Goal: Contribute content: Contribute content

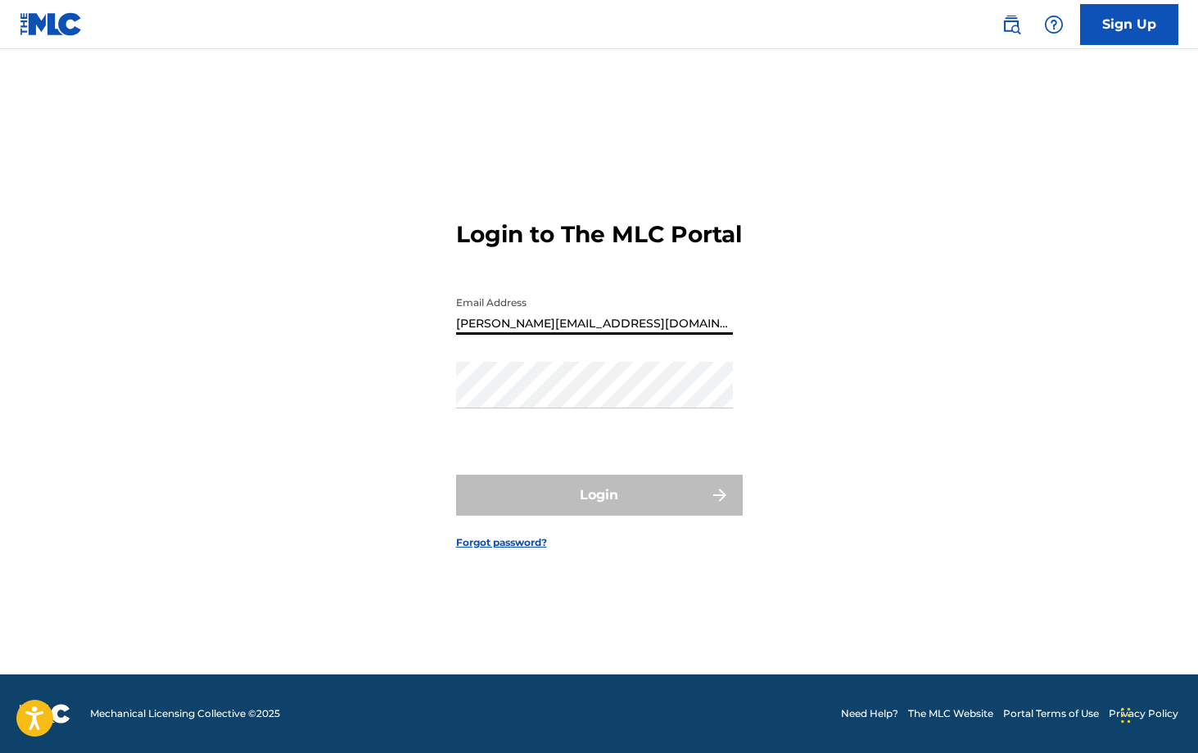
type input "[PERSON_NAME][EMAIL_ADDRESS][DOMAIN_NAME]"
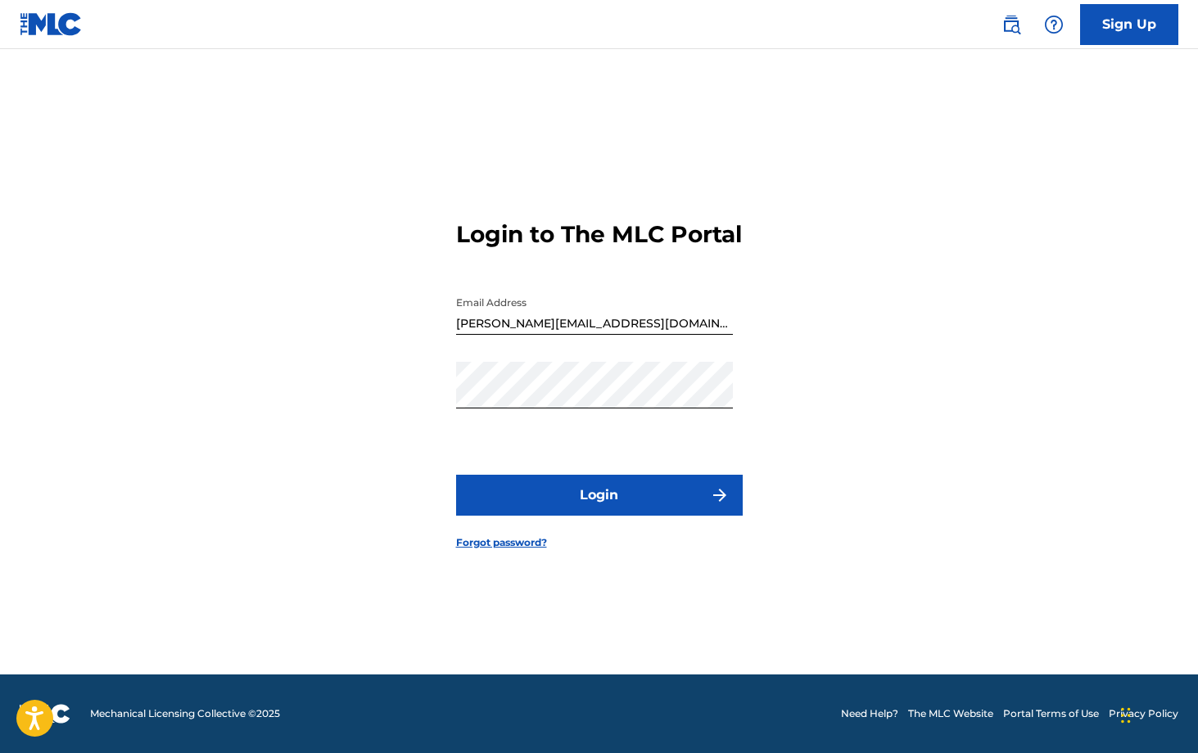
click at [581, 499] on button "Login" at bounding box center [599, 495] width 287 height 41
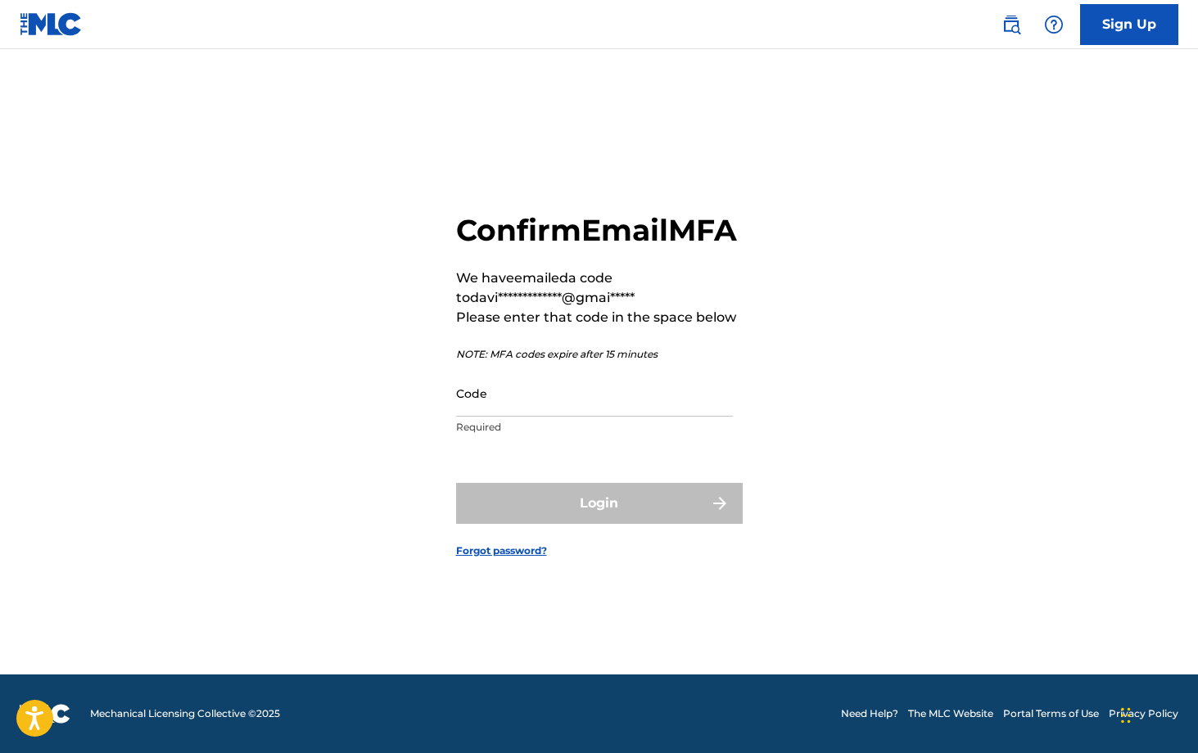
click at [520, 435] on p "Required" at bounding box center [594, 427] width 277 height 15
click at [521, 417] on input "Code" at bounding box center [594, 393] width 277 height 47
paste input "136210"
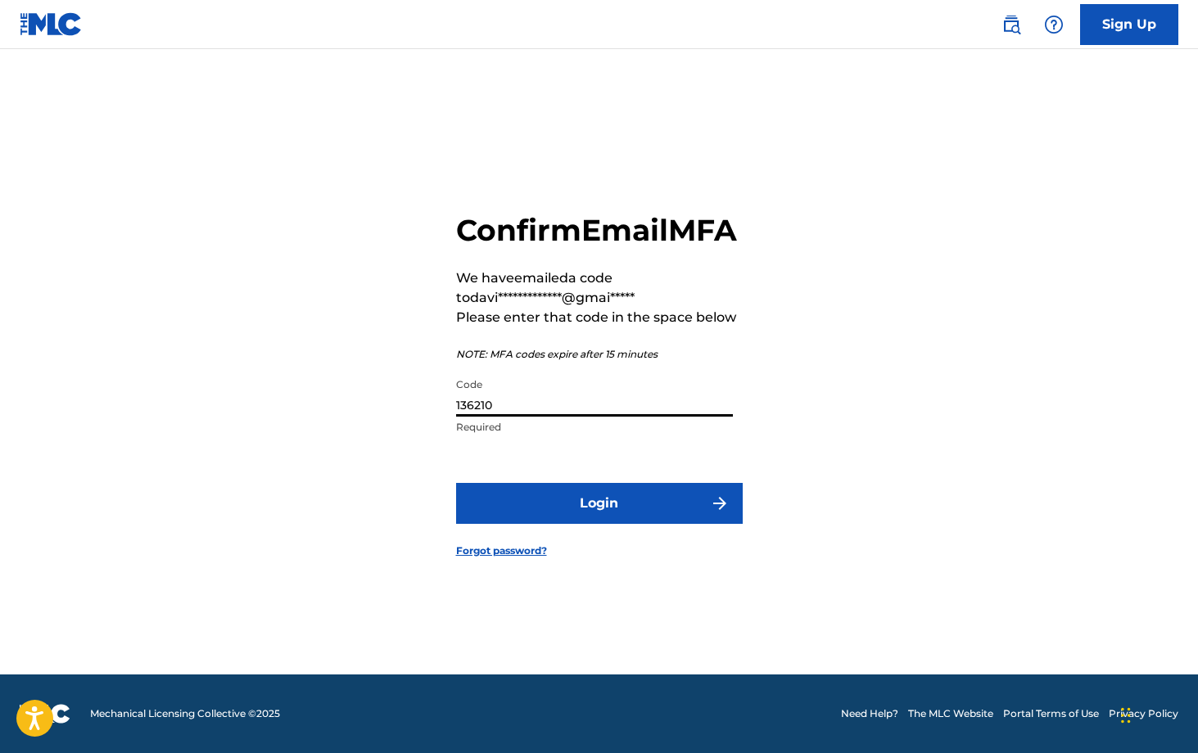
type input "136210"
click at [537, 497] on form "**********" at bounding box center [599, 372] width 287 height 606
click at [537, 509] on button "Login" at bounding box center [599, 503] width 287 height 41
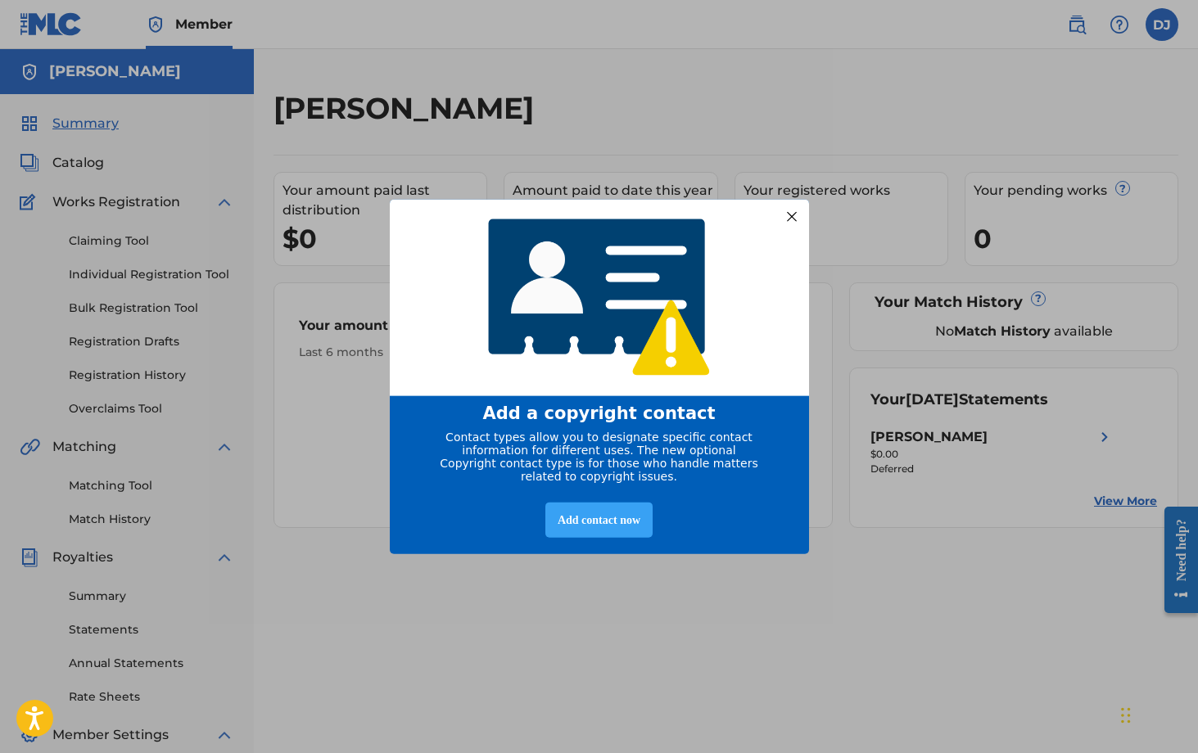
click at [584, 530] on div "Add contact now" at bounding box center [598, 519] width 107 height 35
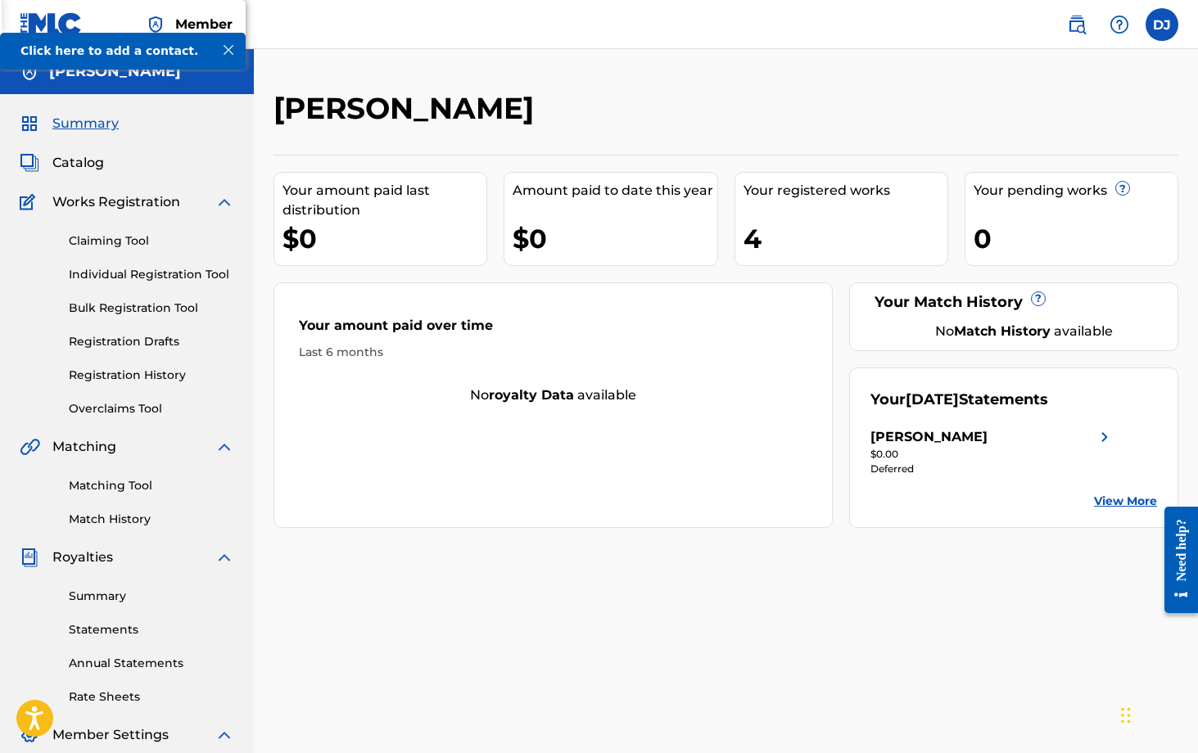
click at [92, 169] on span "Catalog" at bounding box center [78, 163] width 52 height 20
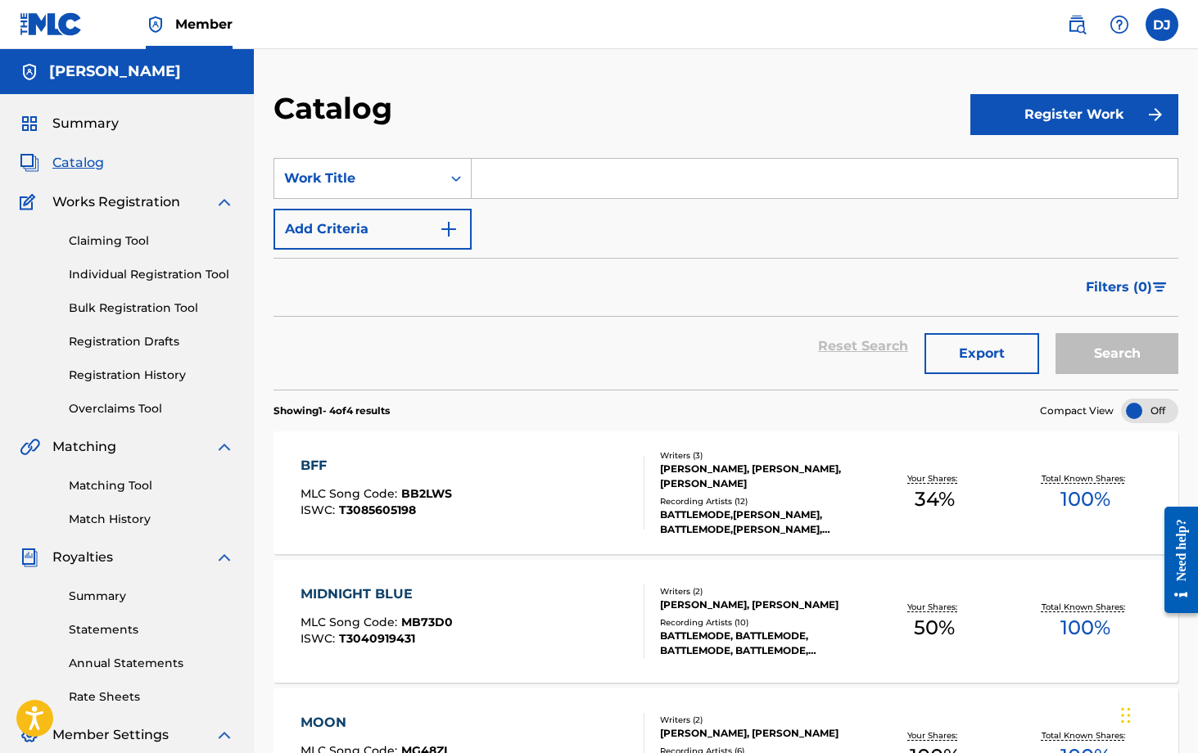
click at [114, 586] on div "Summary Statements Annual Statements Rate Sheets" at bounding box center [127, 636] width 215 height 138
click at [113, 590] on link "Summary" at bounding box center [151, 596] width 165 height 17
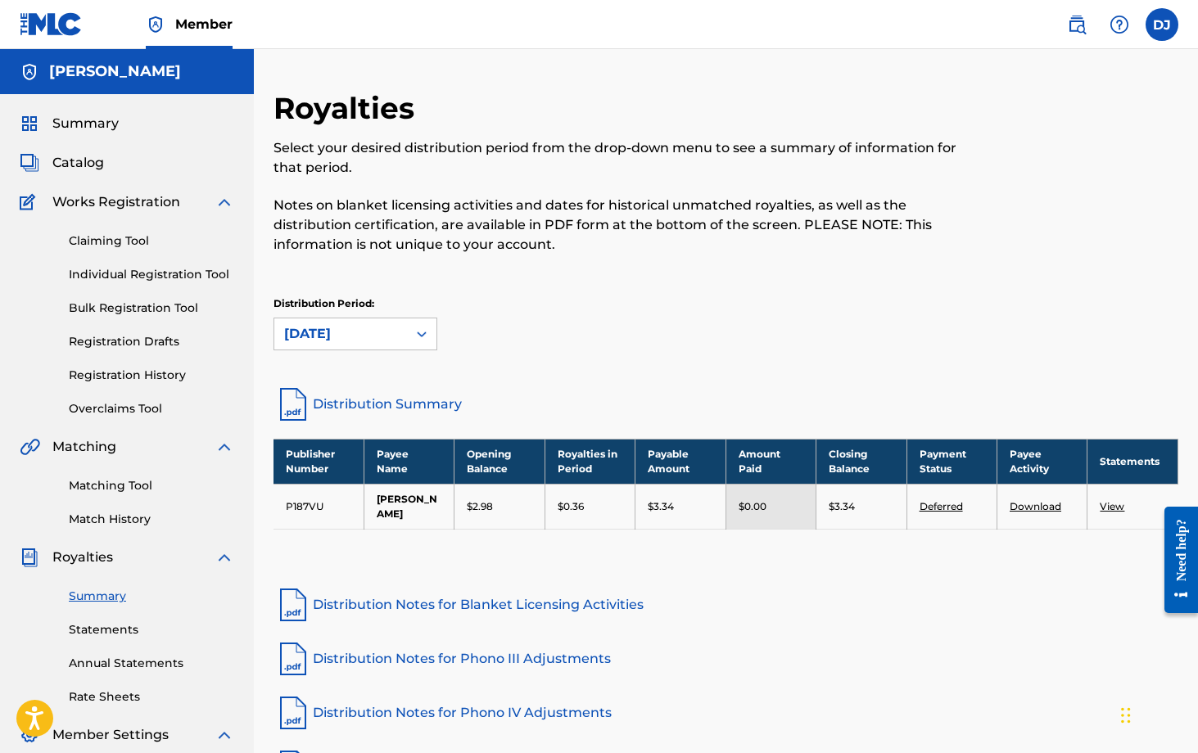
click at [811, 503] on link "Deferred" at bounding box center [941, 506] width 43 height 12
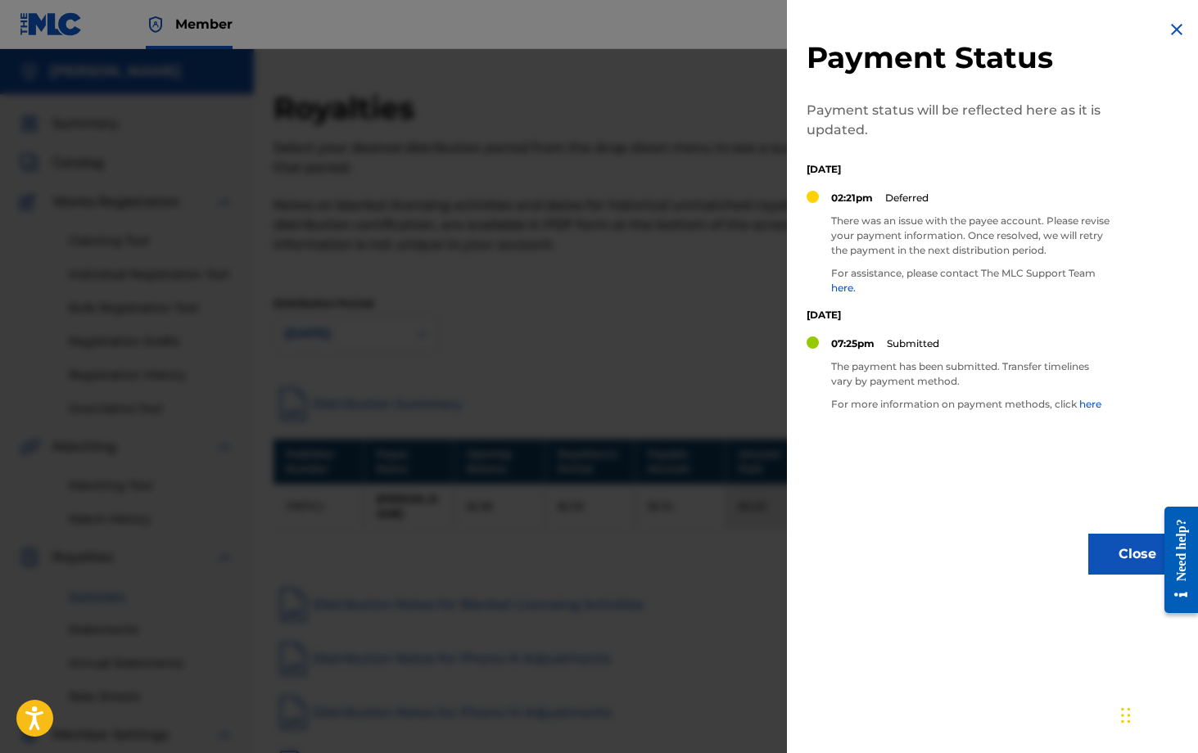
click at [685, 386] on div at bounding box center [599, 425] width 1198 height 753
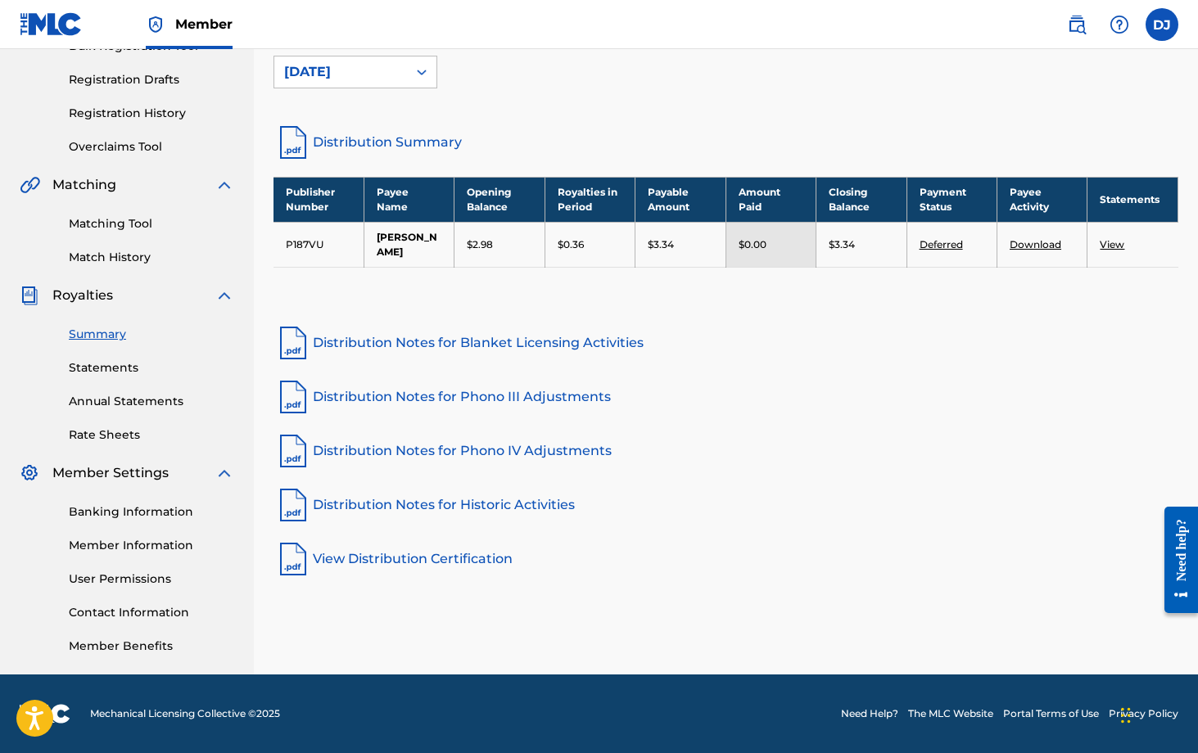
scroll to position [262, 0]
click at [157, 518] on link "Banking Information" at bounding box center [151, 512] width 165 height 17
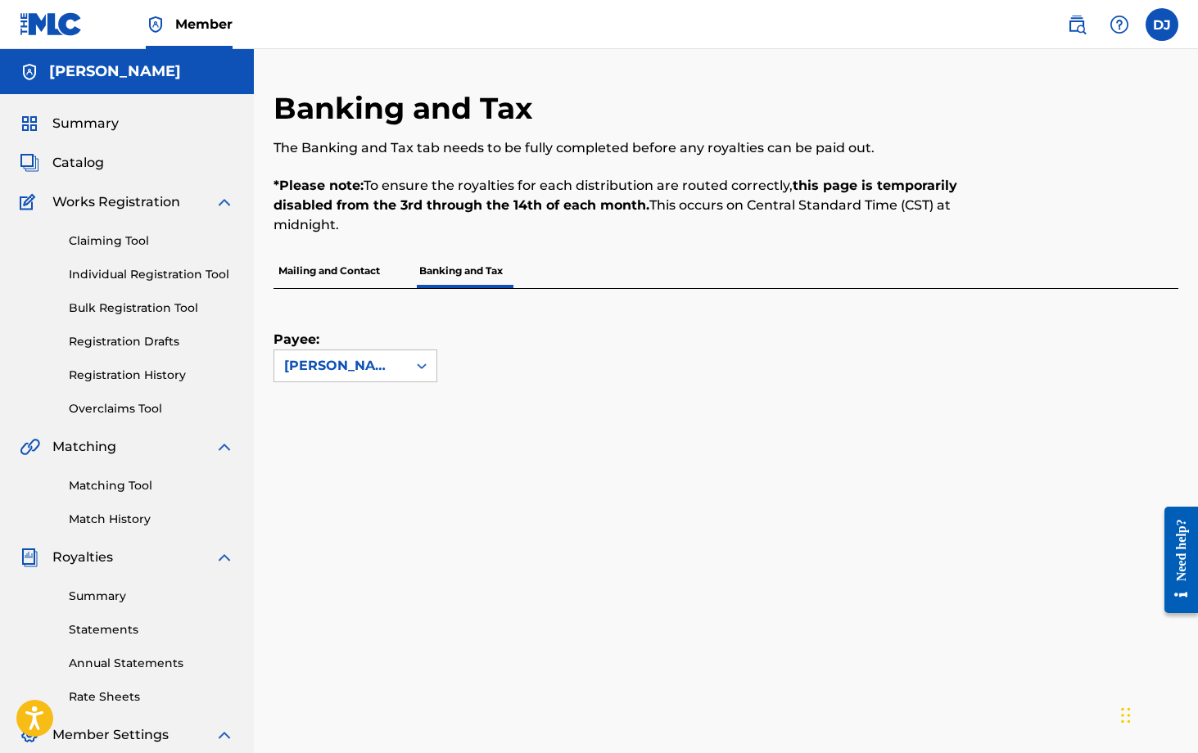
click at [135, 237] on link "Claiming Tool" at bounding box center [151, 241] width 165 height 17
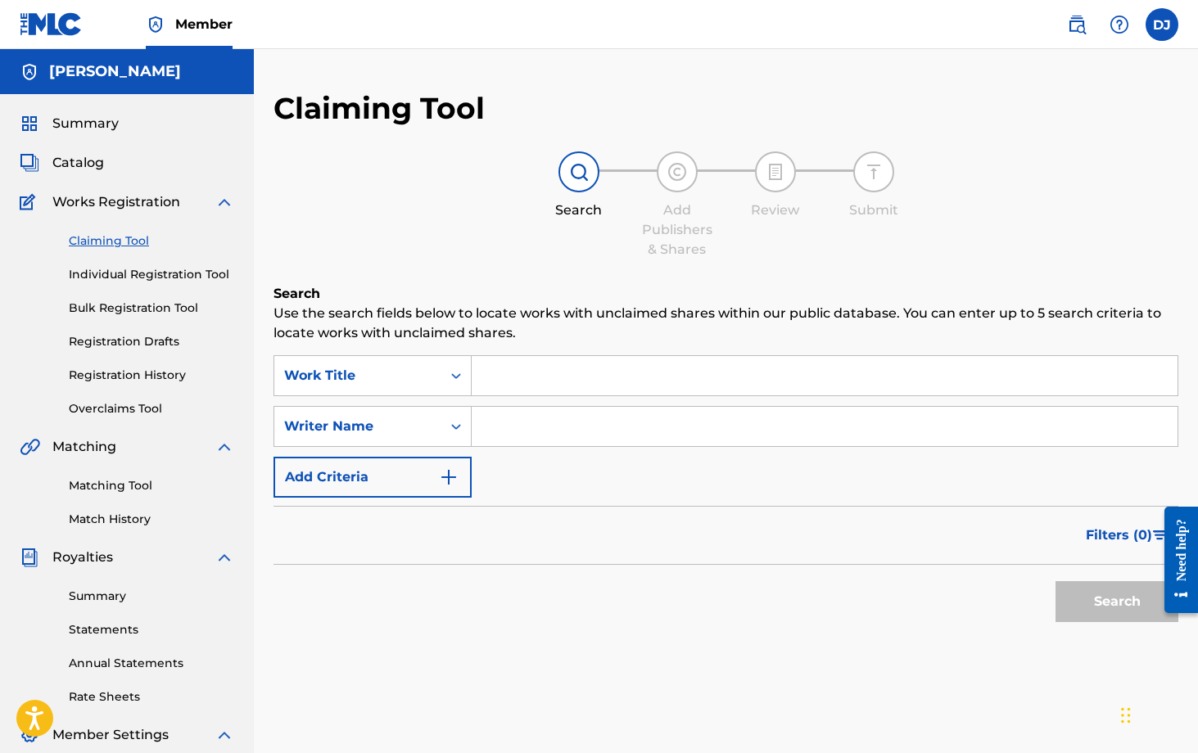
click at [74, 156] on span "Catalog" at bounding box center [78, 163] width 52 height 20
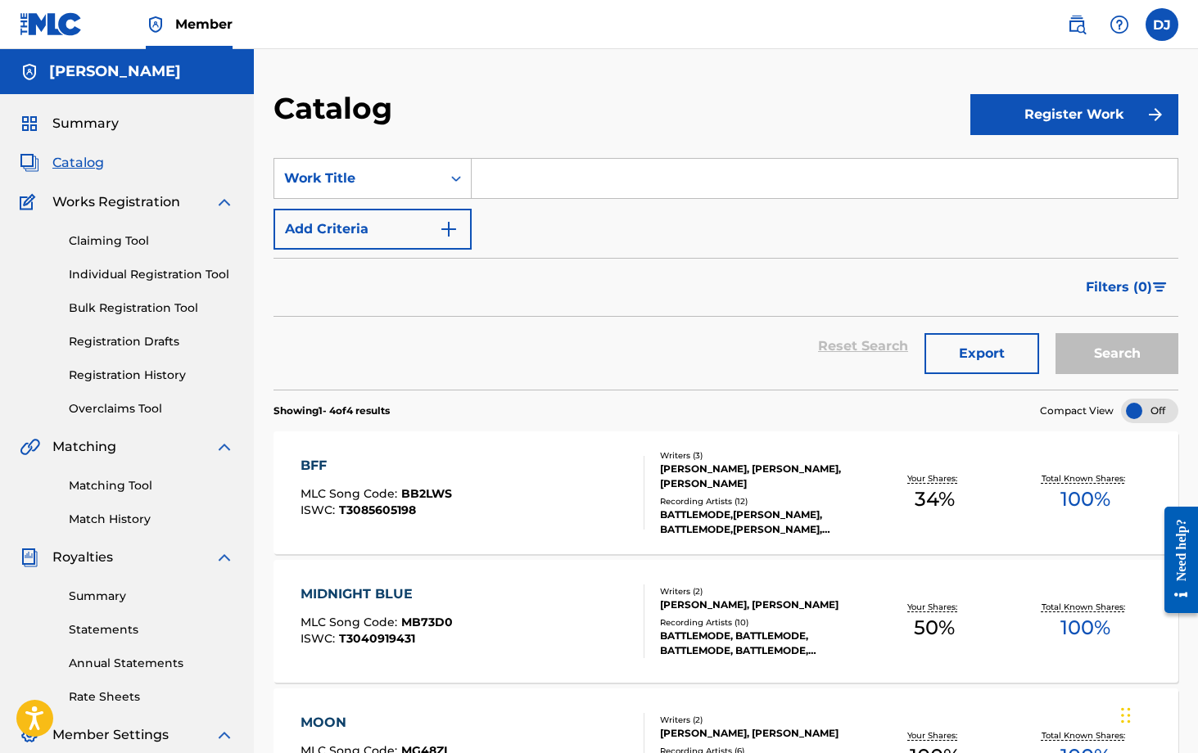
click at [811, 116] on button "Register Work" at bounding box center [1074, 114] width 208 height 41
click at [811, 157] on link "Individual" at bounding box center [1074, 167] width 208 height 39
click at [811, 131] on button "Register Work" at bounding box center [1074, 114] width 208 height 41
click at [811, 206] on link "By File Upload" at bounding box center [1074, 207] width 208 height 39
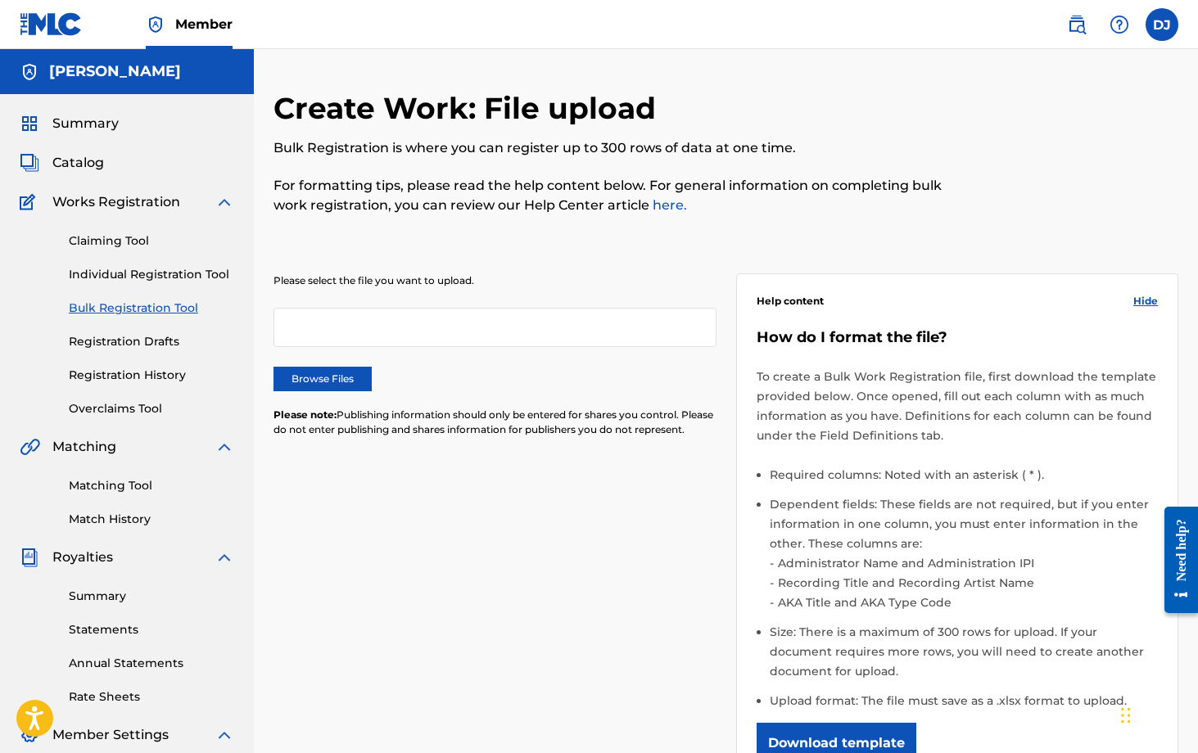
click at [388, 328] on div at bounding box center [494, 327] width 443 height 39
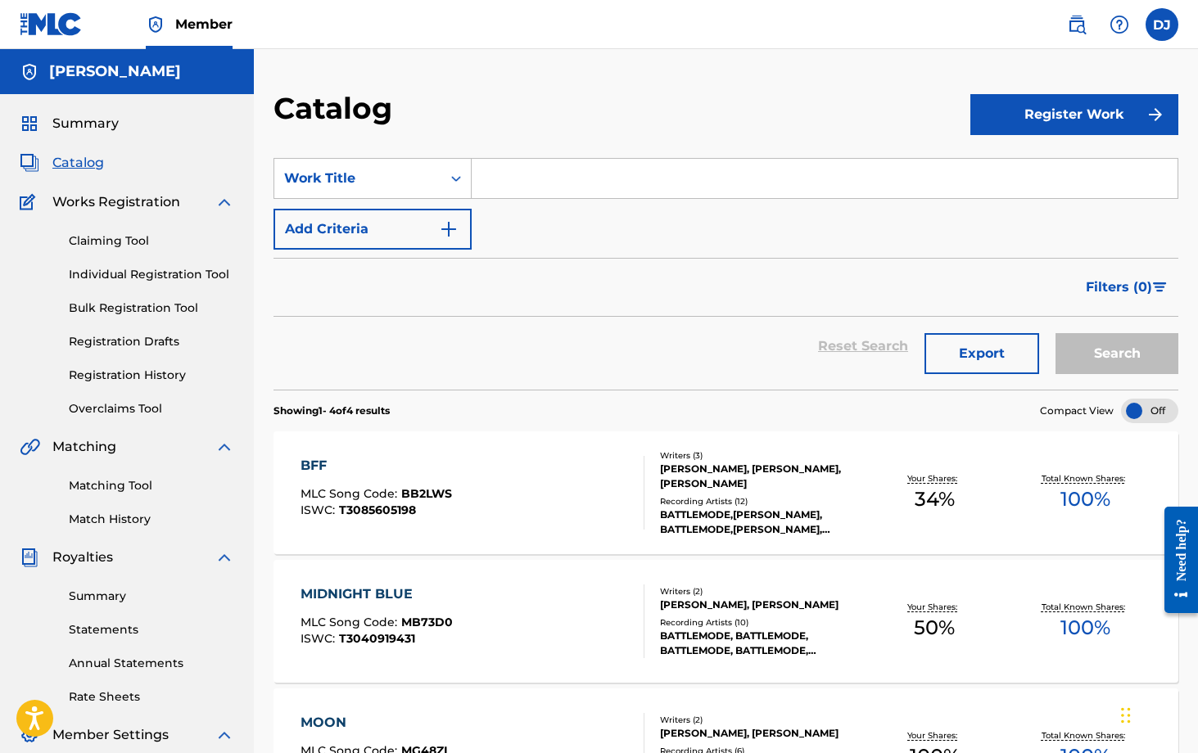
click at [811, 124] on button "Register Work" at bounding box center [1074, 114] width 208 height 41
click at [811, 163] on link "Individual" at bounding box center [1074, 167] width 208 height 39
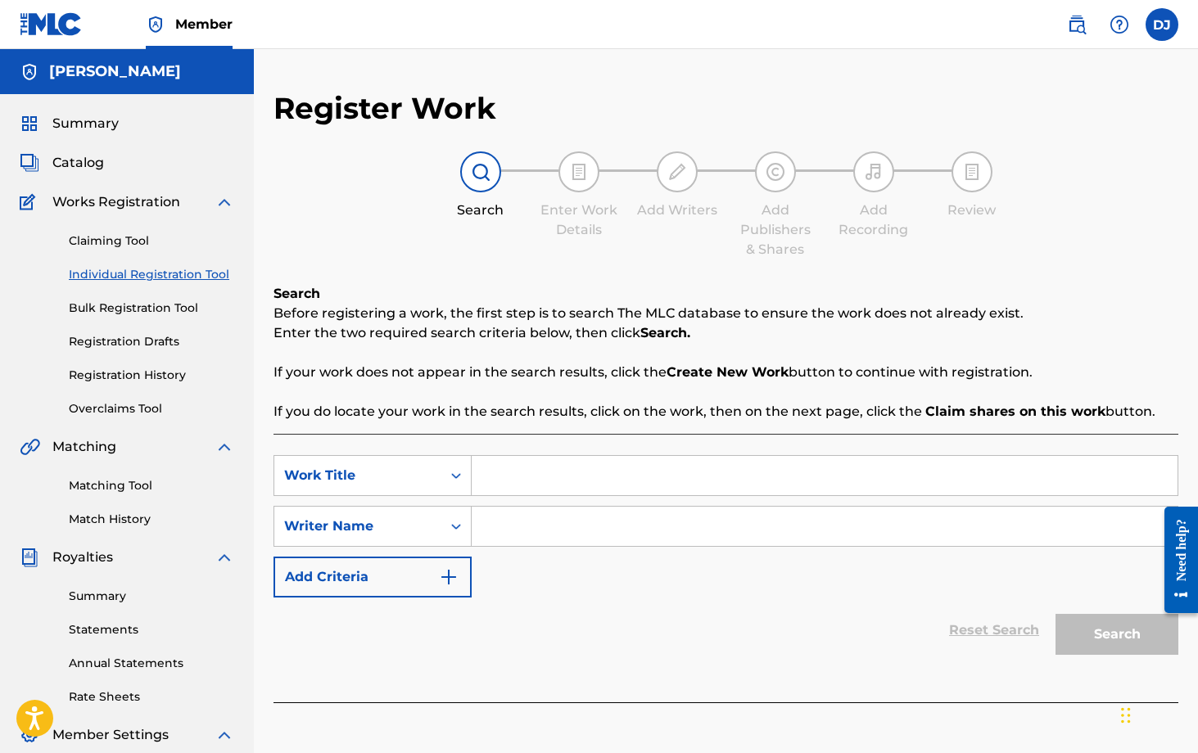
click at [511, 478] on input "Search Form" at bounding box center [825, 475] width 706 height 39
type input "NVR KNO"
click at [513, 518] on input "Search Form" at bounding box center [825, 526] width 706 height 39
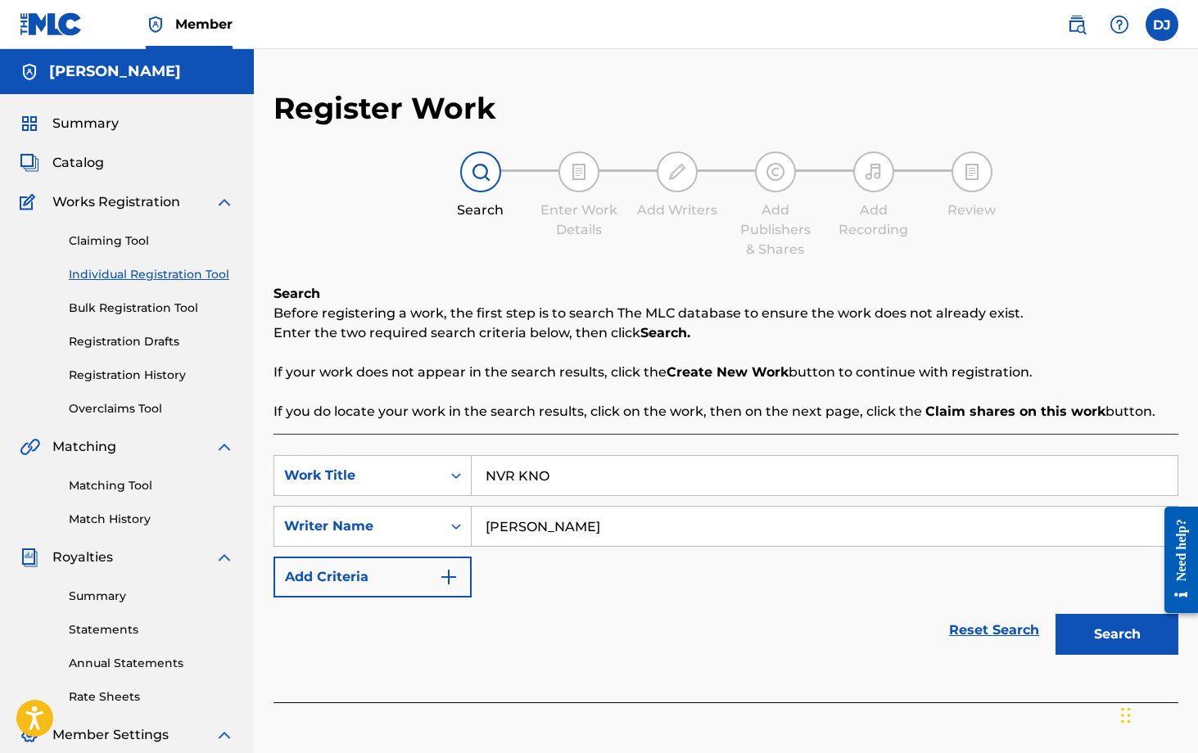
type input "[PERSON_NAME]"
click at [455, 589] on button "Add Criteria" at bounding box center [372, 577] width 198 height 41
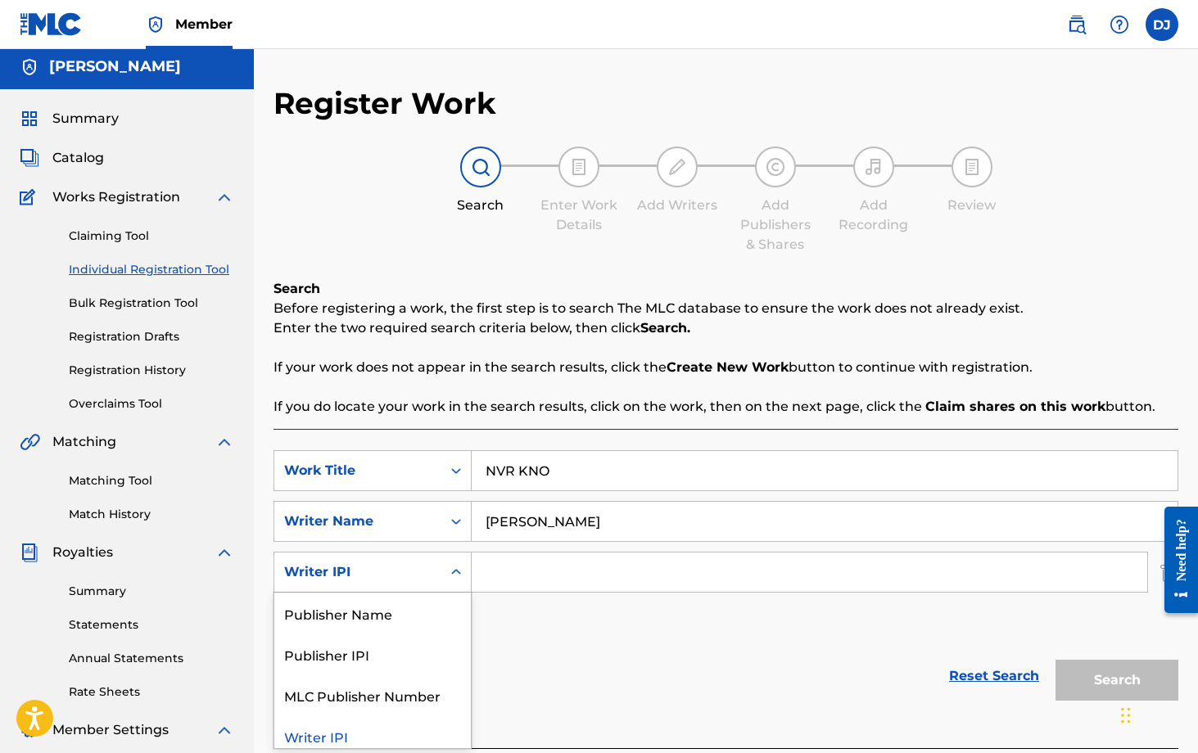
click at [403, 576] on div "Writer IPI" at bounding box center [357, 573] width 147 height 20
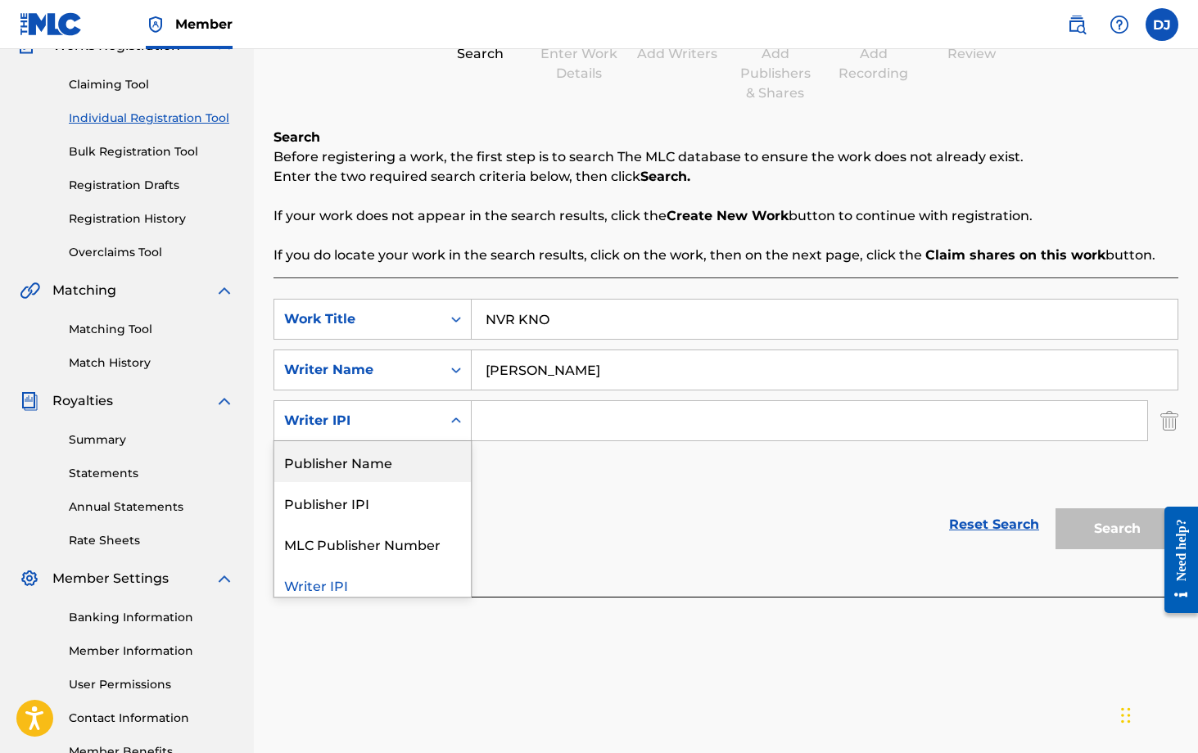
scroll to position [164, 0]
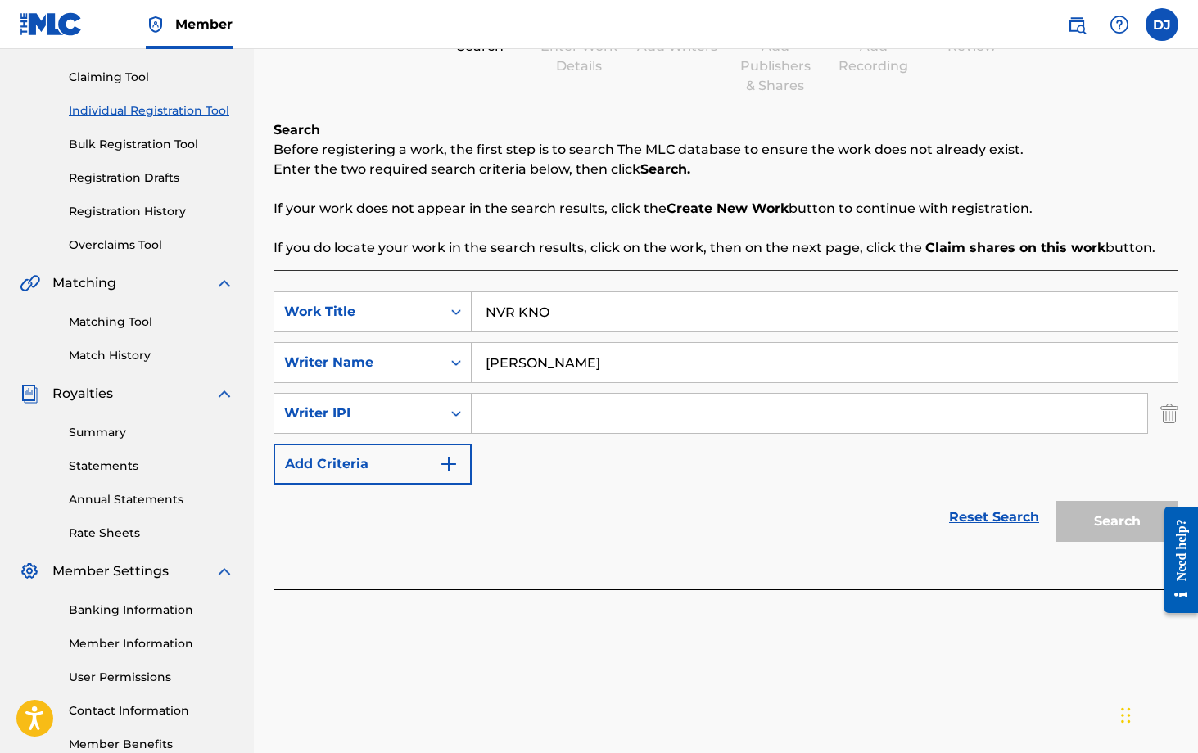
click at [714, 506] on div "Reset Search Search" at bounding box center [725, 518] width 905 height 66
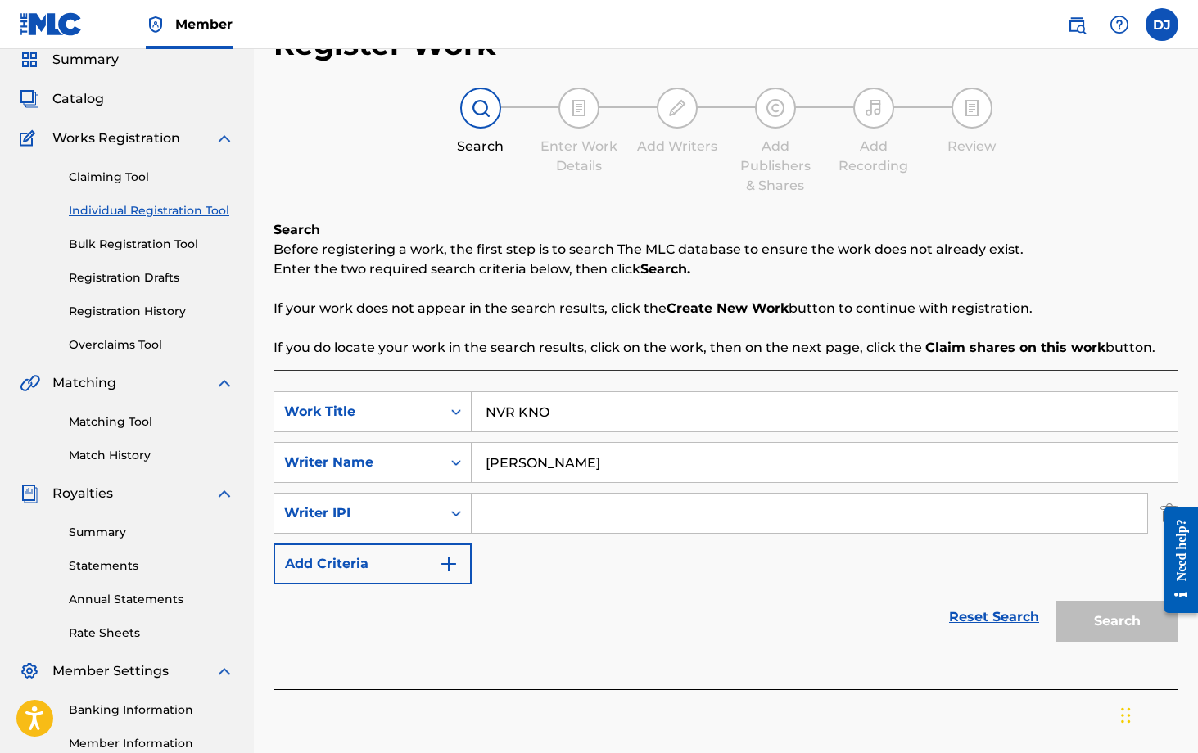
scroll to position [70, 0]
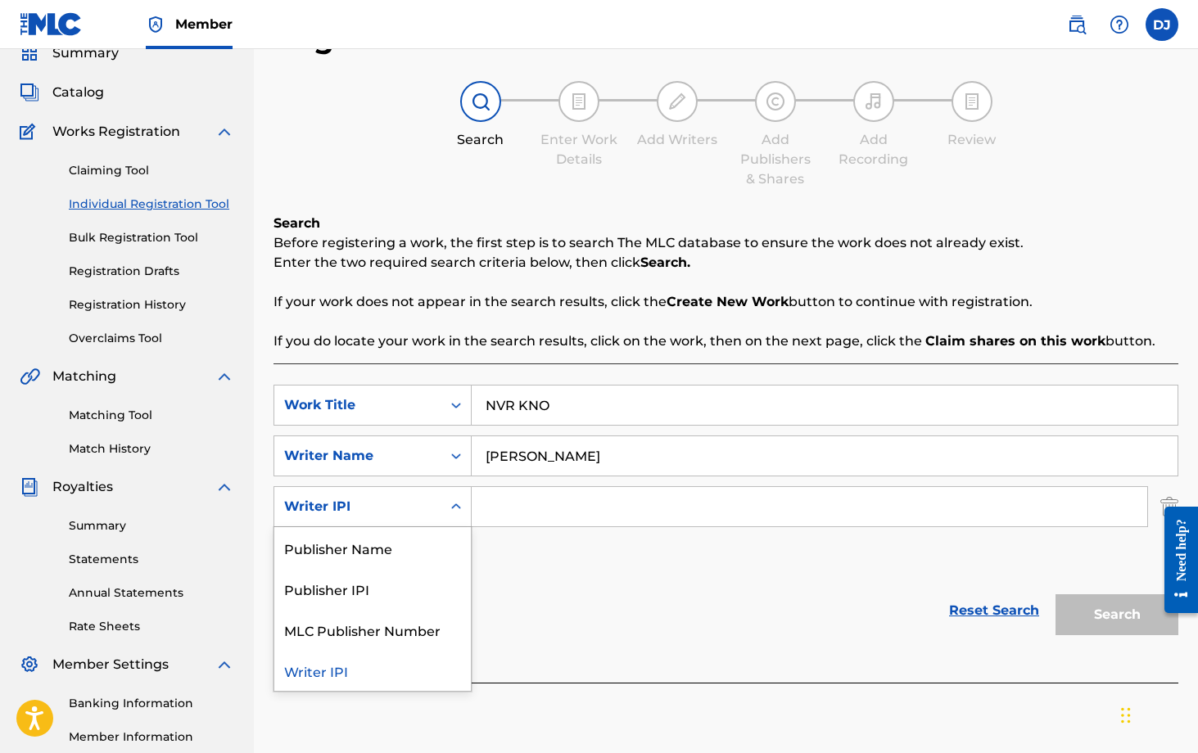
click at [372, 514] on div "Writer IPI" at bounding box center [357, 507] width 147 height 20
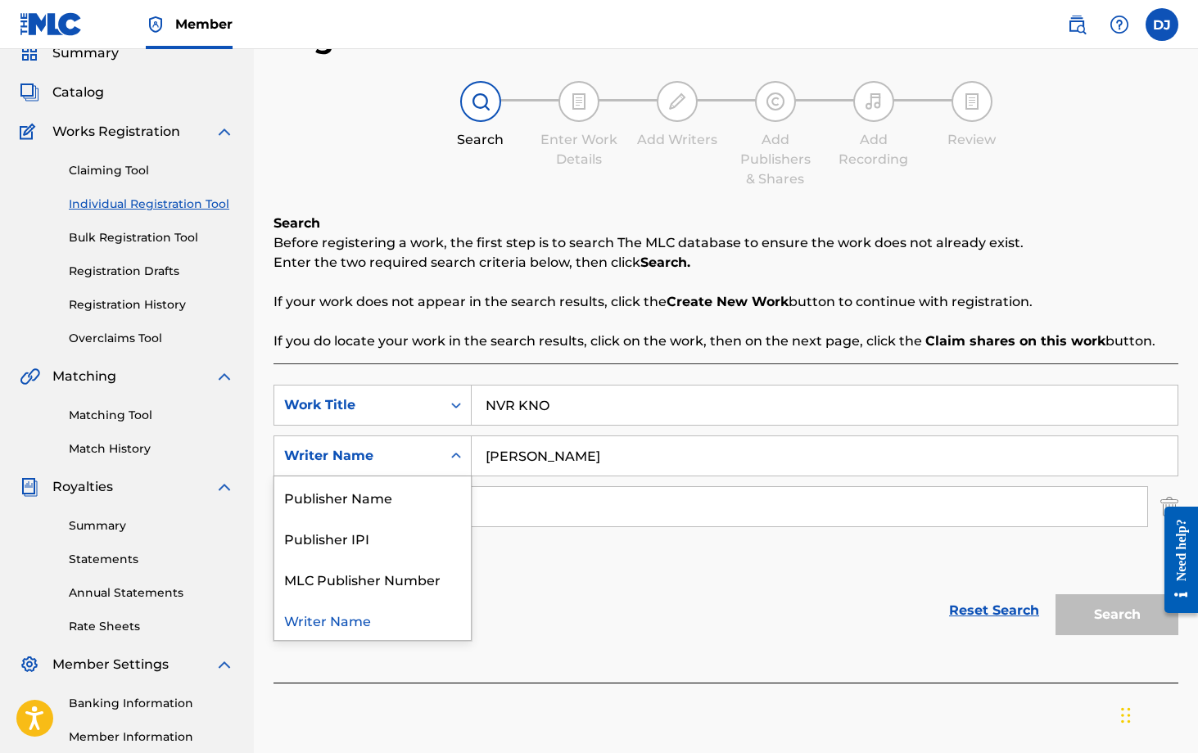
click at [409, 461] on div "Writer Name" at bounding box center [357, 456] width 147 height 20
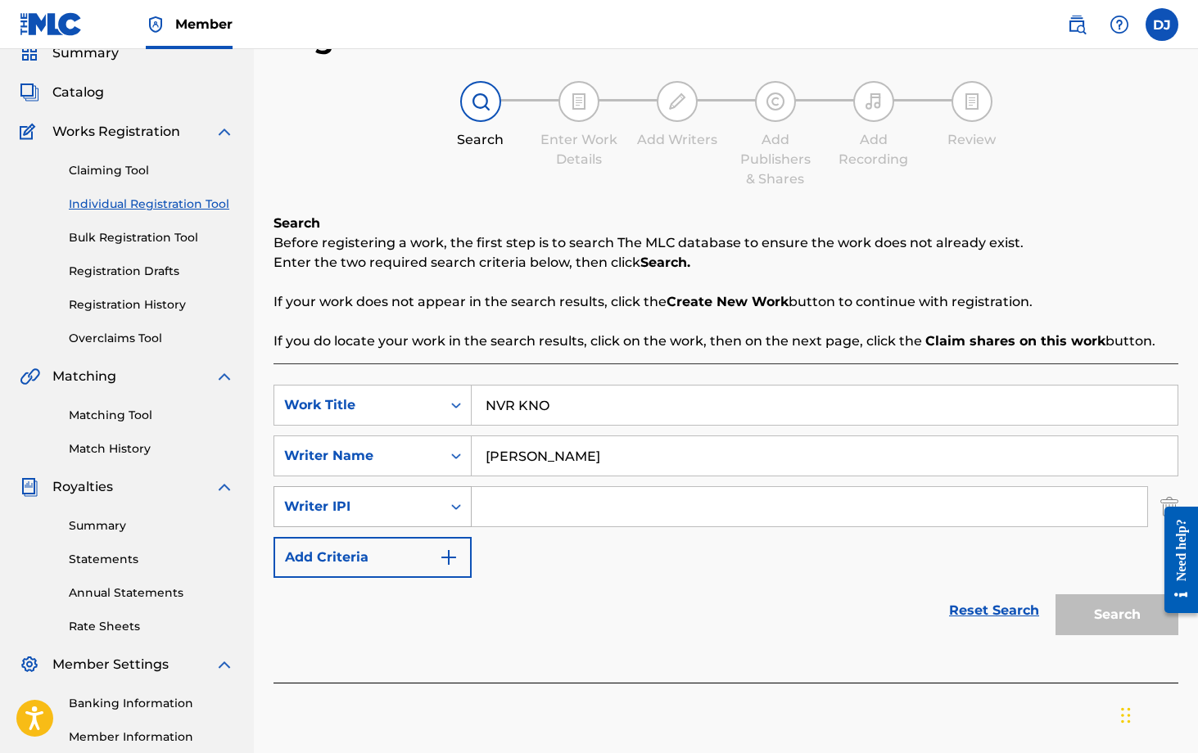
click at [408, 504] on div "Writer IPI" at bounding box center [357, 507] width 147 height 20
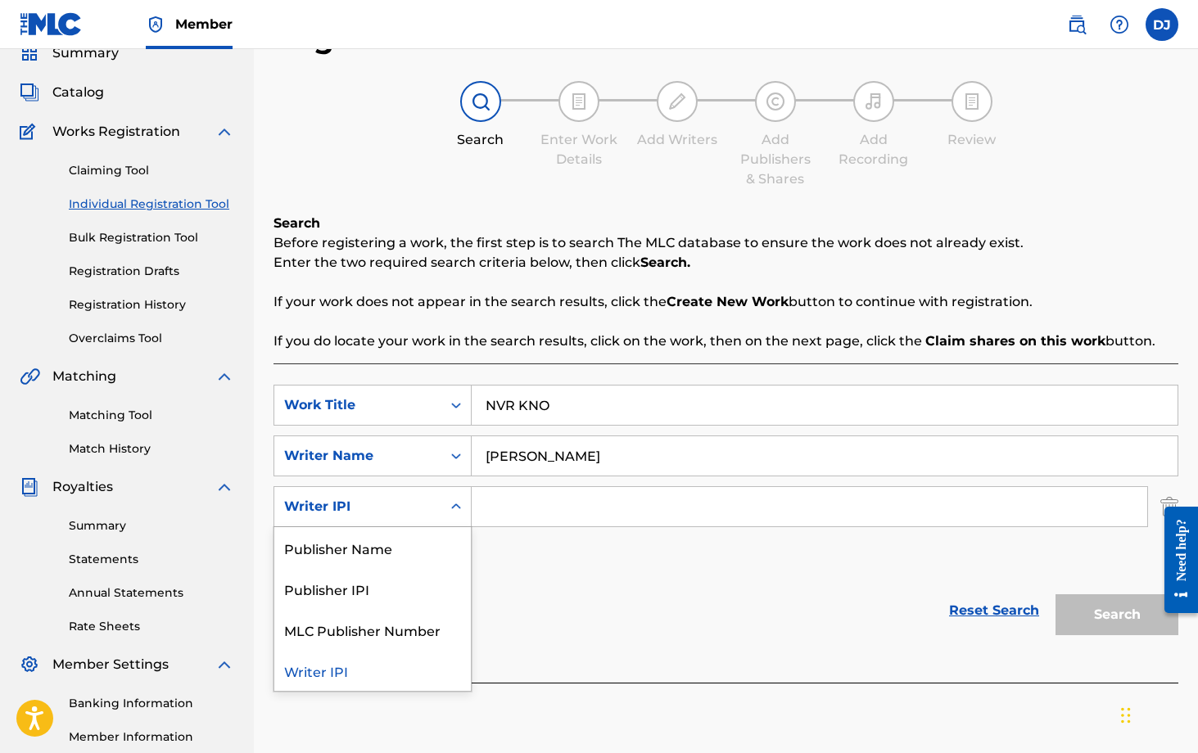
click at [408, 504] on div "Writer IPI" at bounding box center [357, 507] width 147 height 20
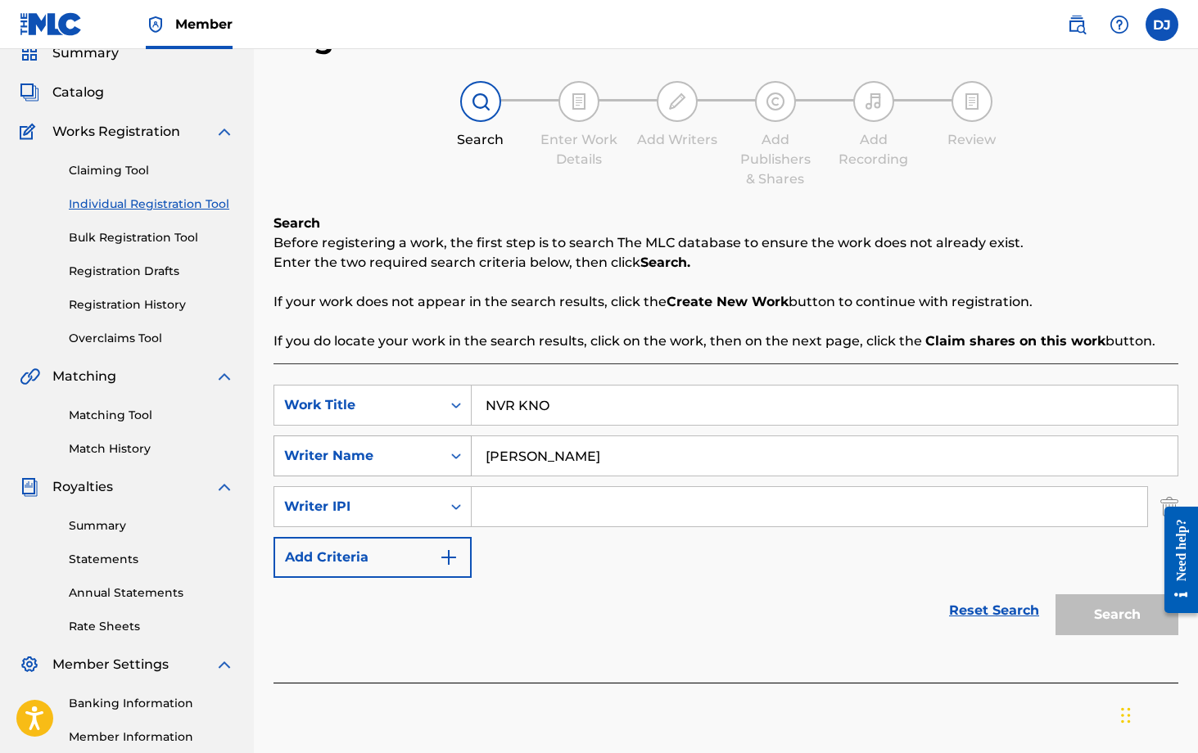
click at [408, 459] on div "Writer Name" at bounding box center [357, 456] width 147 height 20
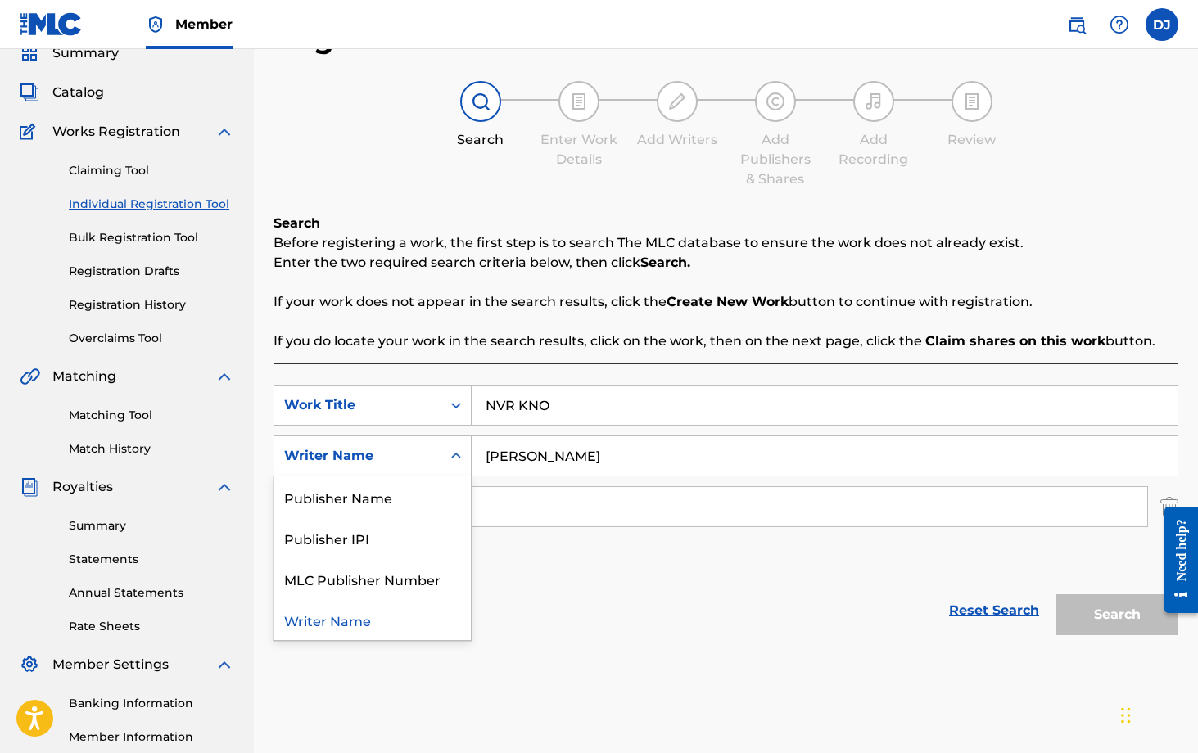
click at [408, 459] on div "Writer Name" at bounding box center [357, 456] width 147 height 20
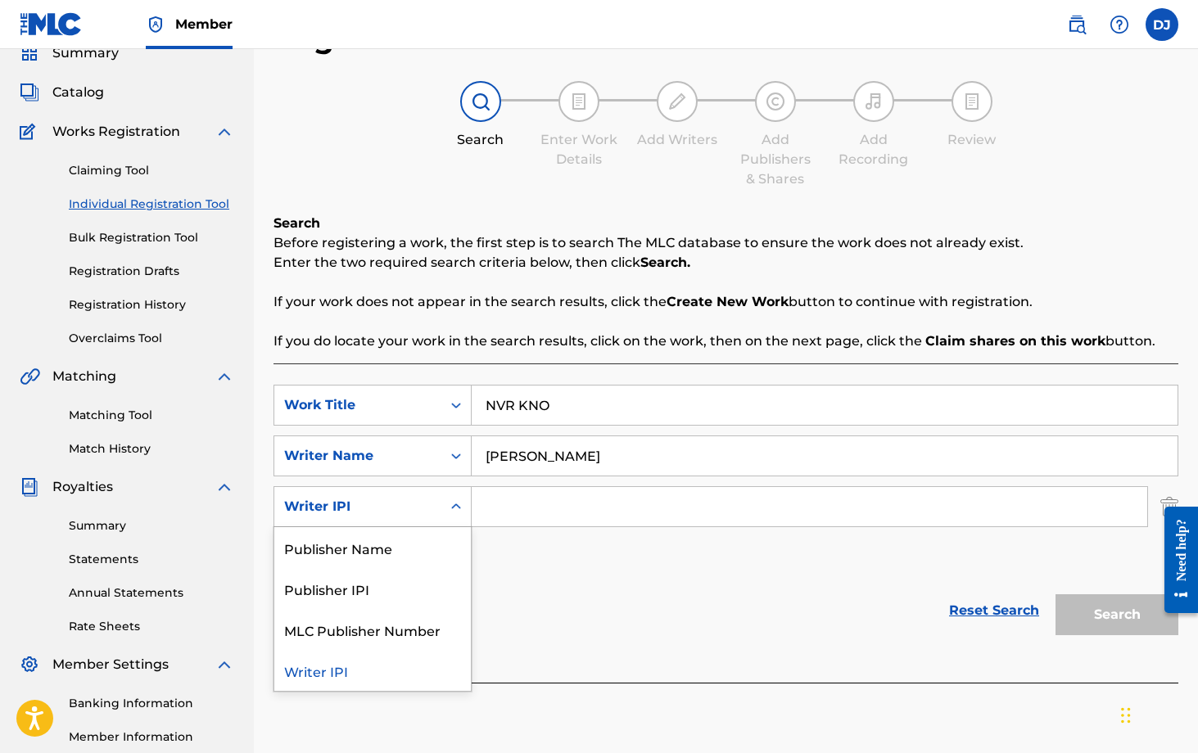
click at [444, 517] on div "Search Form" at bounding box center [455, 506] width 29 height 29
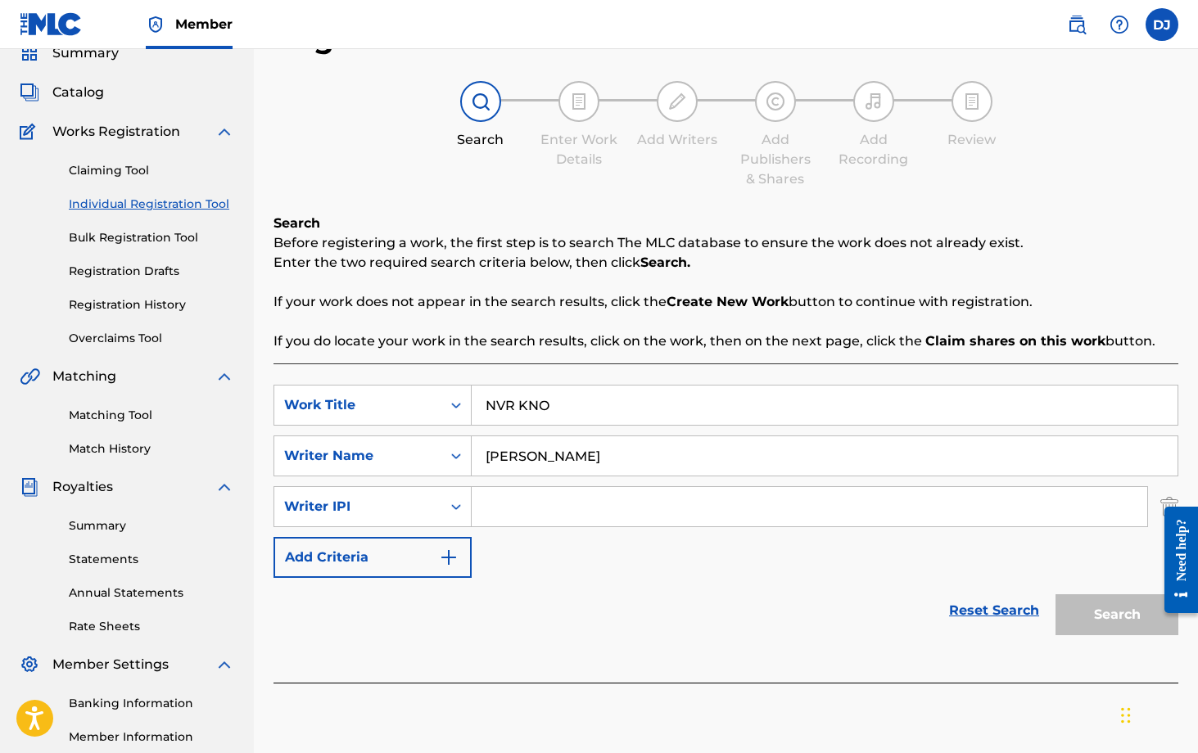
click at [587, 582] on div "Reset Search Search" at bounding box center [725, 611] width 905 height 66
click at [405, 520] on div "Writer IPI" at bounding box center [357, 506] width 167 height 31
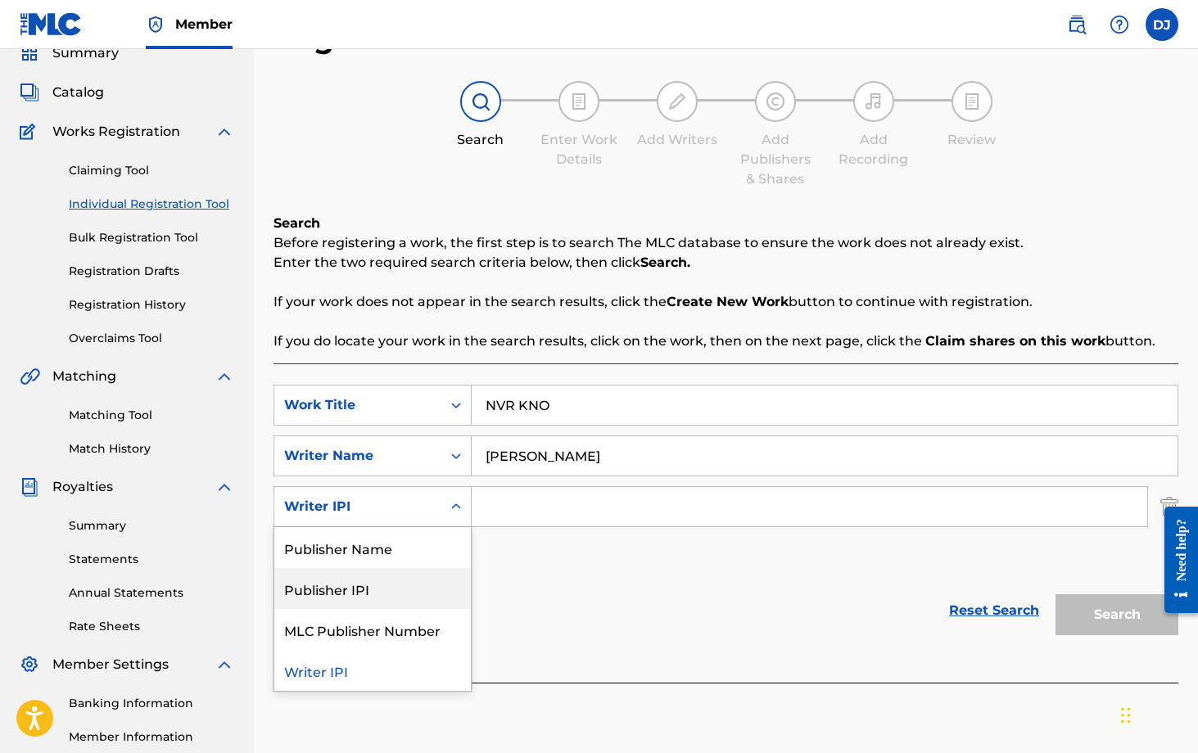
click at [619, 585] on div "Reset Search Search" at bounding box center [725, 611] width 905 height 66
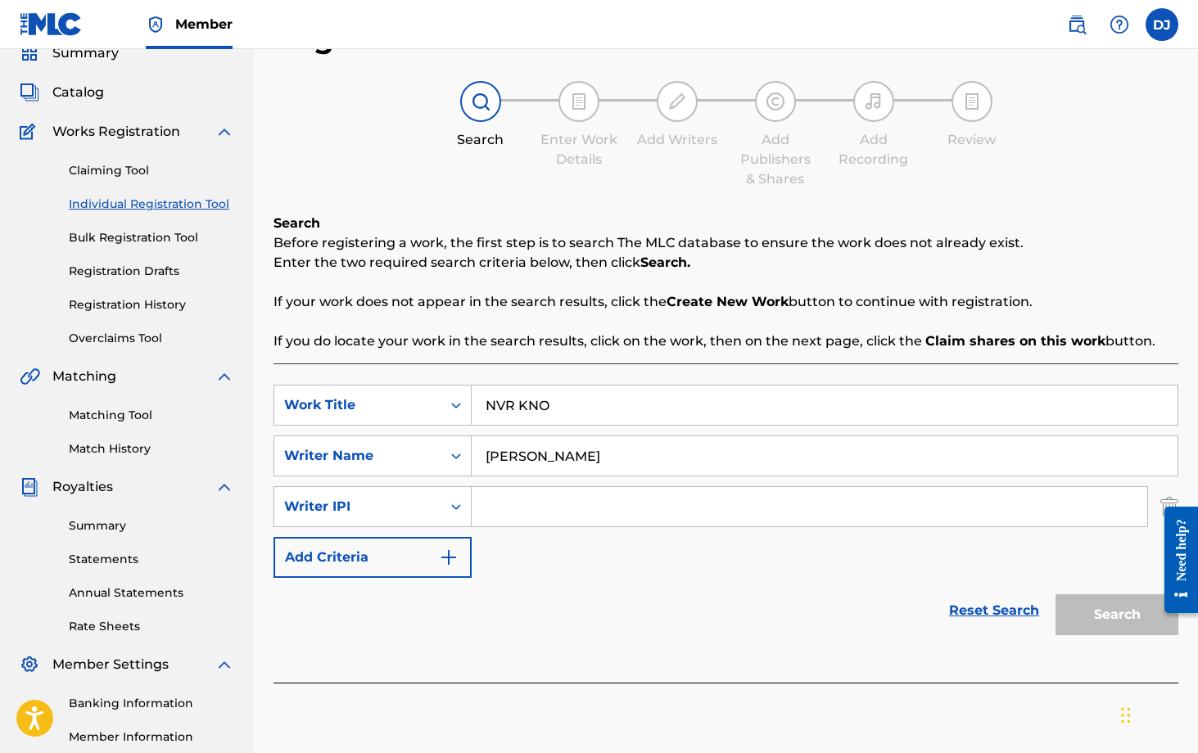
click at [811, 605] on link "Reset Search" at bounding box center [994, 611] width 106 height 36
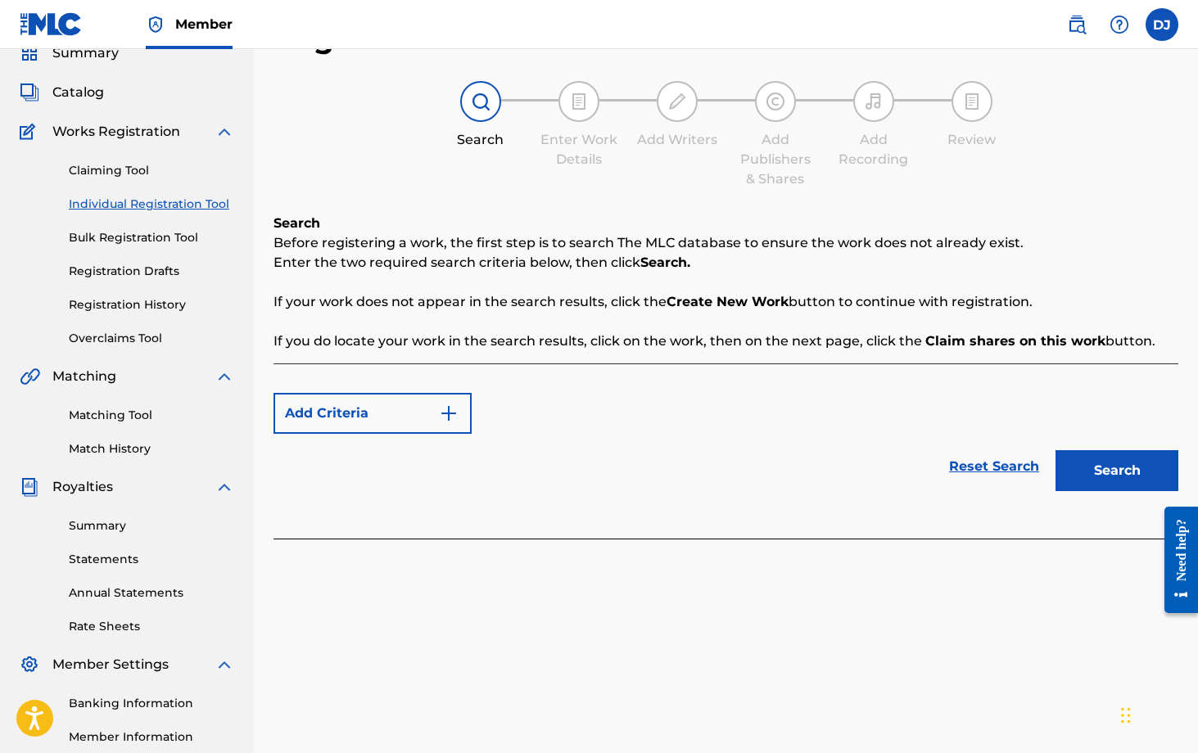
click at [442, 416] on img "Search Form" at bounding box center [449, 414] width 20 height 20
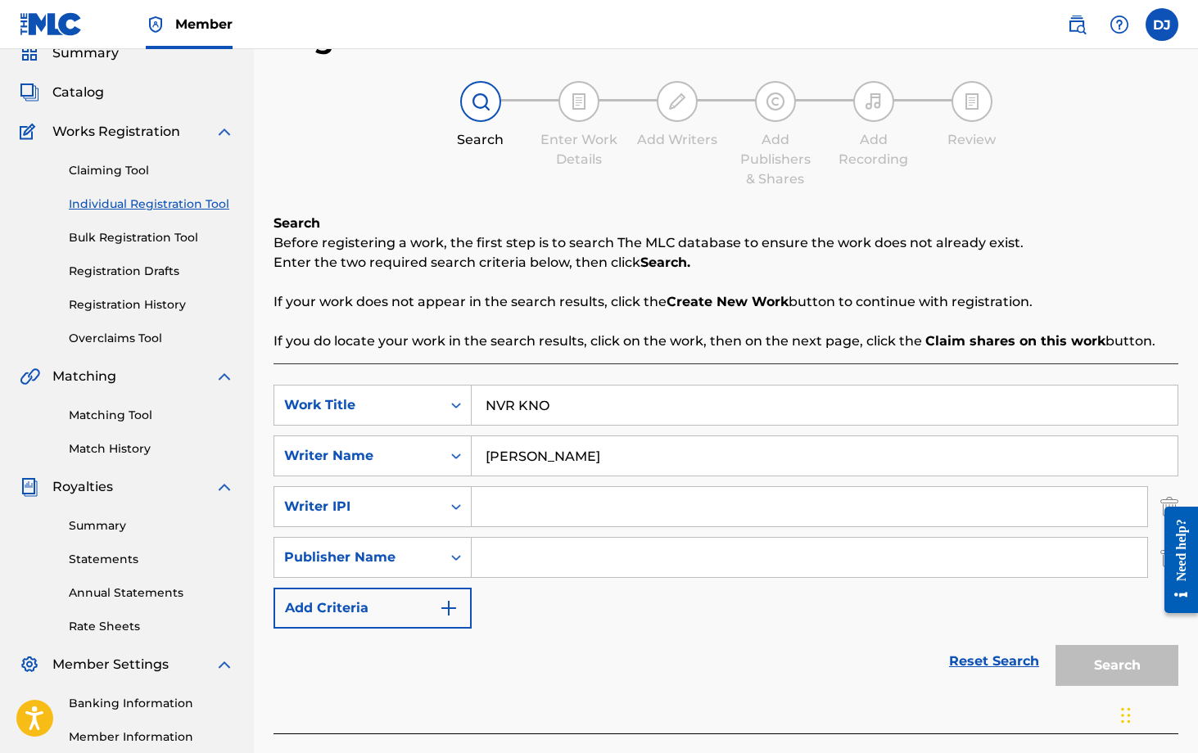
click at [811, 625] on div "Search" at bounding box center [1112, 662] width 131 height 66
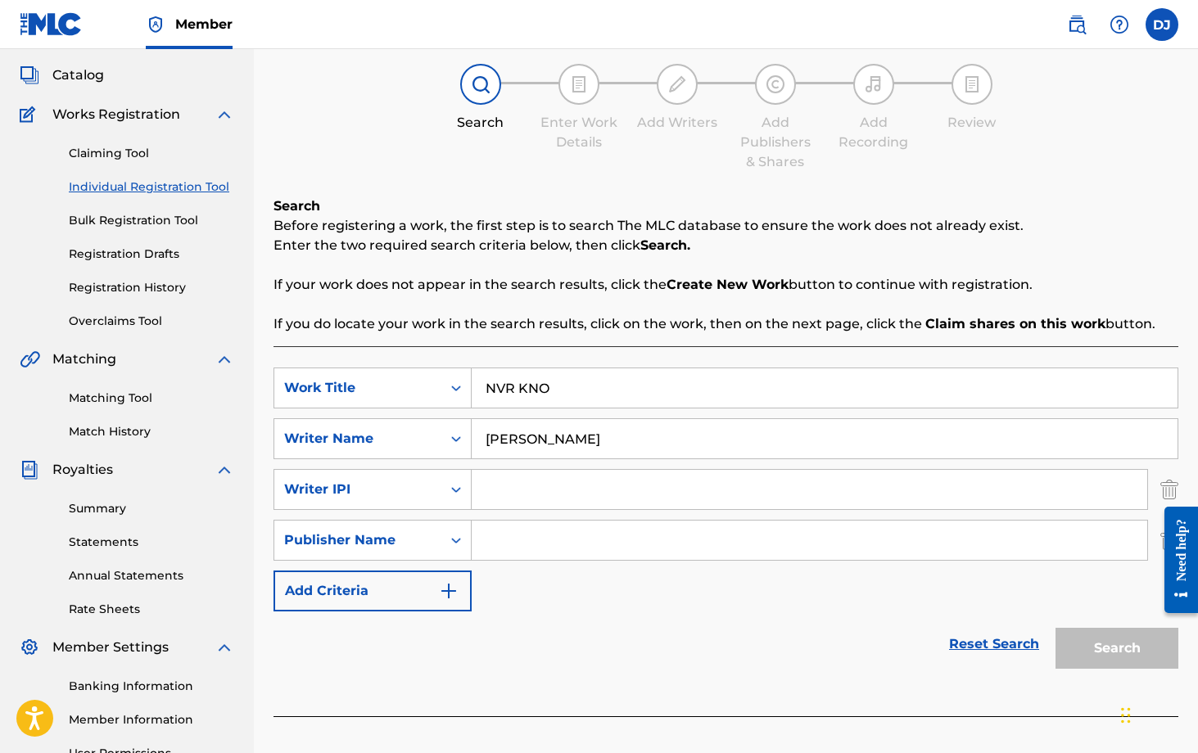
scroll to position [88, 0]
click at [522, 500] on input "Search Form" at bounding box center [810, 488] width 676 height 39
click at [409, 545] on div "Publisher Name" at bounding box center [357, 540] width 147 height 20
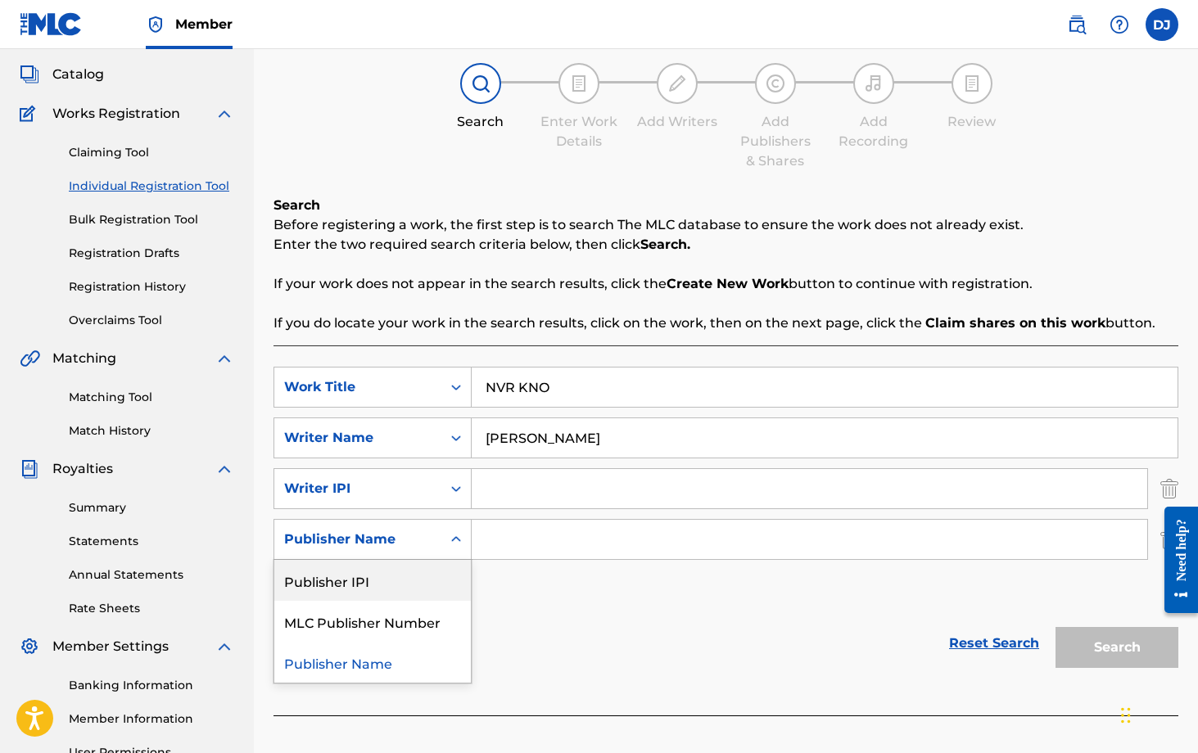
click at [811, 489] on img "Search Form" at bounding box center [1169, 488] width 18 height 41
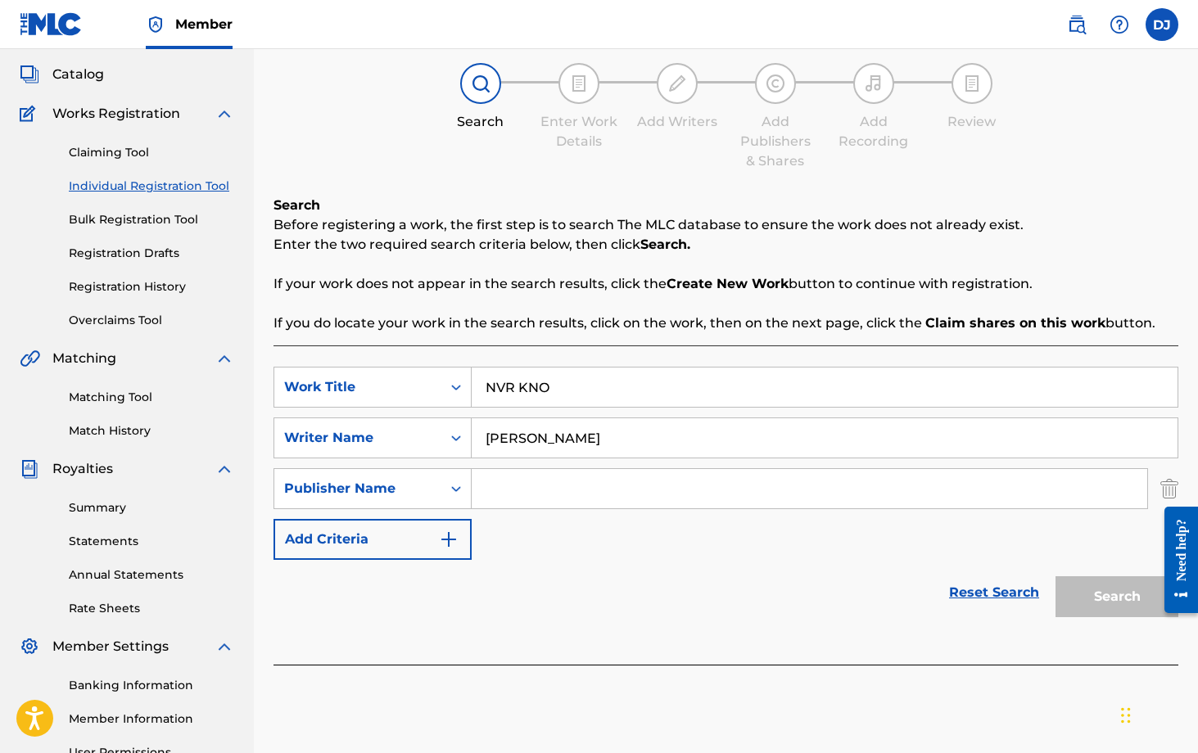
click at [811, 489] on img "Search Form" at bounding box center [1169, 488] width 18 height 41
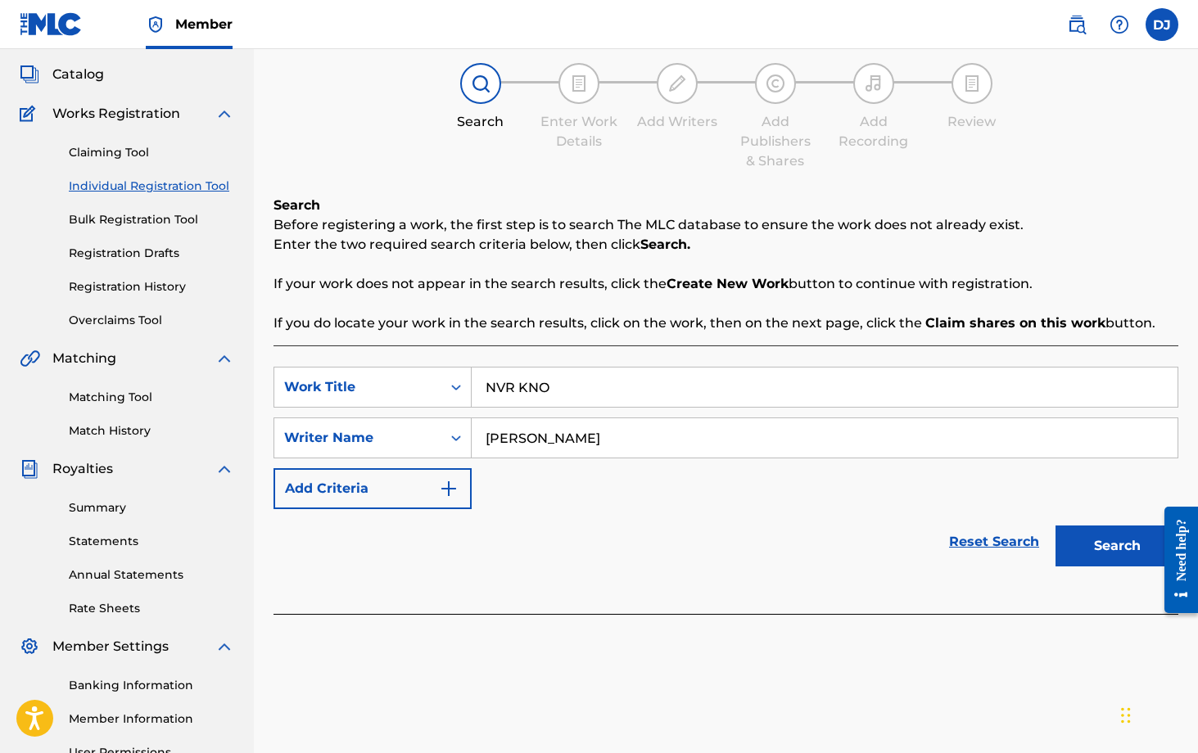
click at [811, 552] on button "Search" at bounding box center [1116, 546] width 123 height 41
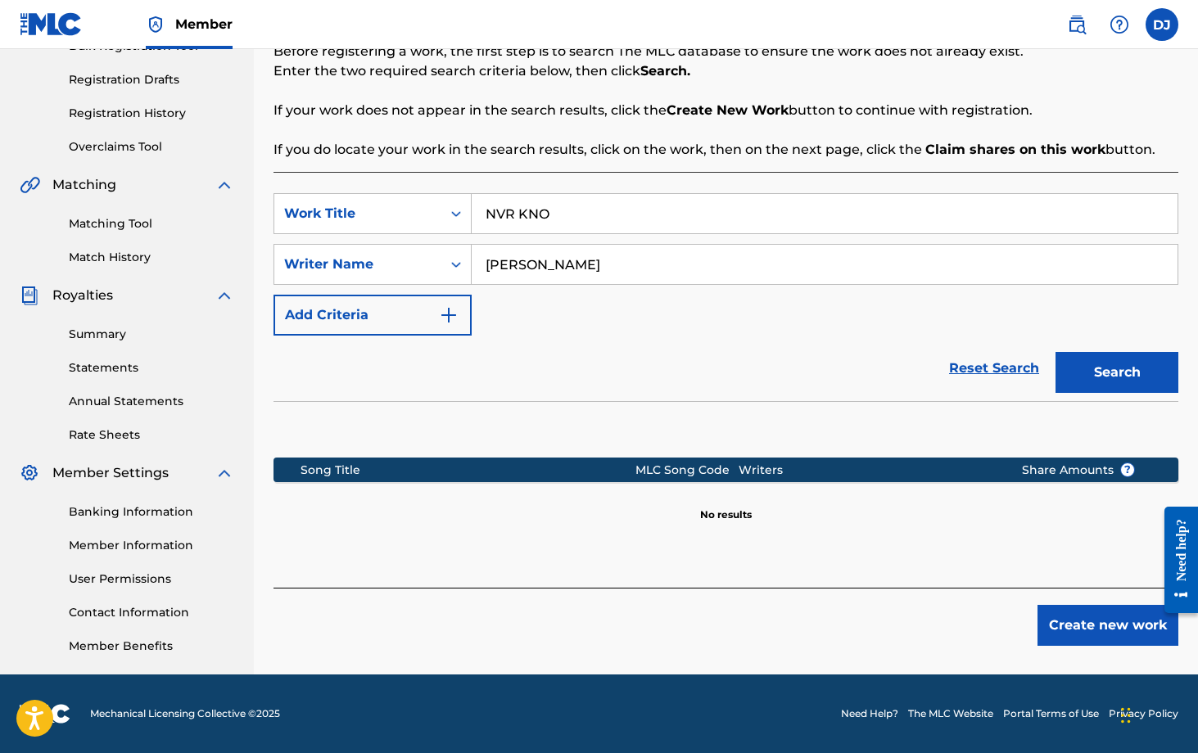
scroll to position [262, 0]
click at [811, 625] on button "Create new work" at bounding box center [1107, 625] width 141 height 41
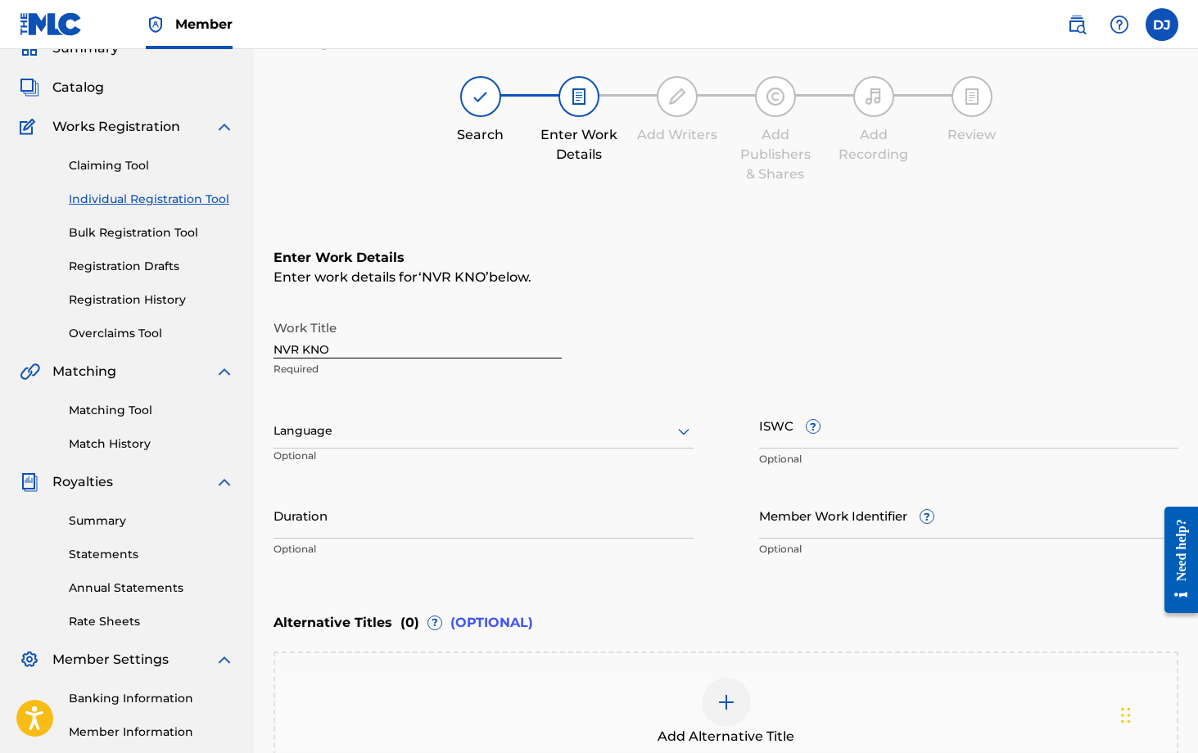
scroll to position [120, 0]
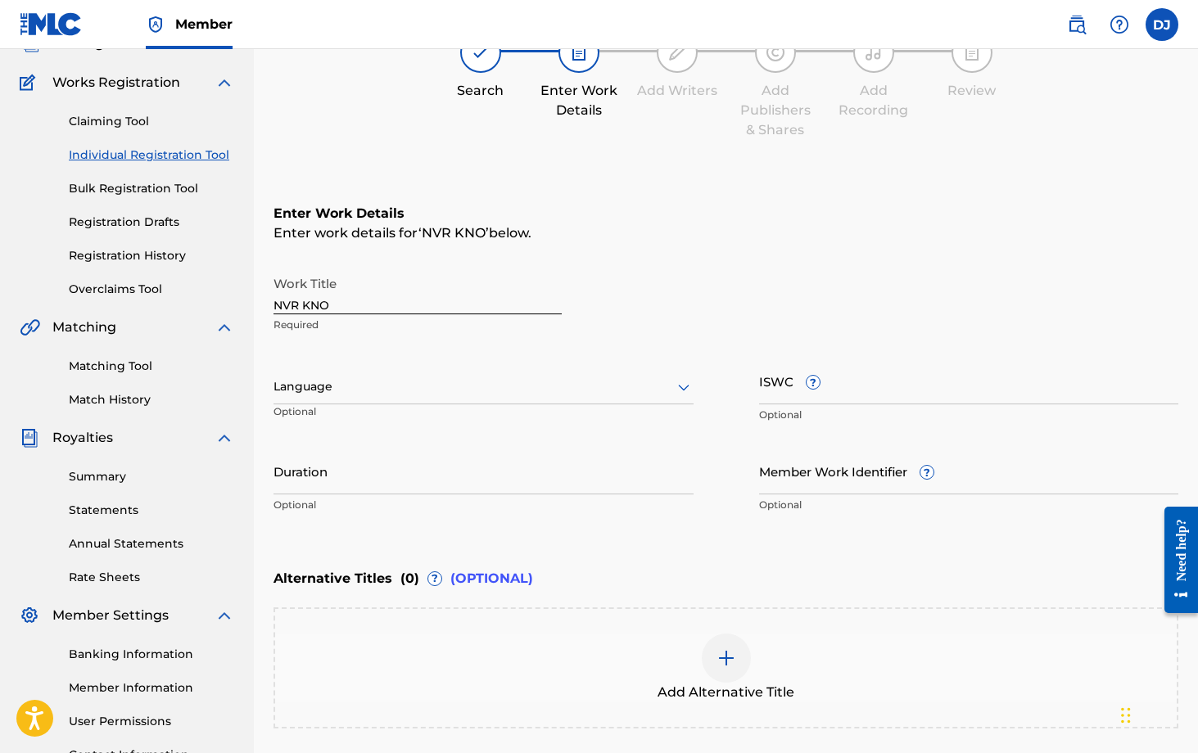
click at [493, 391] on div at bounding box center [483, 387] width 420 height 20
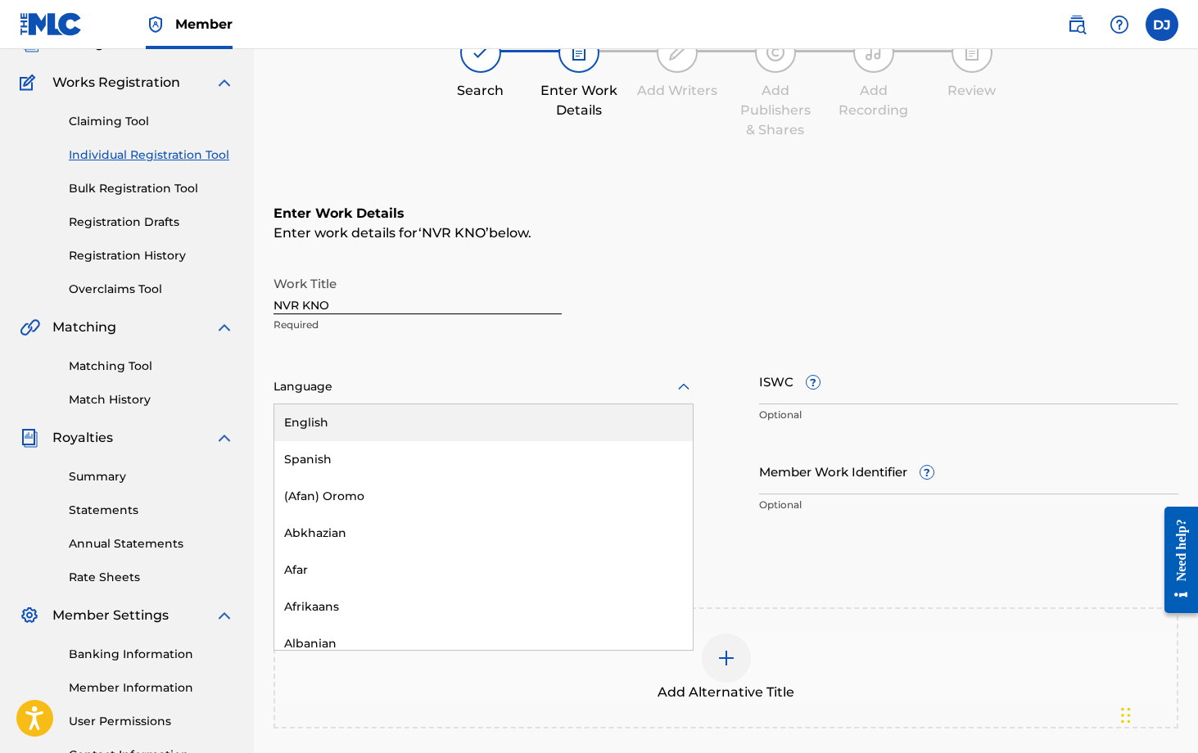
click at [483, 416] on div "English" at bounding box center [483, 423] width 418 height 37
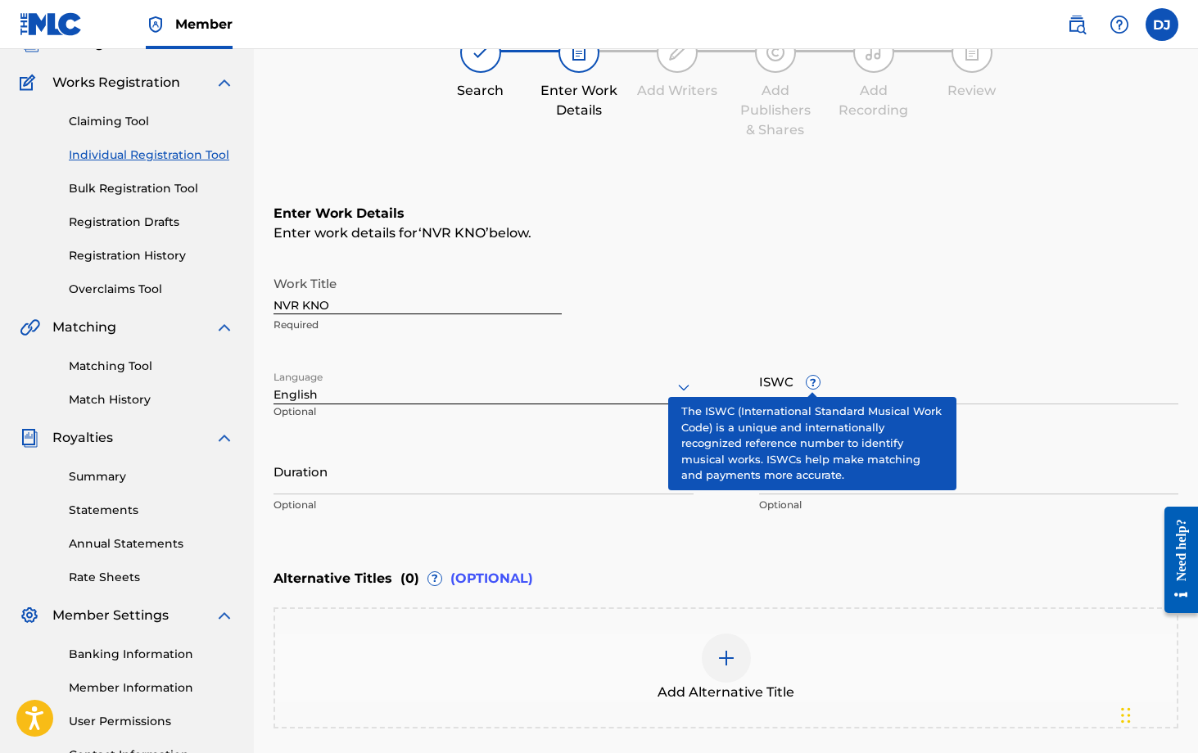
click at [759, 377] on input "ISWC ?" at bounding box center [969, 381] width 420 height 47
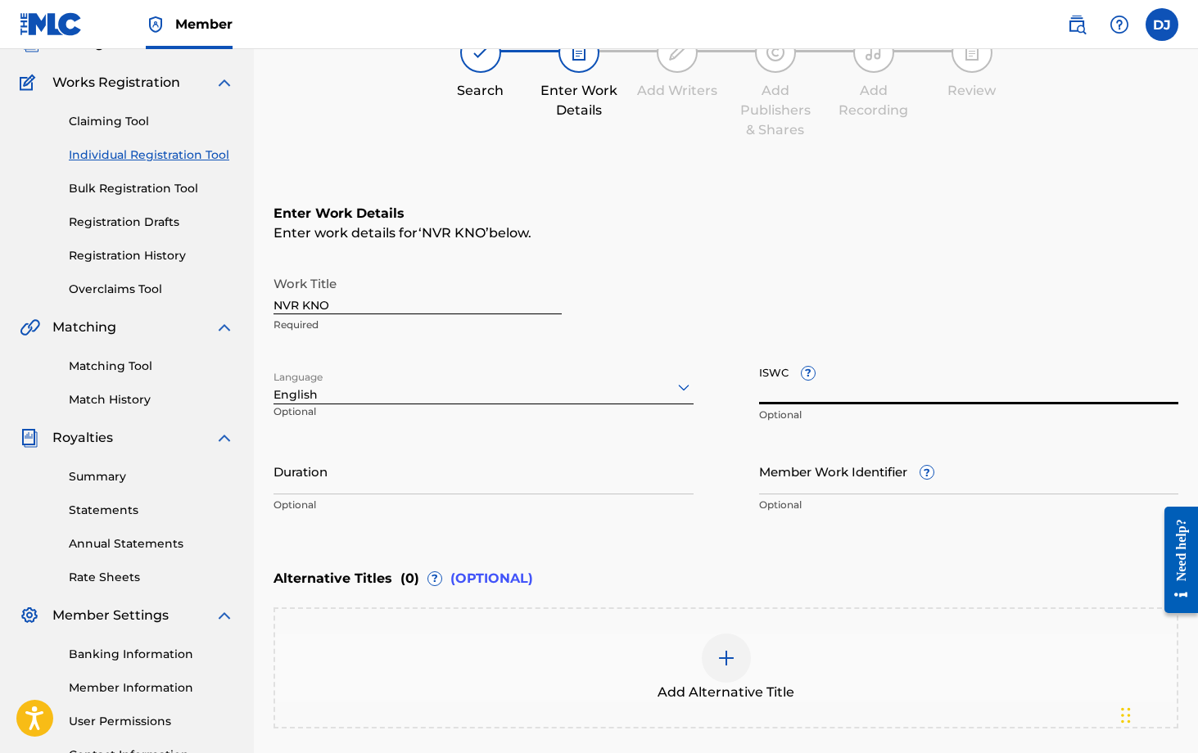
click at [475, 66] on div at bounding box center [480, 52] width 41 height 41
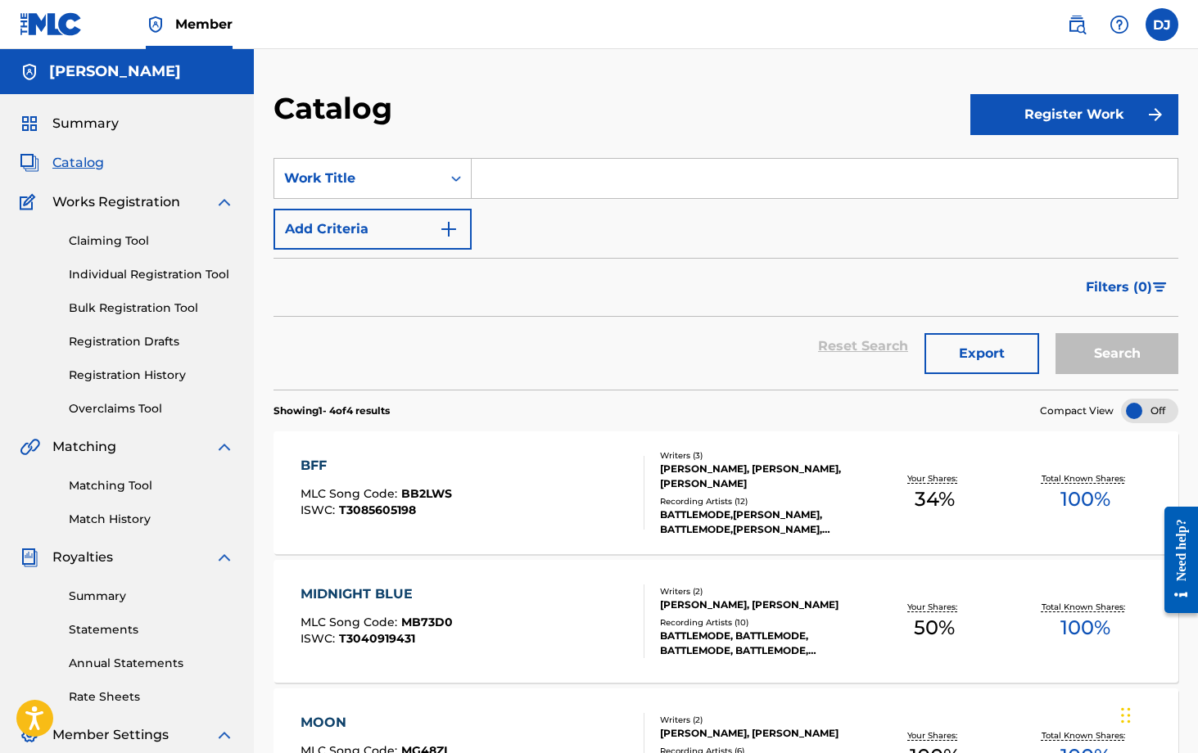
click at [536, 196] on input "Search Form" at bounding box center [825, 178] width 706 height 39
click at [811, 106] on button "Register Work" at bounding box center [1074, 114] width 208 height 41
click at [811, 157] on link "Individual" at bounding box center [1074, 167] width 208 height 39
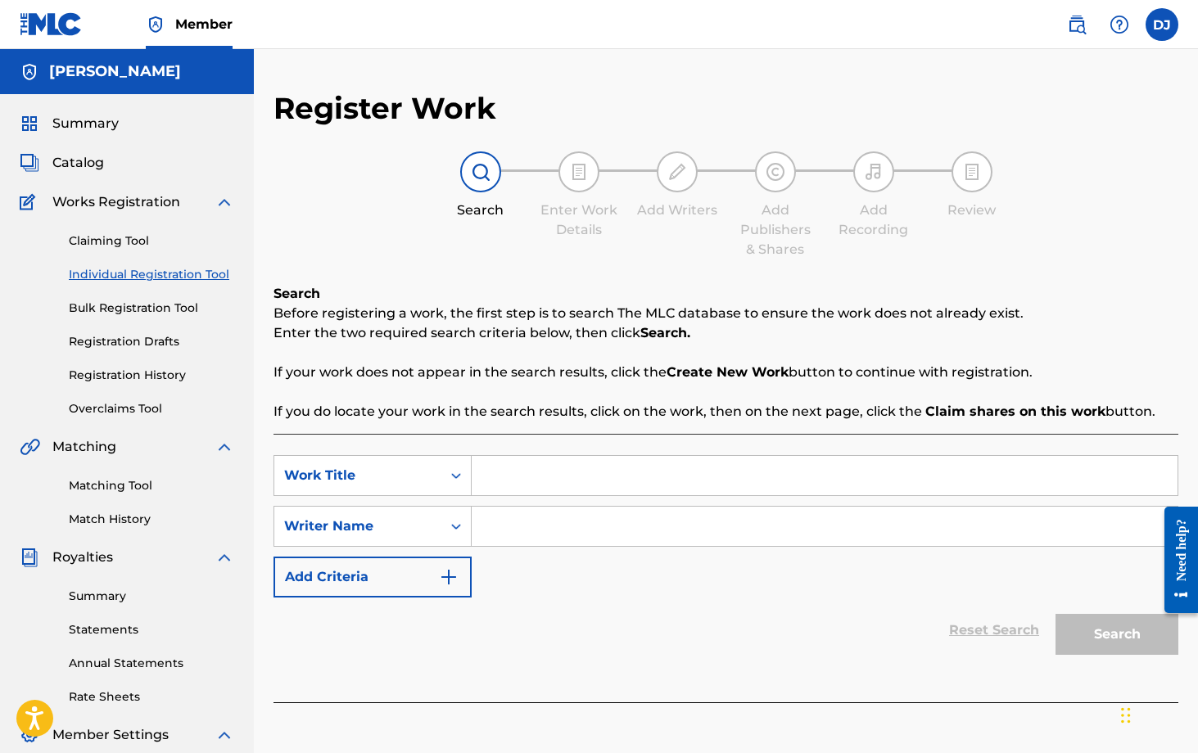
click at [643, 474] on input "Search Form" at bounding box center [825, 475] width 706 height 39
type input "Game Over"
click at [563, 522] on input "Search Form" at bounding box center [825, 526] width 706 height 39
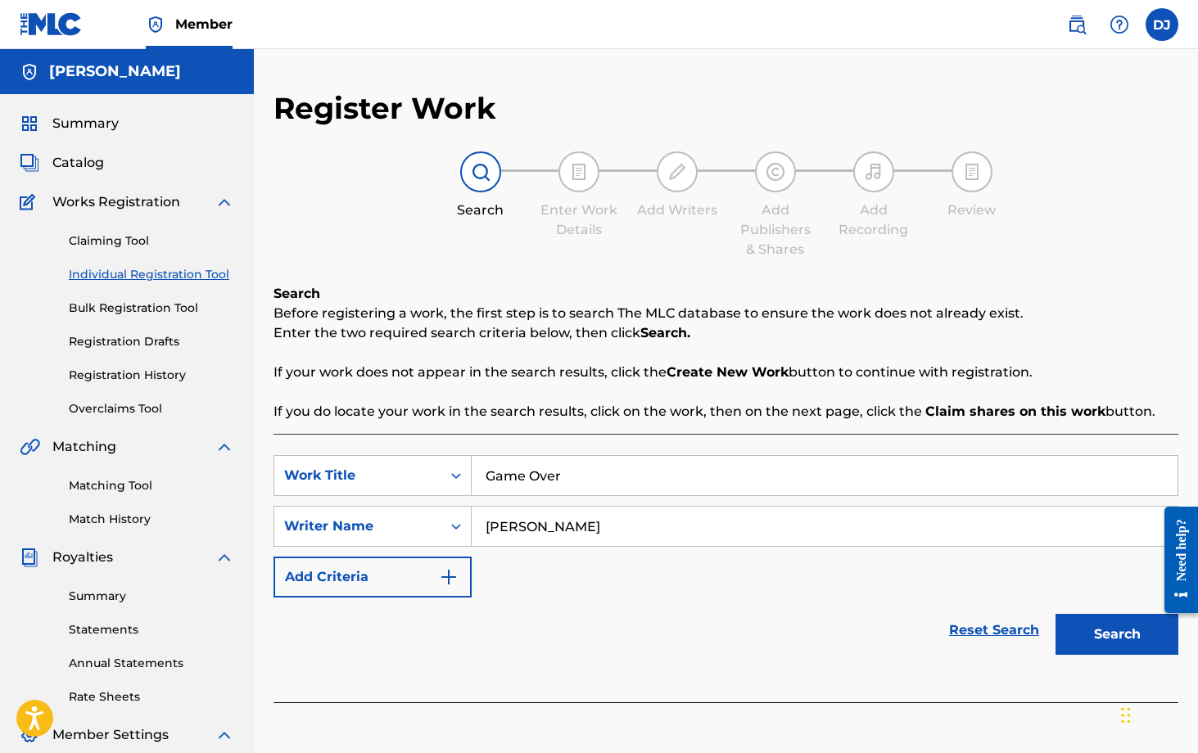
type input "[PERSON_NAME]"
click at [811, 625] on button "Search" at bounding box center [1116, 634] width 123 height 41
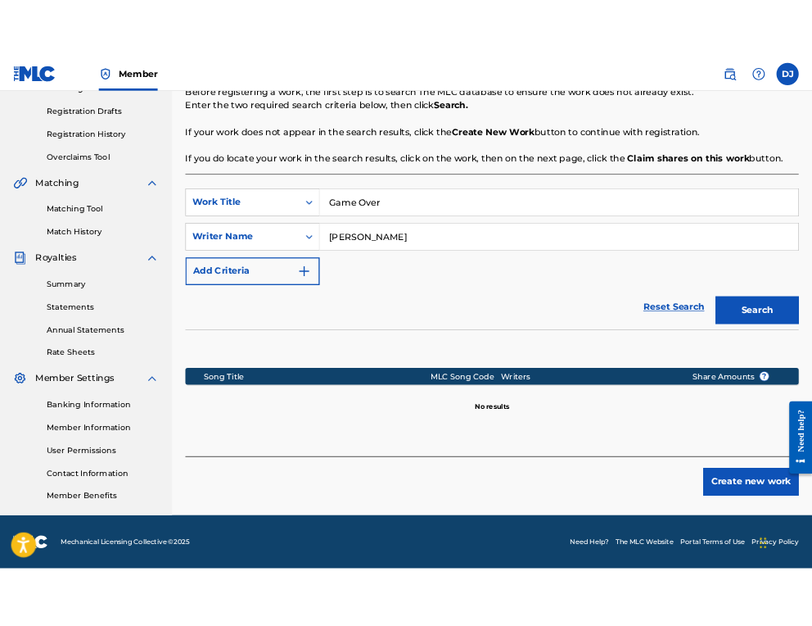
scroll to position [262, 0]
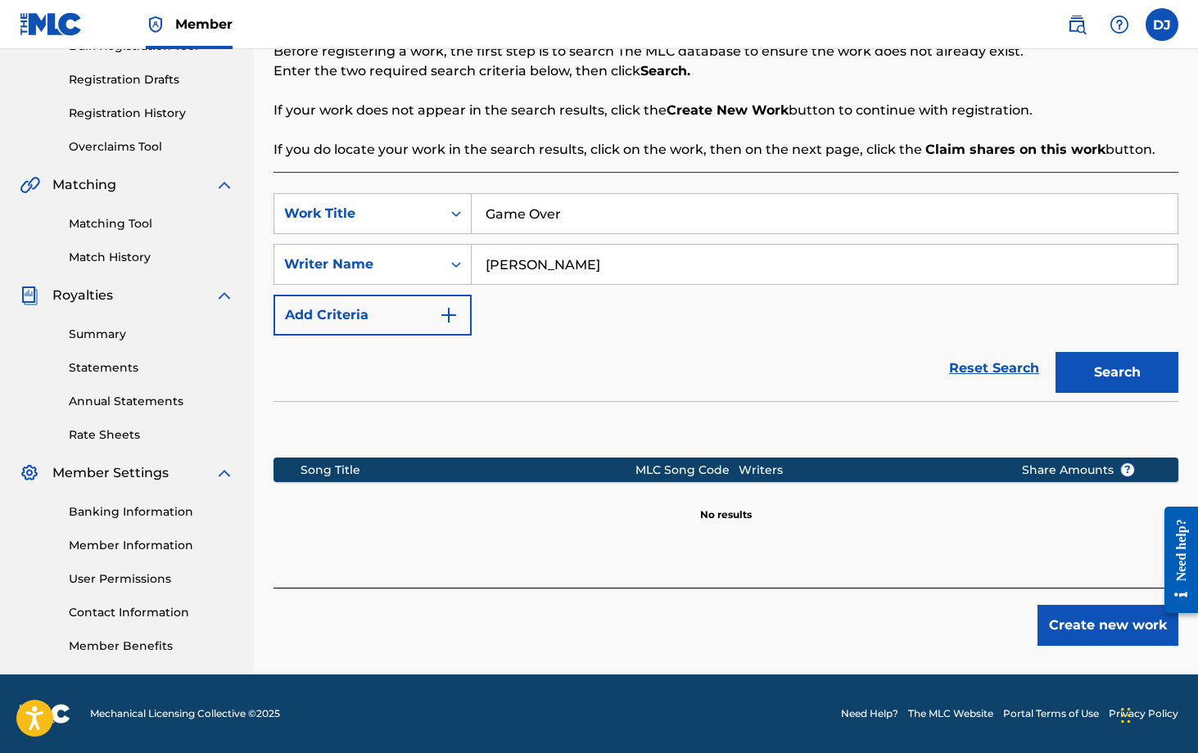
click at [811, 625] on button "Create new work" at bounding box center [1107, 625] width 141 height 41
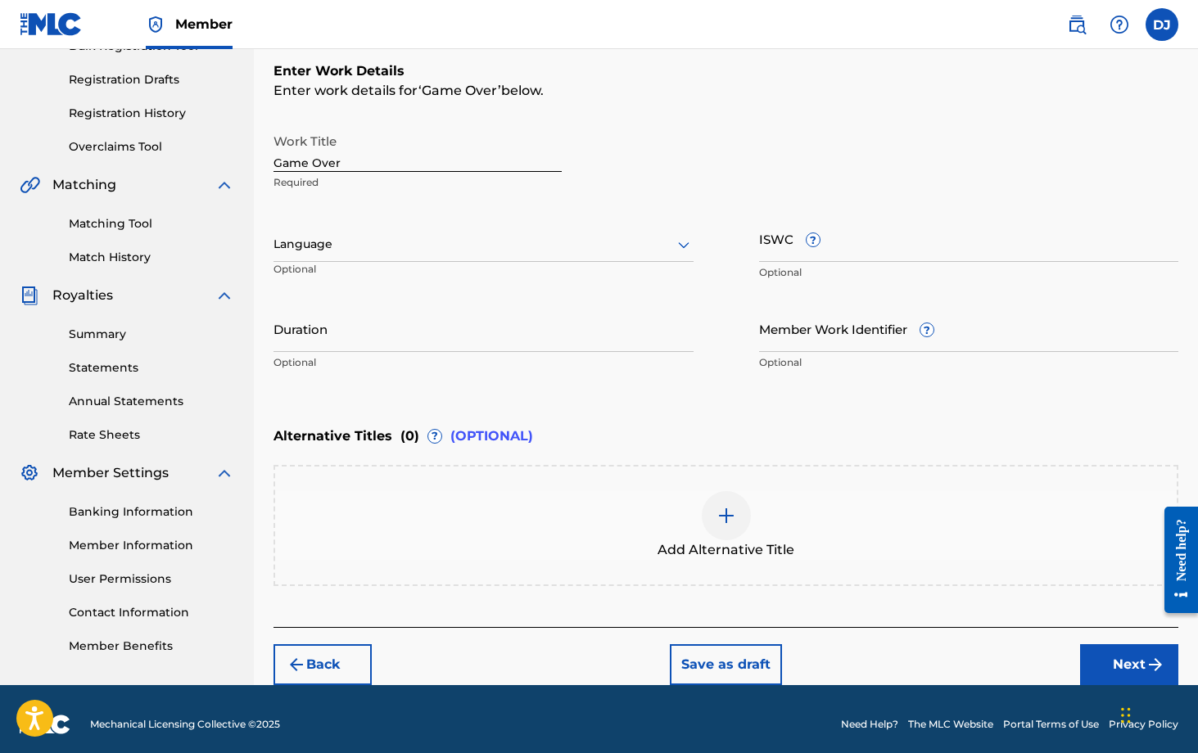
click at [352, 257] on div "Language" at bounding box center [483, 245] width 420 height 34
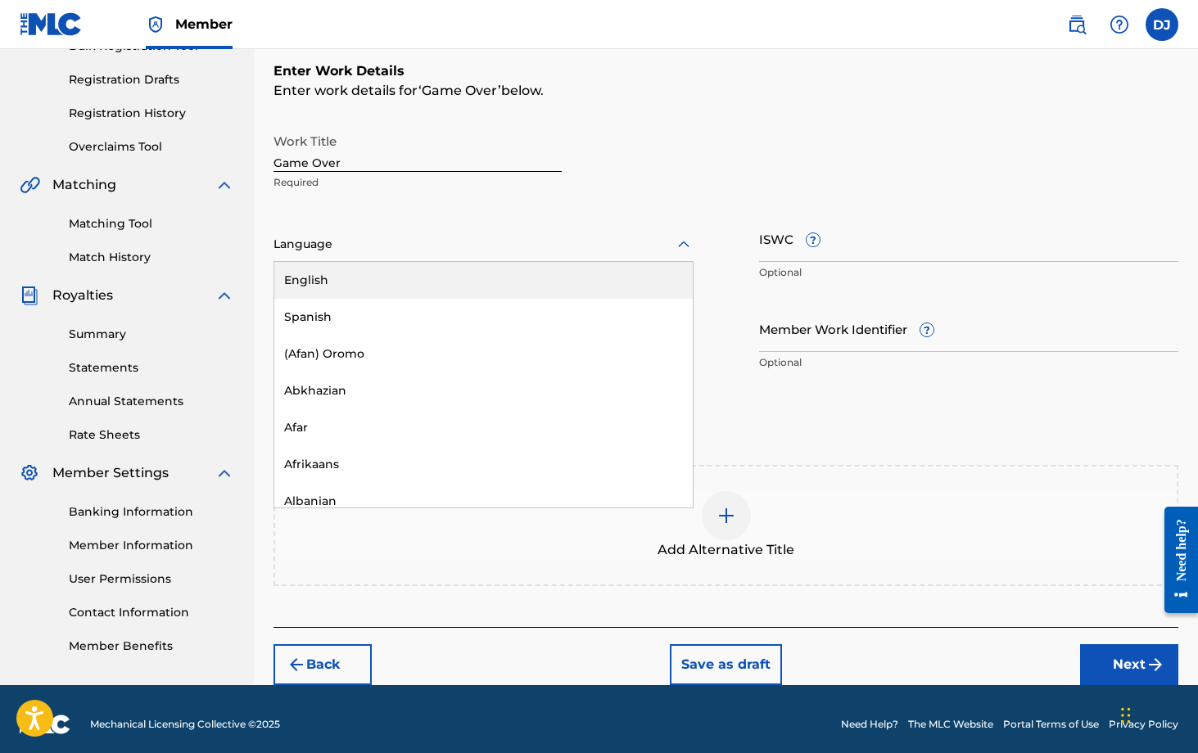
click at [358, 269] on div "English" at bounding box center [483, 280] width 418 height 37
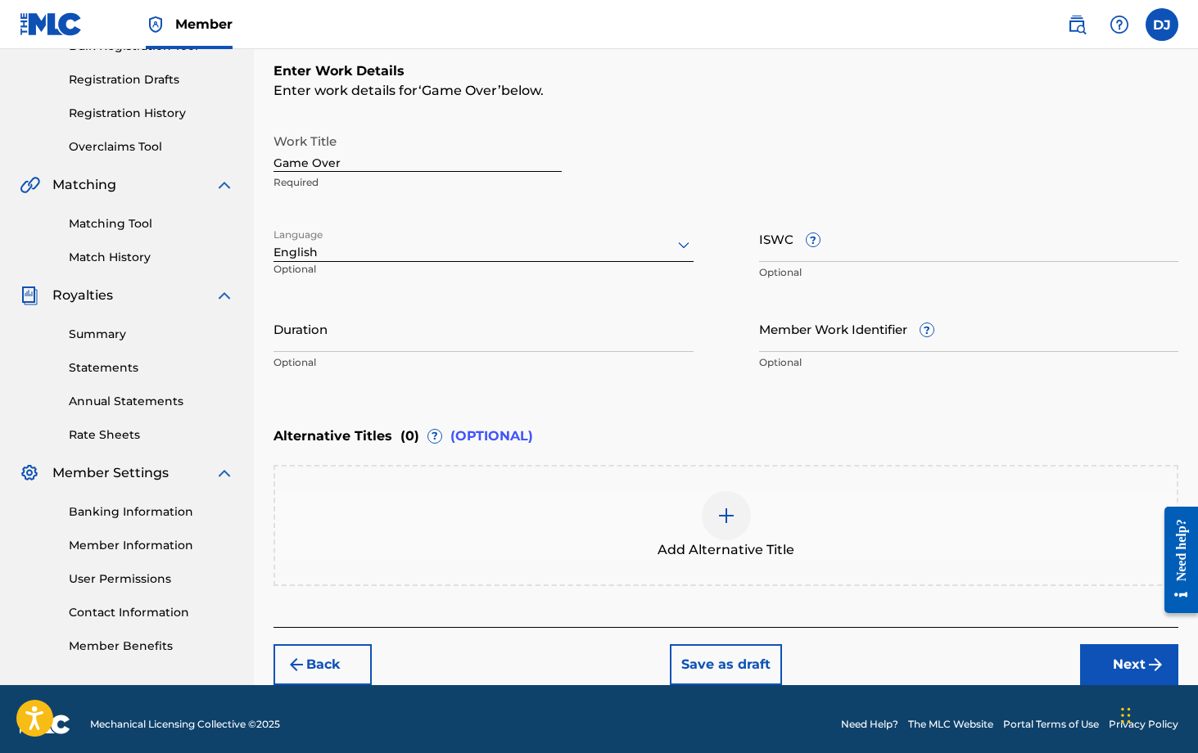
click at [783, 251] on input "ISWC ?" at bounding box center [969, 238] width 420 height 47
paste input "T-332.674.596-0"
type input "T-332.674.596-0"
click at [429, 335] on input "Duration" at bounding box center [483, 328] width 420 height 47
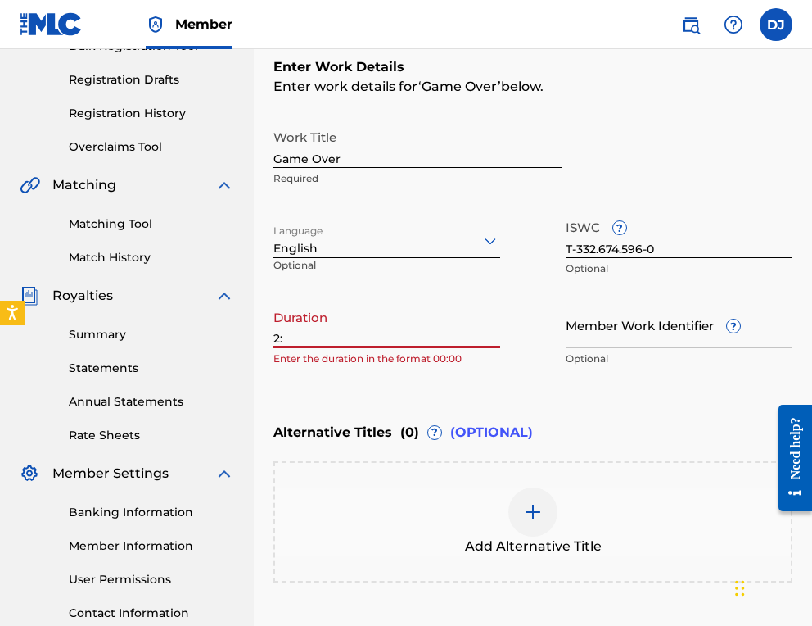
type input "2"
type input "02:00"
click at [680, 331] on input "Member Work Identifier ?" at bounding box center [679, 324] width 227 height 47
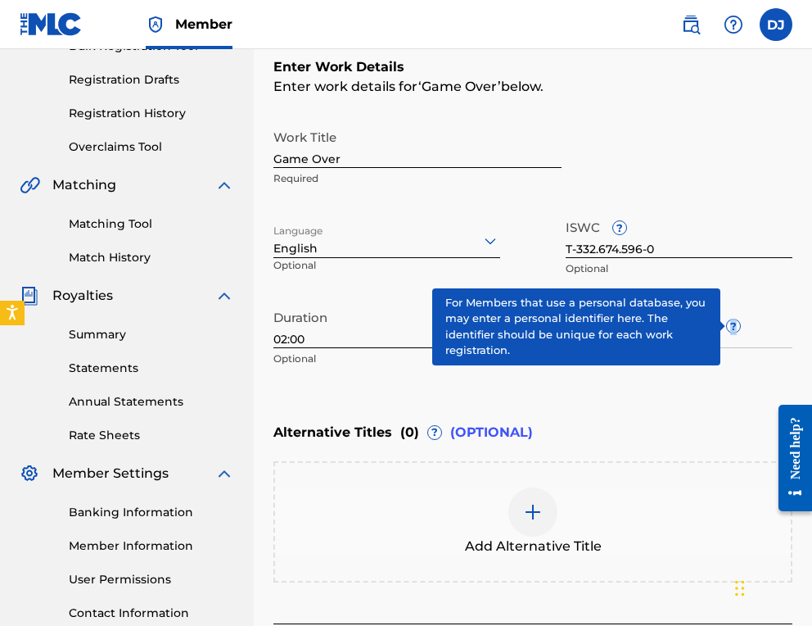
click at [716, 320] on div "Member Work Identifier ? Optional" at bounding box center [679, 338] width 227 height 74
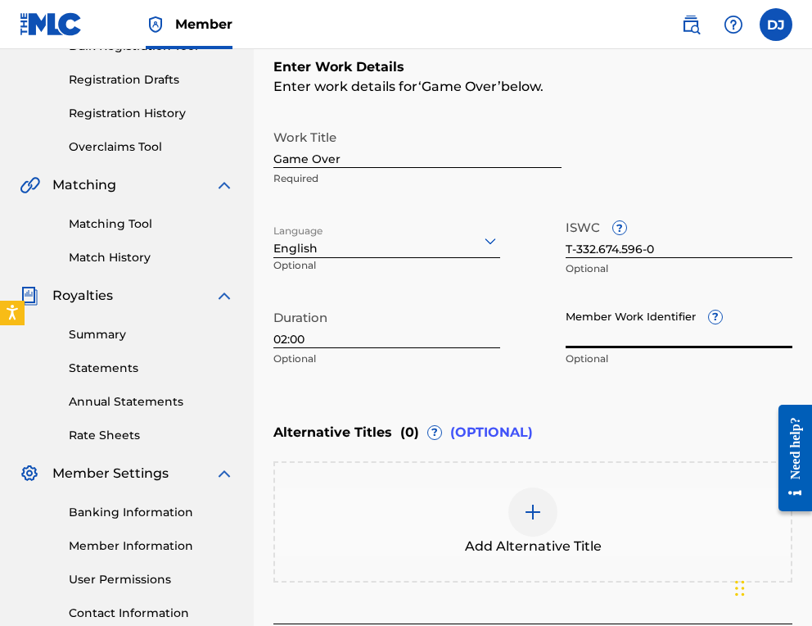
click at [716, 320] on div "Member Work Identifier ? Optional" at bounding box center [679, 338] width 227 height 74
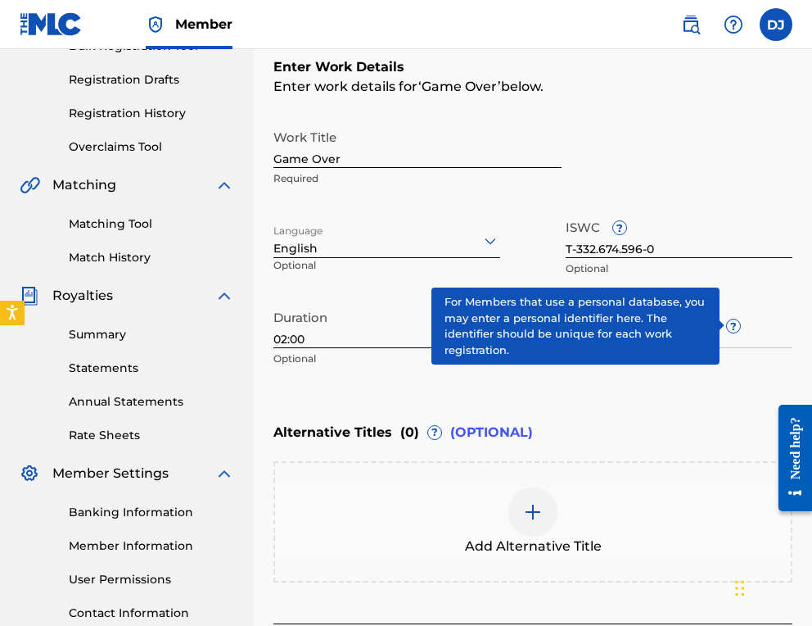
click at [719, 318] on div "Member Work Identifier ? Optional" at bounding box center [679, 338] width 227 height 74
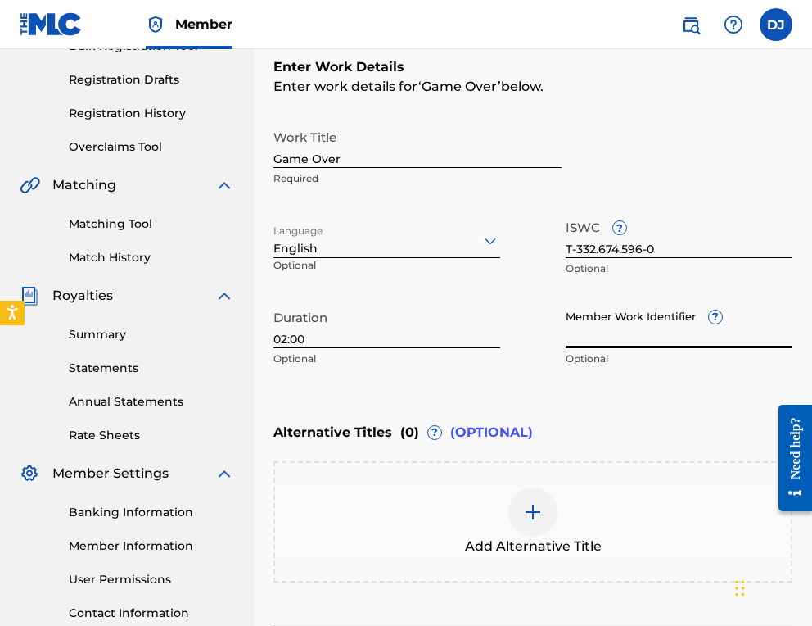
click at [719, 318] on div "Member Work Identifier ? Optional" at bounding box center [679, 338] width 227 height 74
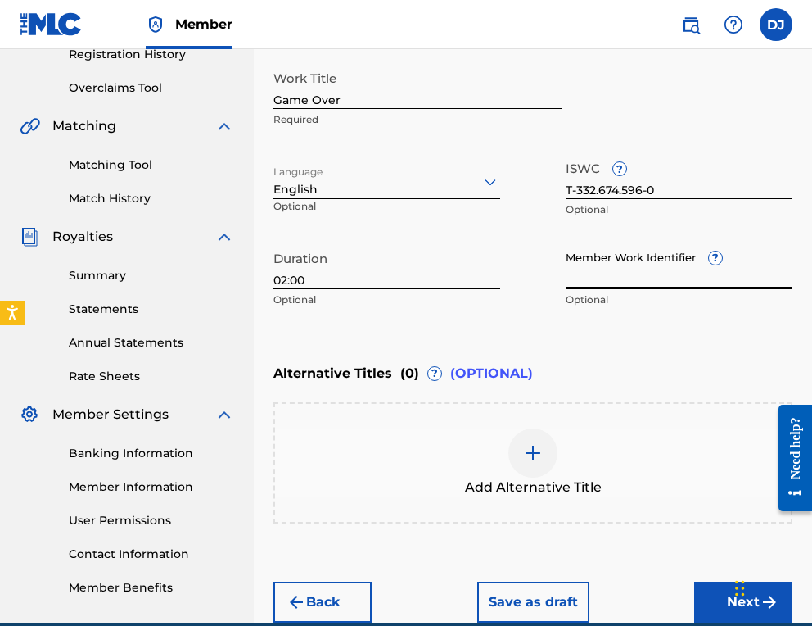
scroll to position [354, 0]
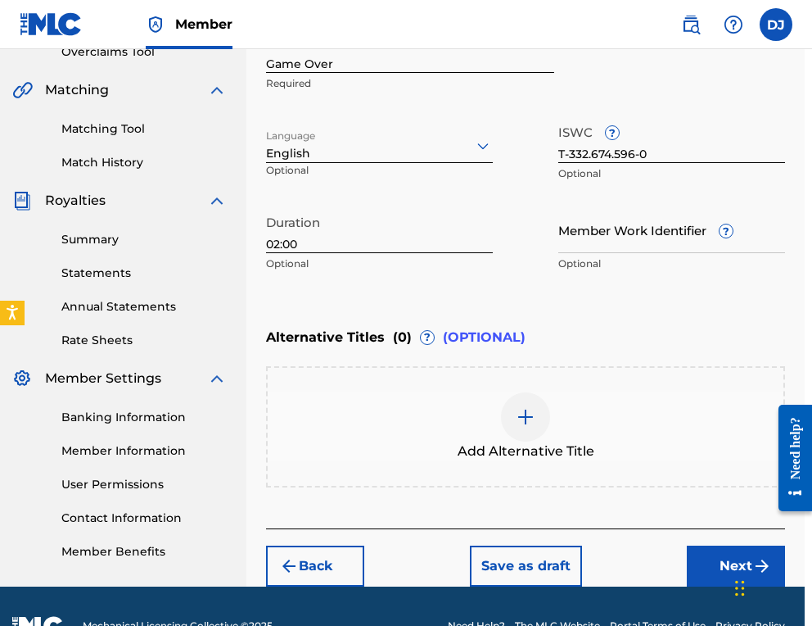
click at [717, 567] on button "Next" at bounding box center [736, 565] width 98 height 41
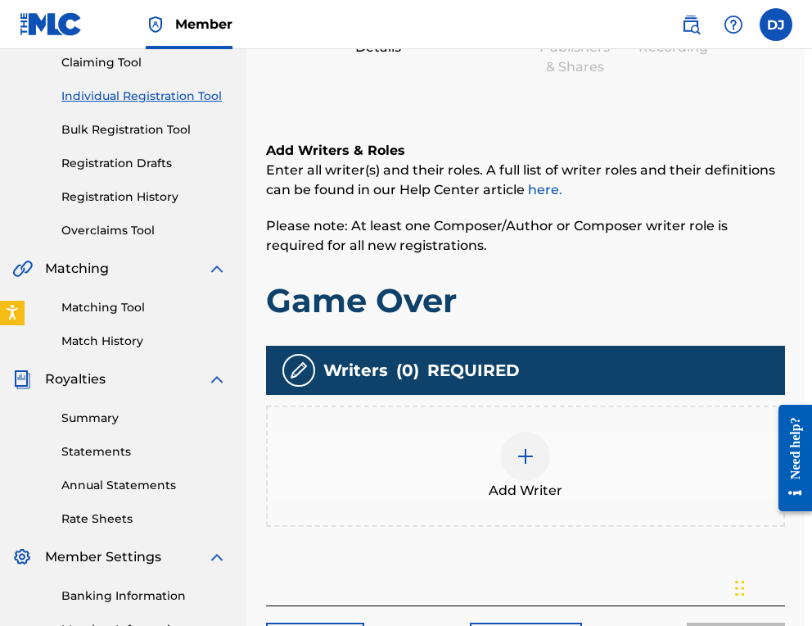
scroll to position [192, 7]
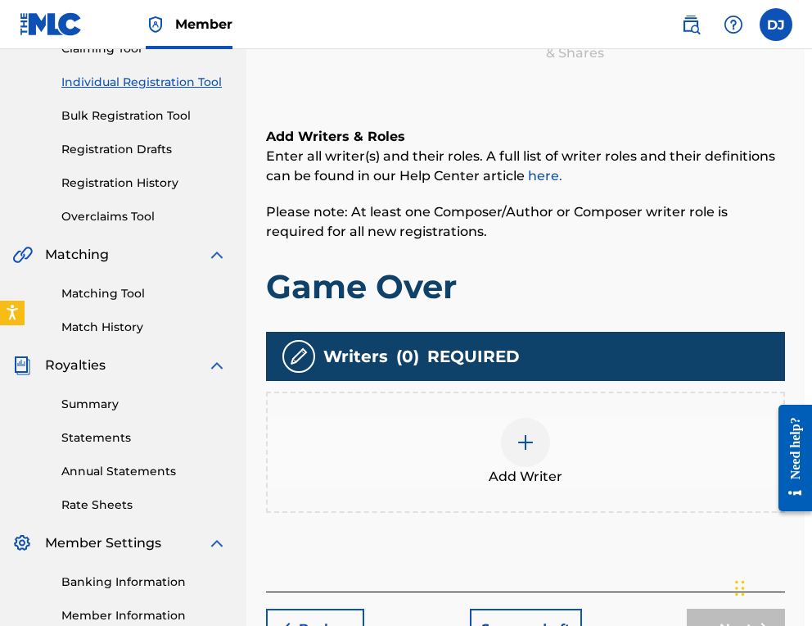
click at [540, 440] on div at bounding box center [525, 442] width 49 height 49
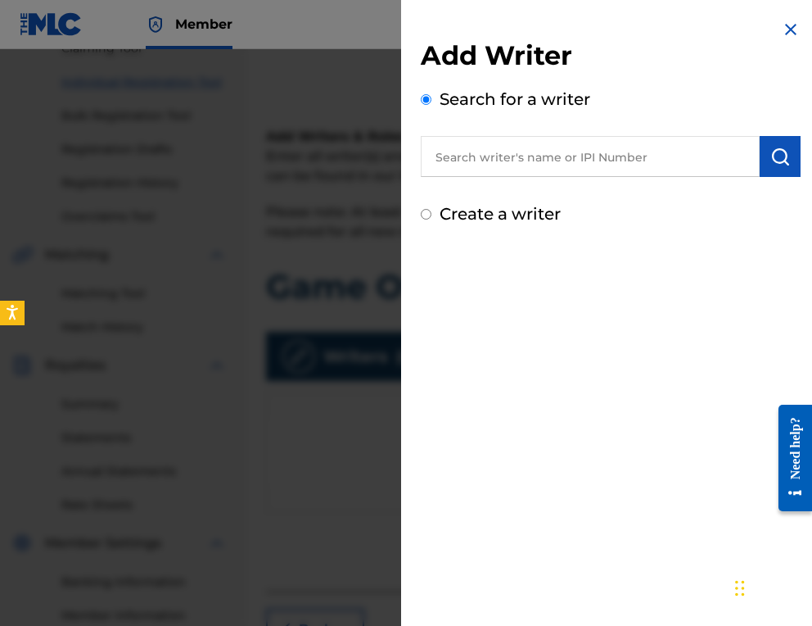
click at [527, 143] on input "text" at bounding box center [590, 156] width 339 height 41
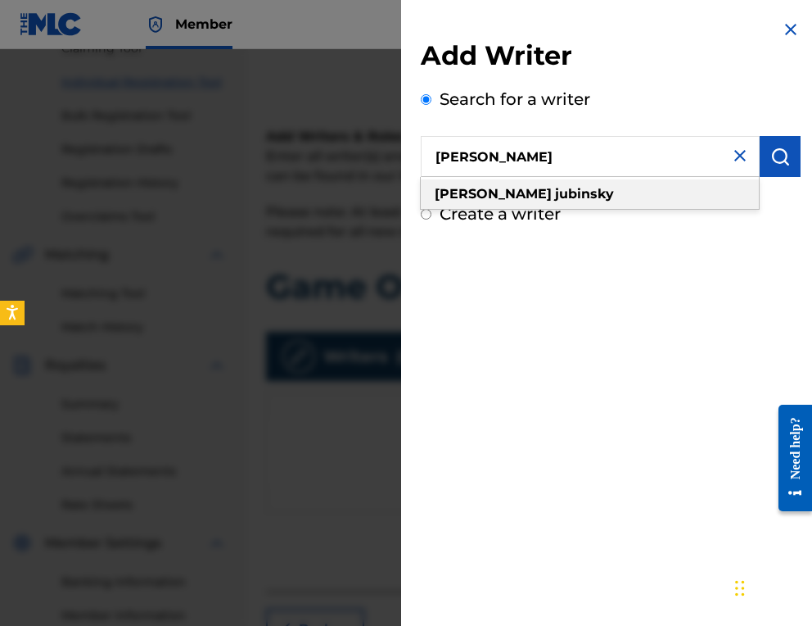
click at [555, 190] on strong "jubinsky" at bounding box center [584, 194] width 59 height 16
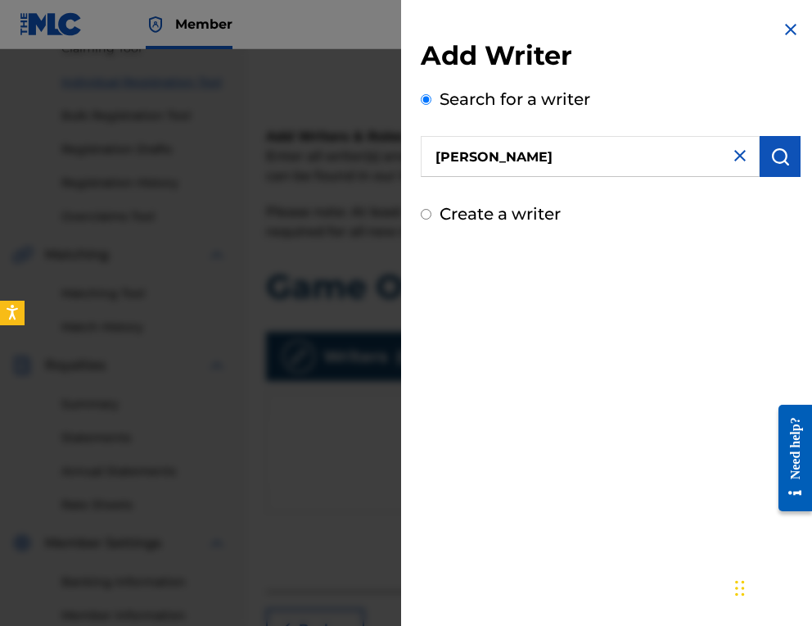
click at [543, 166] on input "[PERSON_NAME]" at bounding box center [590, 156] width 339 height 41
drag, startPoint x: 607, startPoint y: 162, endPoint x: 319, endPoint y: 162, distance: 287.4
click at [328, 162] on div "Add Writer Search for a writer [PERSON_NAME] Create a writer" at bounding box center [406, 337] width 812 height 576
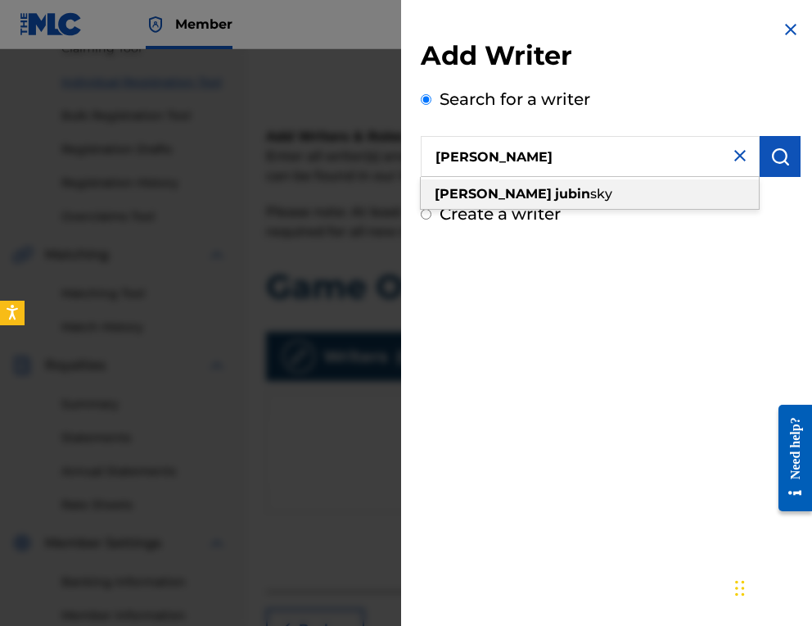
drag, startPoint x: 486, startPoint y: 184, endPoint x: 477, endPoint y: 194, distance: 13.3
click at [555, 194] on strong "jubin" at bounding box center [572, 194] width 35 height 16
type input "[PERSON_NAME]"
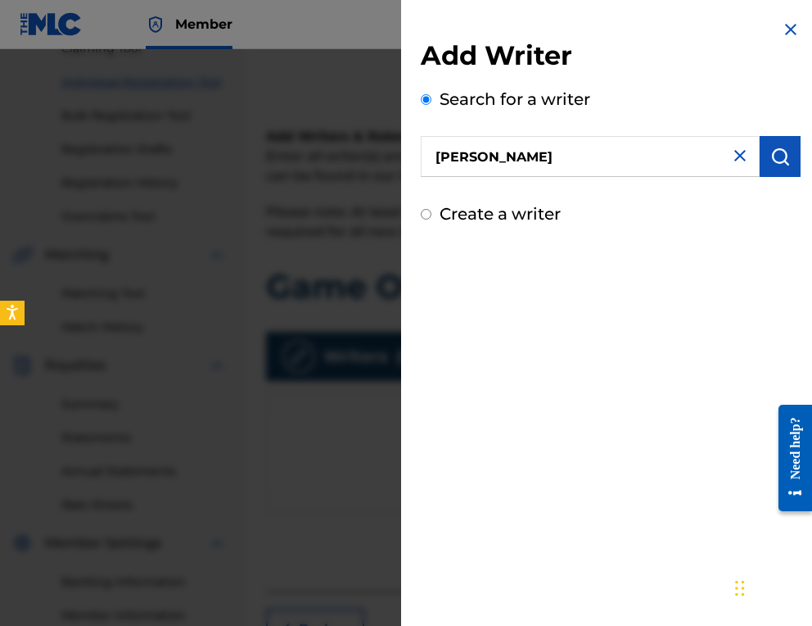
click at [771, 172] on button "submit" at bounding box center [780, 156] width 41 height 41
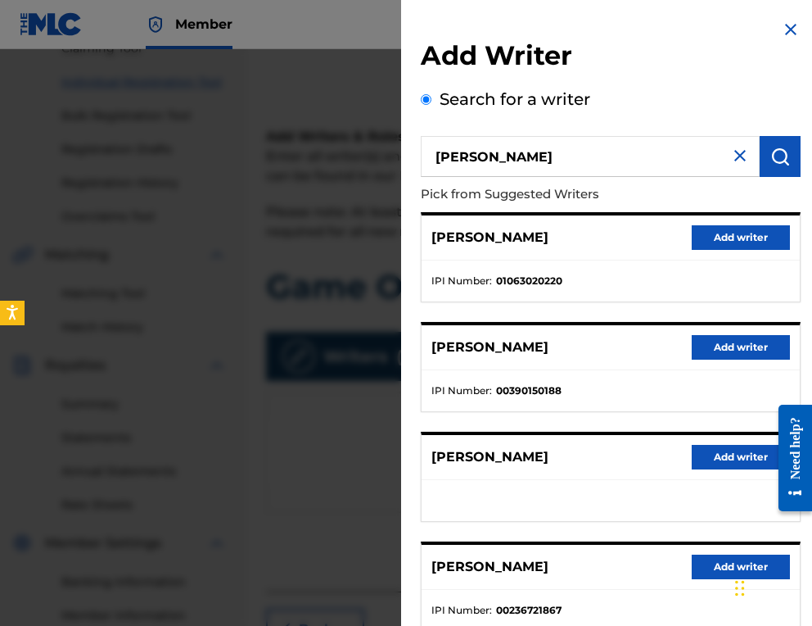
scroll to position [0, 0]
click at [753, 237] on button "Add writer" at bounding box center [741, 237] width 98 height 25
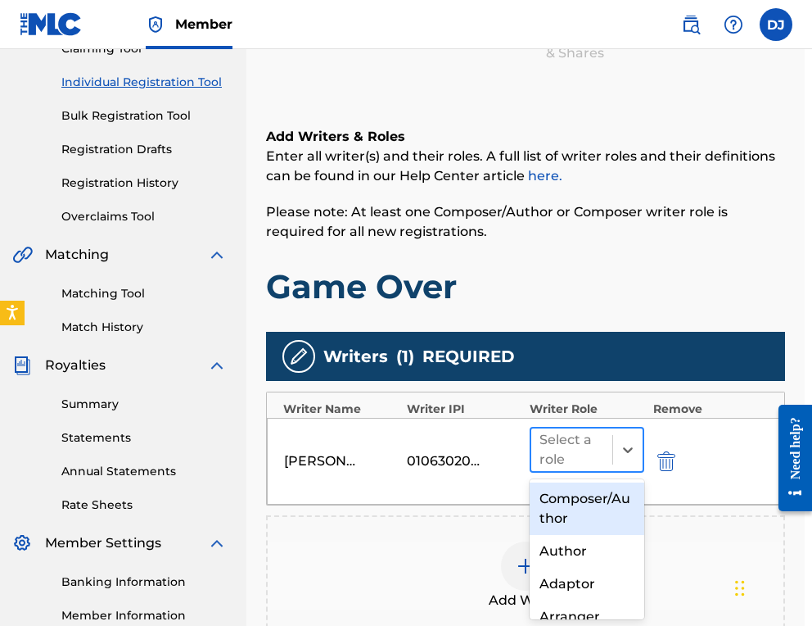
click at [570, 458] on div at bounding box center [572, 449] width 65 height 23
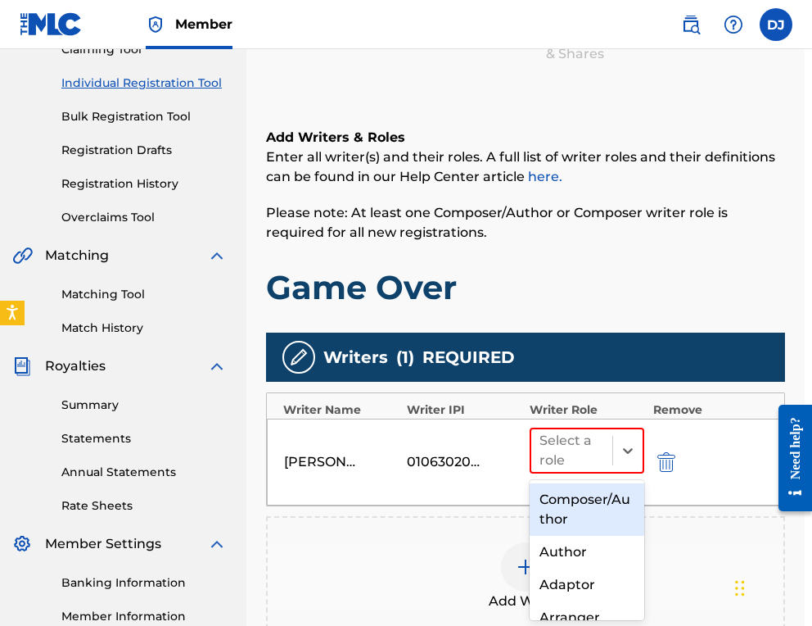
click at [586, 513] on div "Composer/Author" at bounding box center [587, 509] width 115 height 52
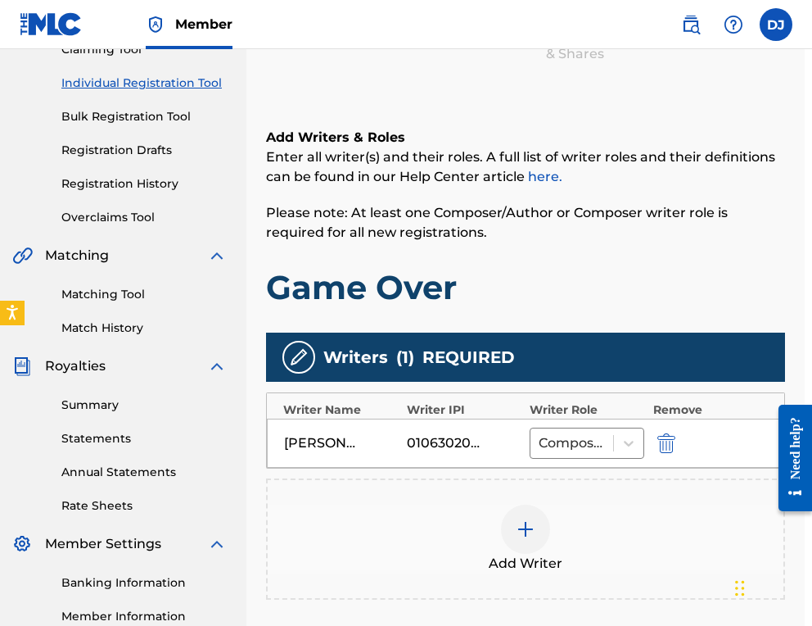
click at [524, 531] on img at bounding box center [526, 529] width 20 height 20
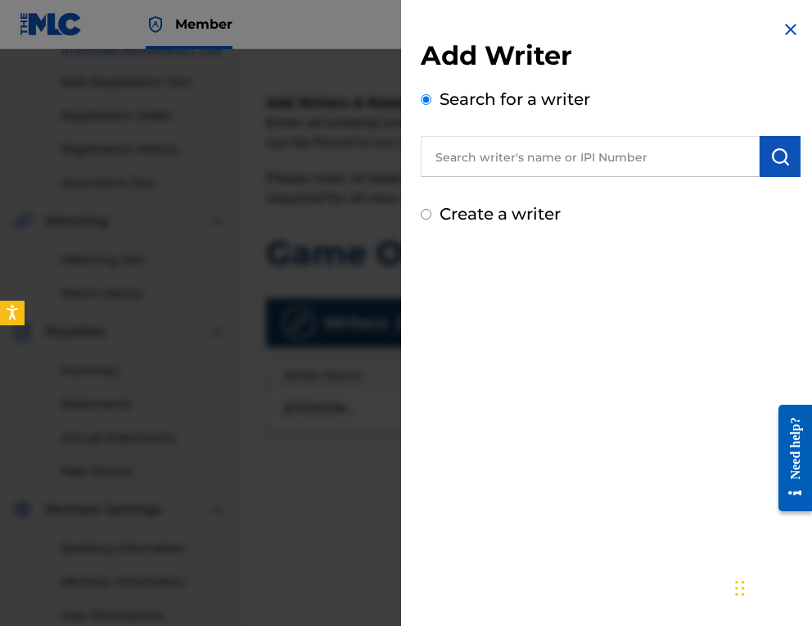
scroll to position [315, 7]
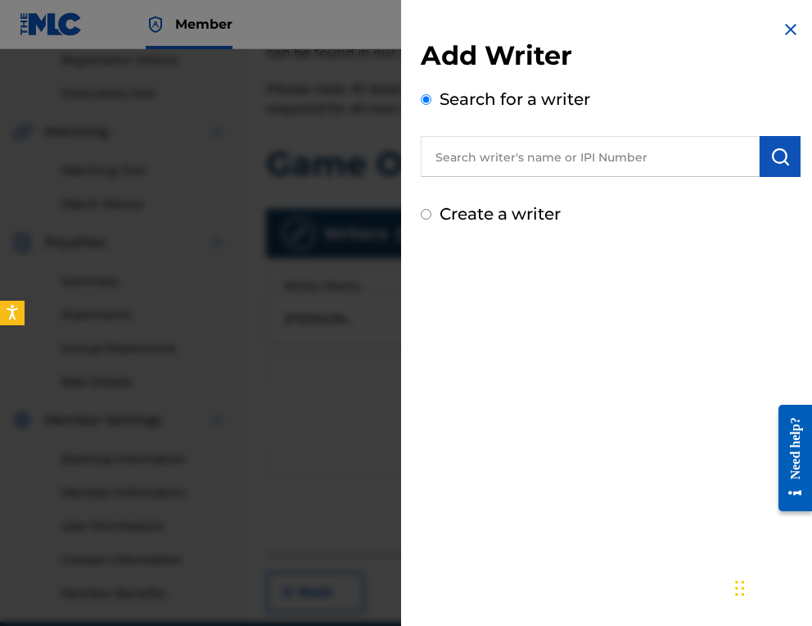
click at [540, 157] on input "text" at bounding box center [590, 156] width 339 height 41
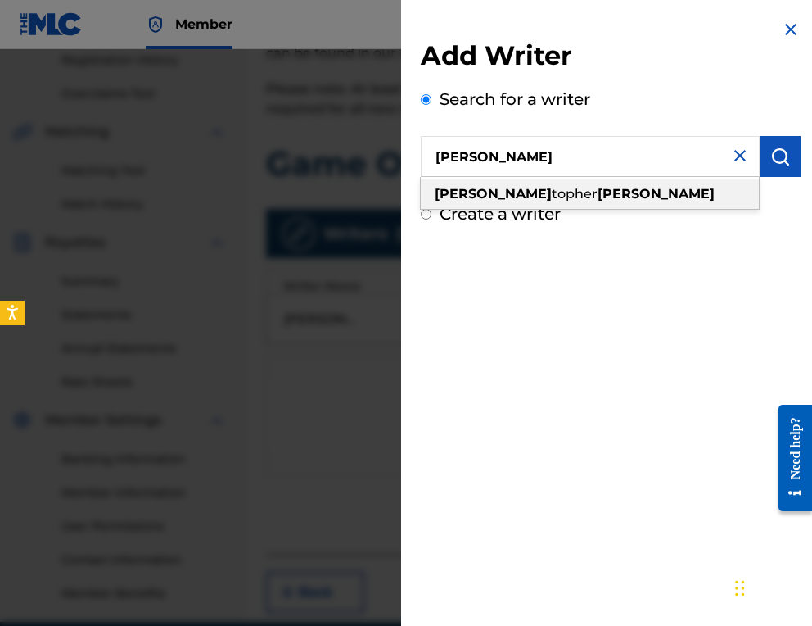
click at [598, 199] on strong "[PERSON_NAME]" at bounding box center [656, 194] width 117 height 16
type input "[PERSON_NAME]"
click at [537, 192] on div "Add Writer Search for a writer [PERSON_NAME] [PERSON_NAME] topher [PERSON_NAME]…" at bounding box center [611, 132] width 380 height 187
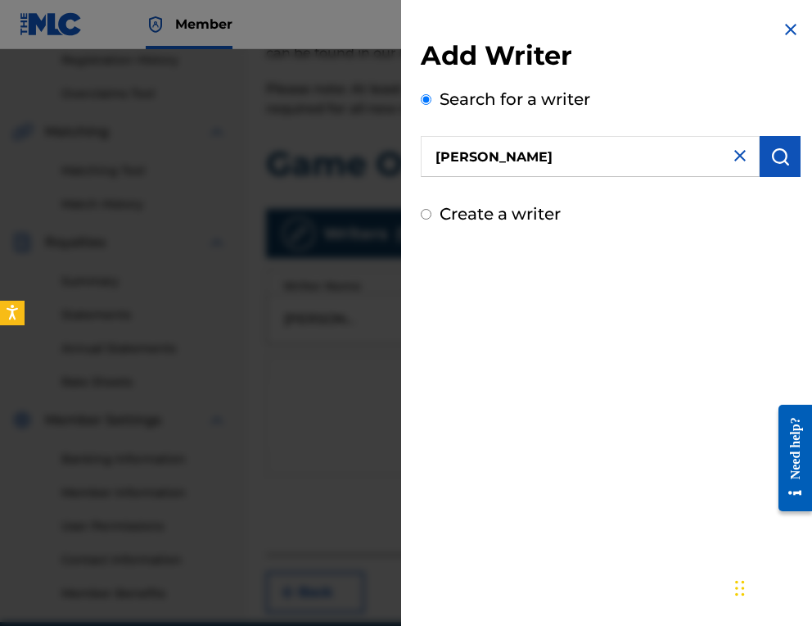
click at [780, 165] on img "submit" at bounding box center [781, 157] width 20 height 20
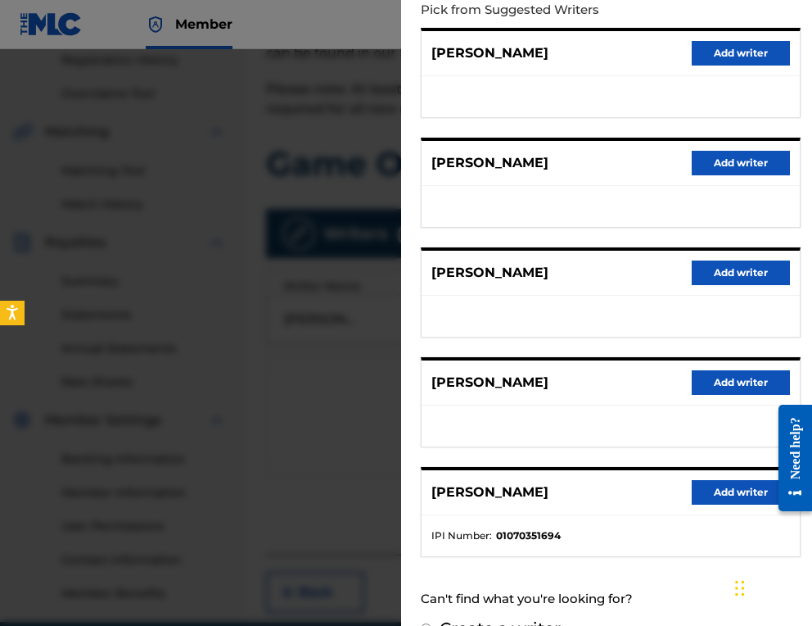
scroll to position [200, 0]
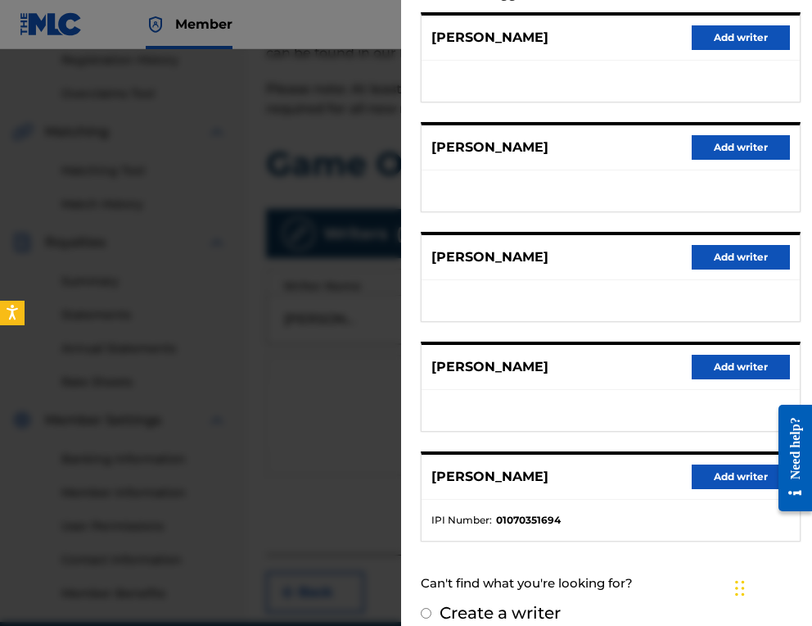
click at [712, 472] on button "Add writer" at bounding box center [741, 476] width 98 height 25
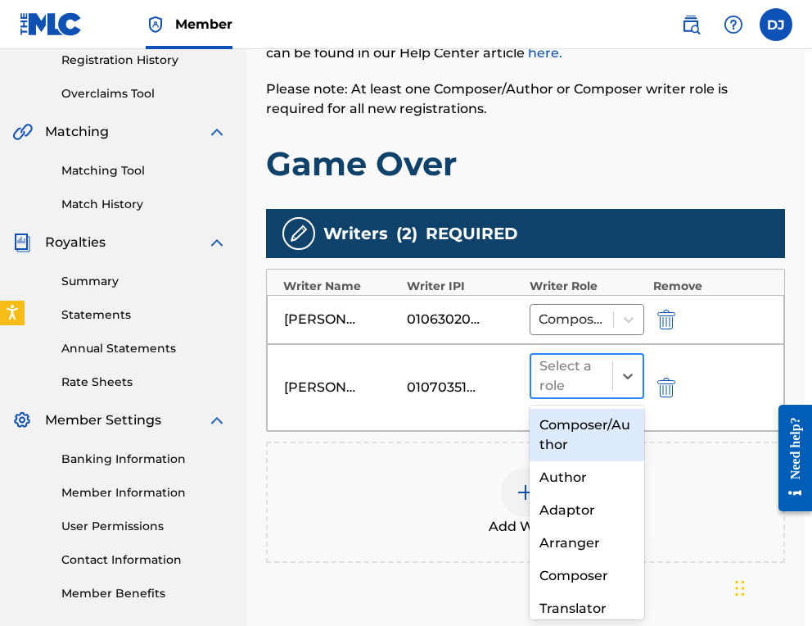
click at [584, 374] on div at bounding box center [572, 375] width 65 height 23
click at [576, 427] on div "Composer/Author" at bounding box center [587, 435] width 115 height 52
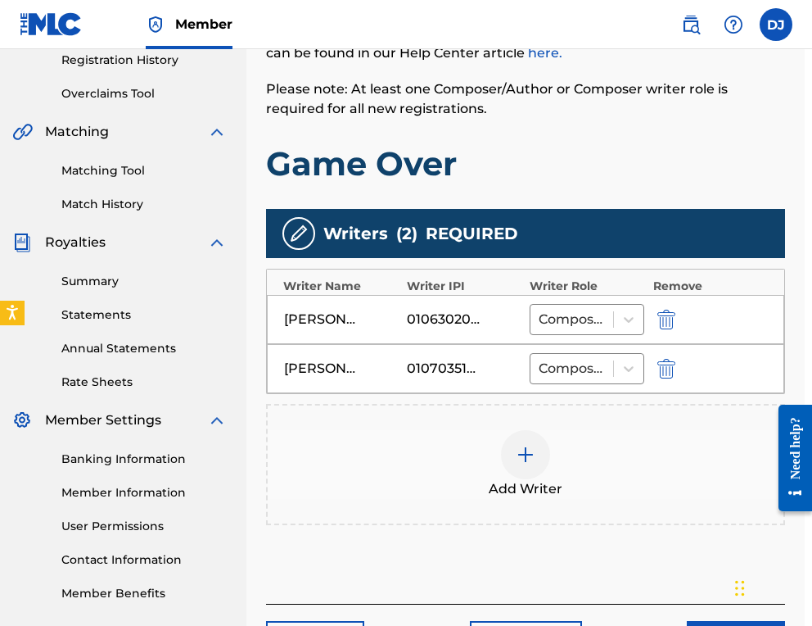
click at [540, 462] on div at bounding box center [525, 454] width 49 height 49
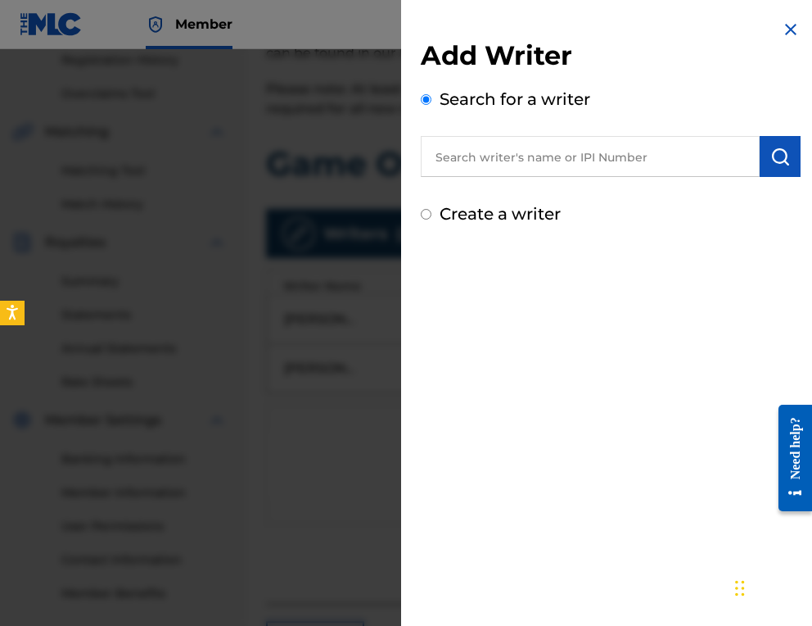
click at [571, 151] on input "text" at bounding box center [590, 156] width 339 height 41
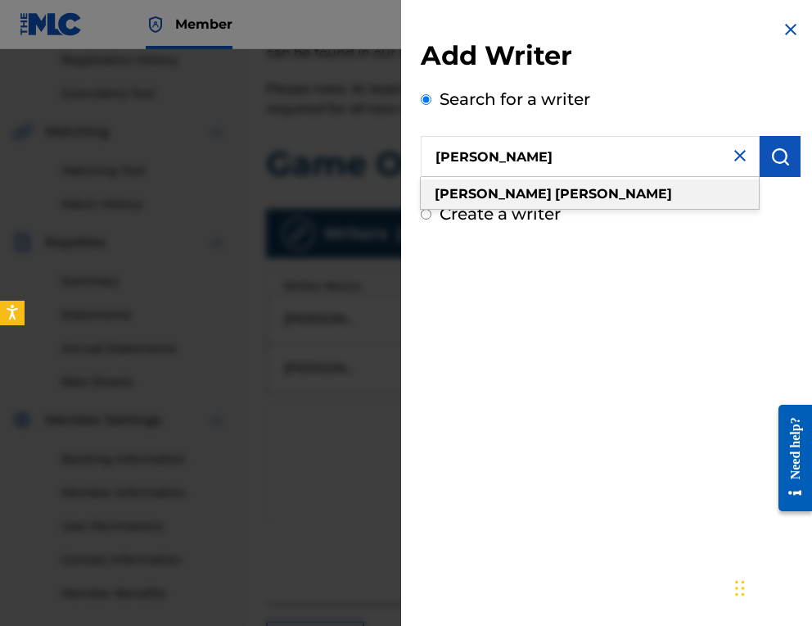
click at [555, 189] on strong "[PERSON_NAME]" at bounding box center [613, 194] width 117 height 16
type input "[PERSON_NAME]"
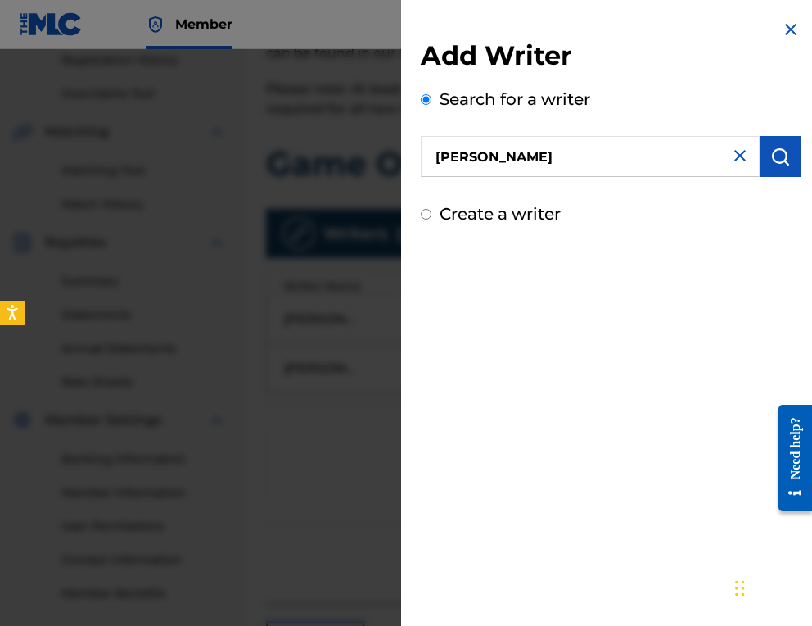
click at [775, 155] on img "submit" at bounding box center [781, 157] width 20 height 20
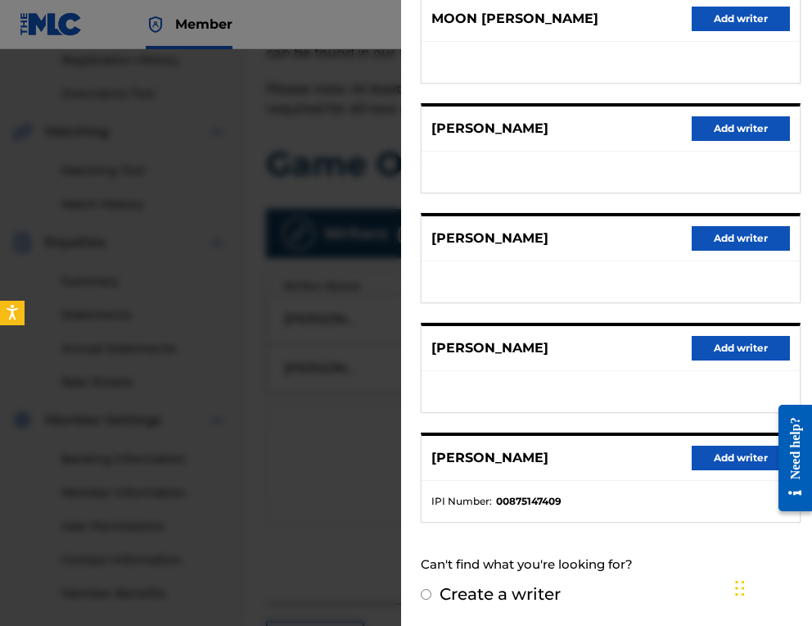
scroll to position [218, 0]
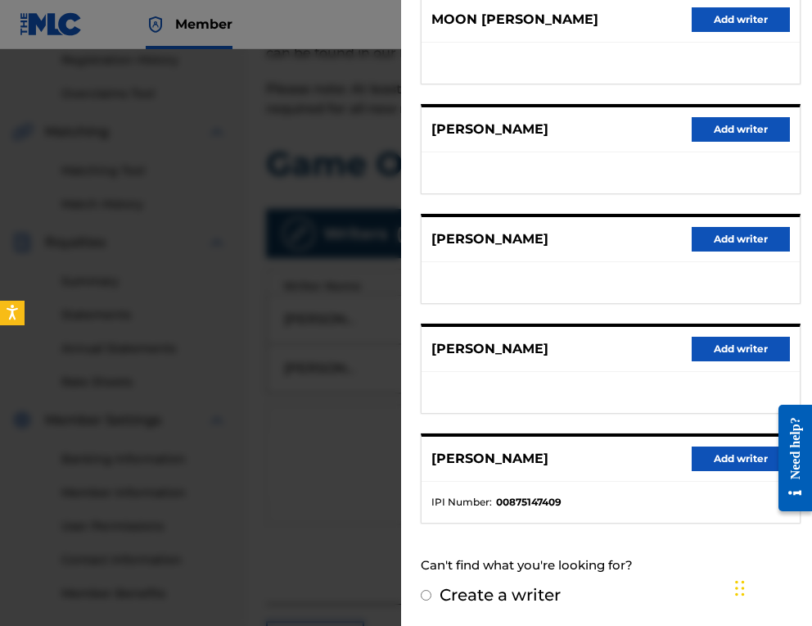
click at [296, 450] on div at bounding box center [406, 362] width 812 height 626
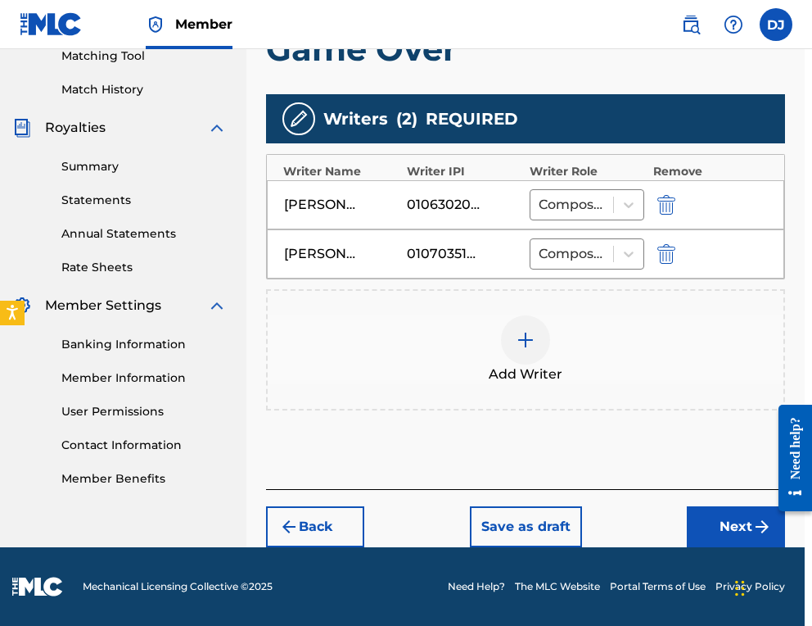
click at [742, 529] on button "Next" at bounding box center [736, 526] width 98 height 41
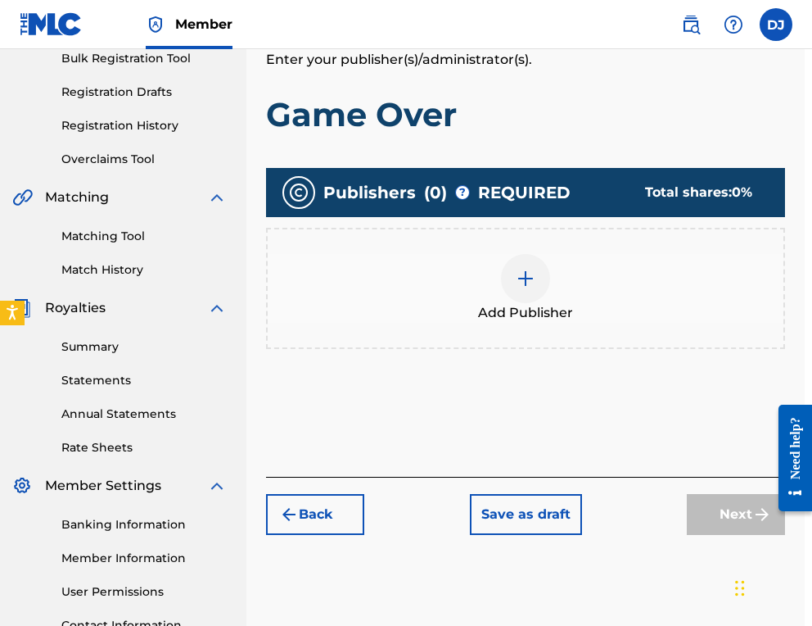
scroll to position [292, 7]
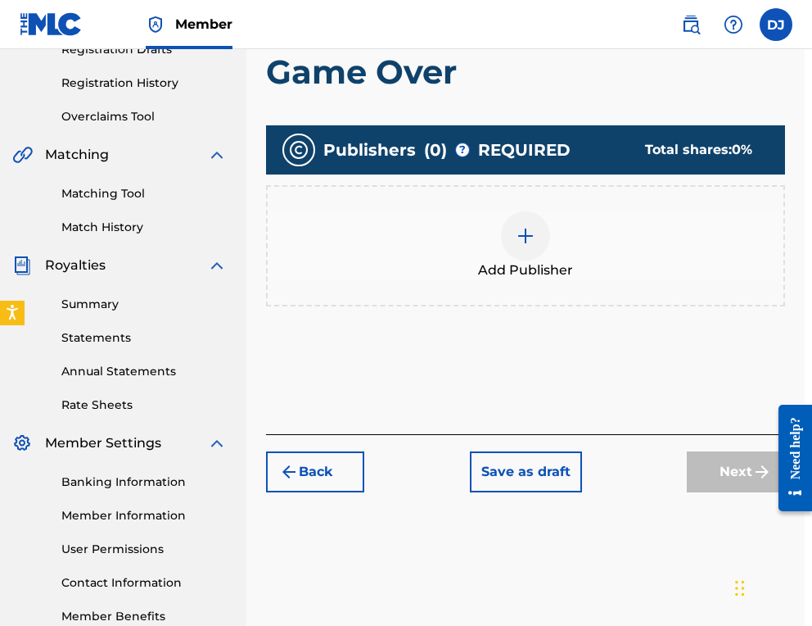
click at [557, 236] on div "Add Publisher" at bounding box center [526, 245] width 516 height 69
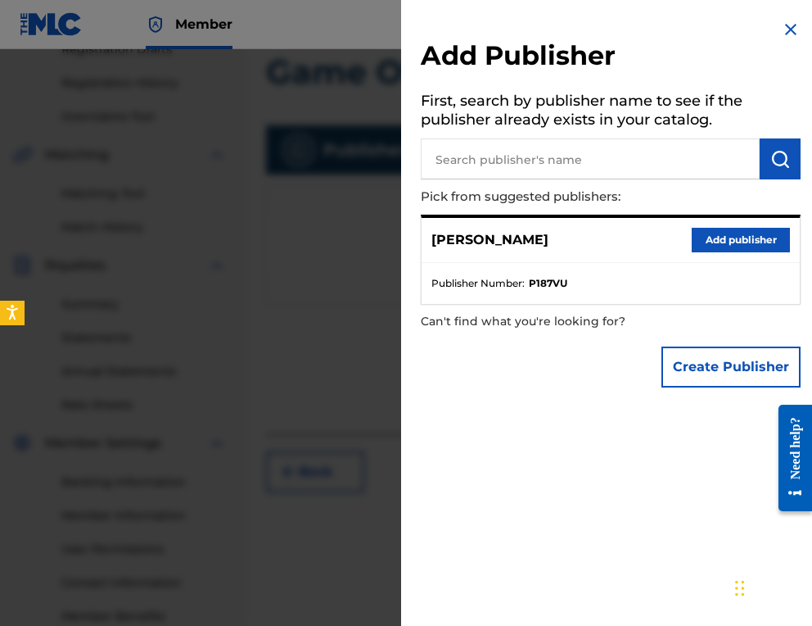
click at [713, 233] on button "Add publisher" at bounding box center [741, 240] width 98 height 25
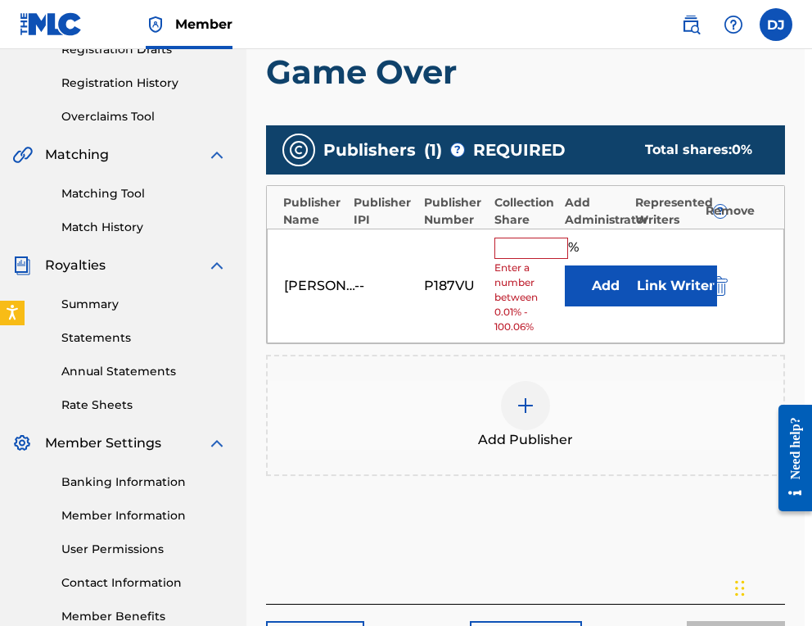
click at [617, 290] on button "Add" at bounding box center [606, 285] width 82 height 41
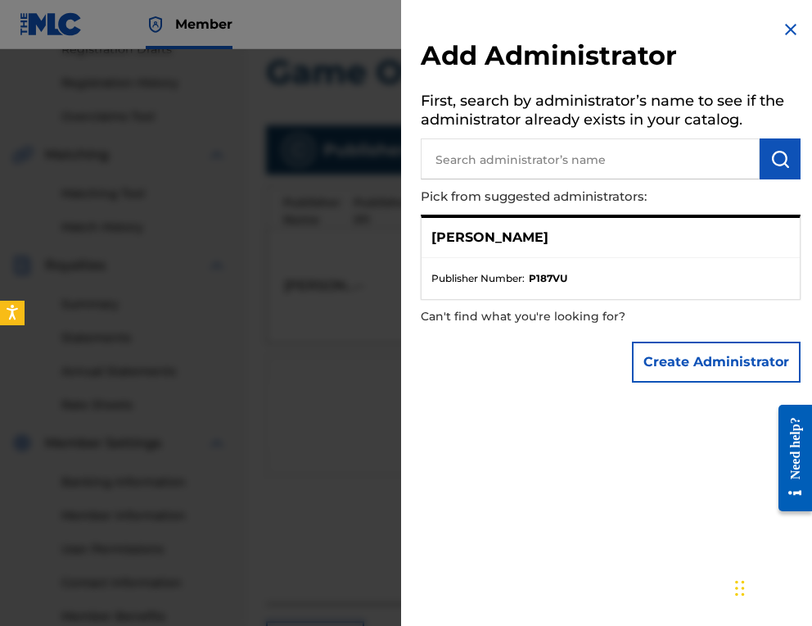
click at [576, 301] on p "Can't find what you're looking for?" at bounding box center [564, 317] width 287 height 34
click at [576, 274] on li "Publisher Number : P187VU" at bounding box center [611, 278] width 359 height 15
click at [537, 152] on input "text" at bounding box center [590, 158] width 339 height 41
click at [785, 29] on img at bounding box center [791, 30] width 20 height 20
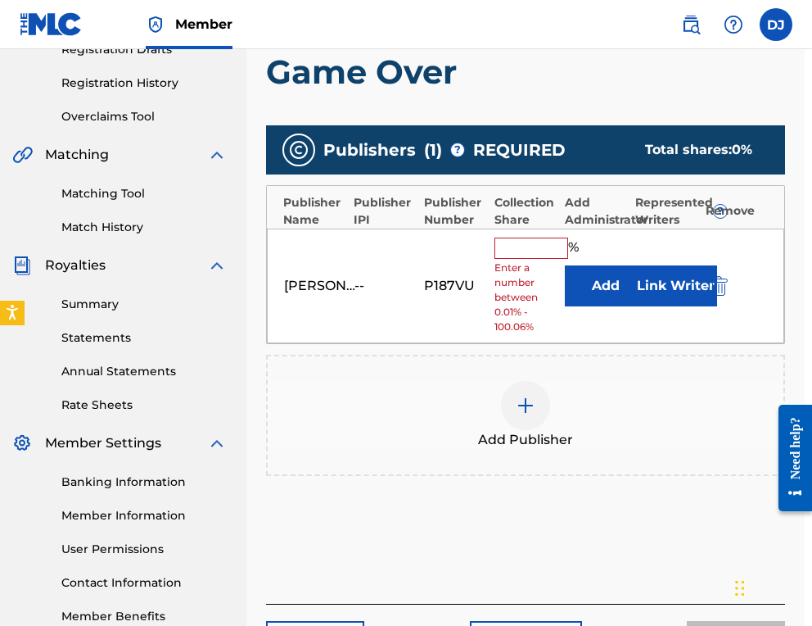
click at [528, 251] on input "text" at bounding box center [532, 247] width 74 height 21
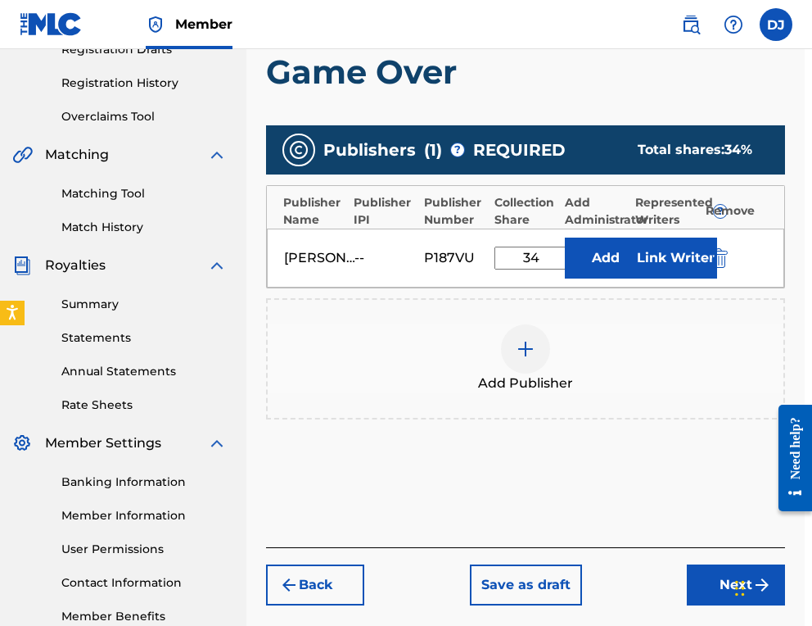
type input "34"
click at [718, 327] on div "Add Publisher" at bounding box center [526, 358] width 516 height 69
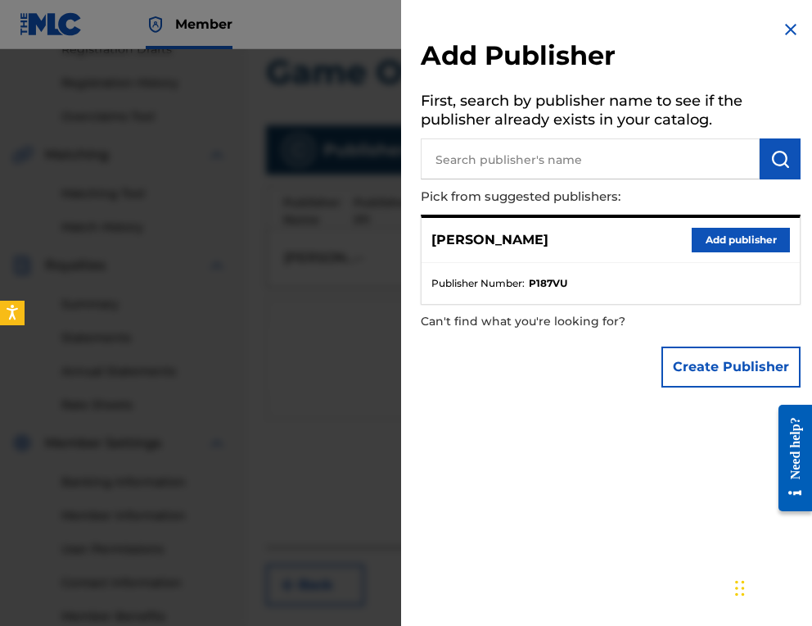
click at [351, 396] on div at bounding box center [406, 362] width 812 height 626
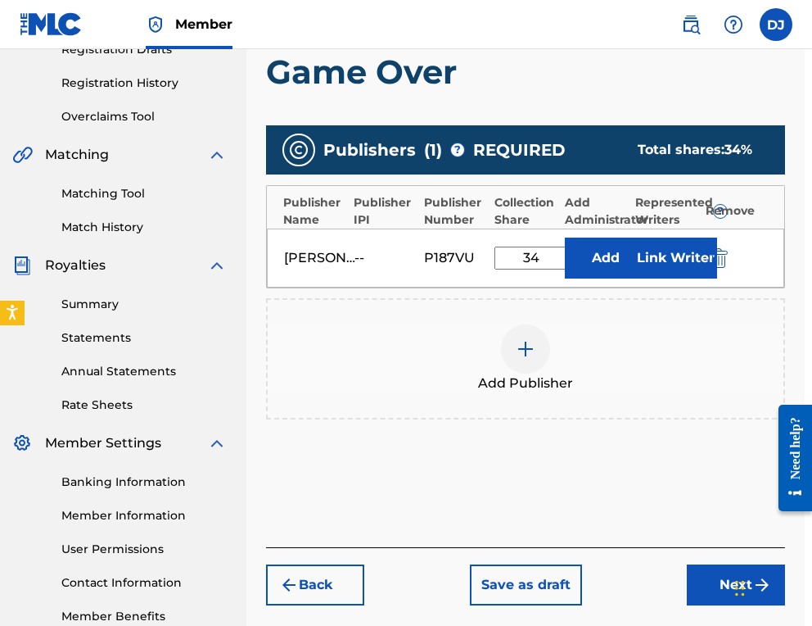
click at [522, 364] on div at bounding box center [525, 348] width 49 height 49
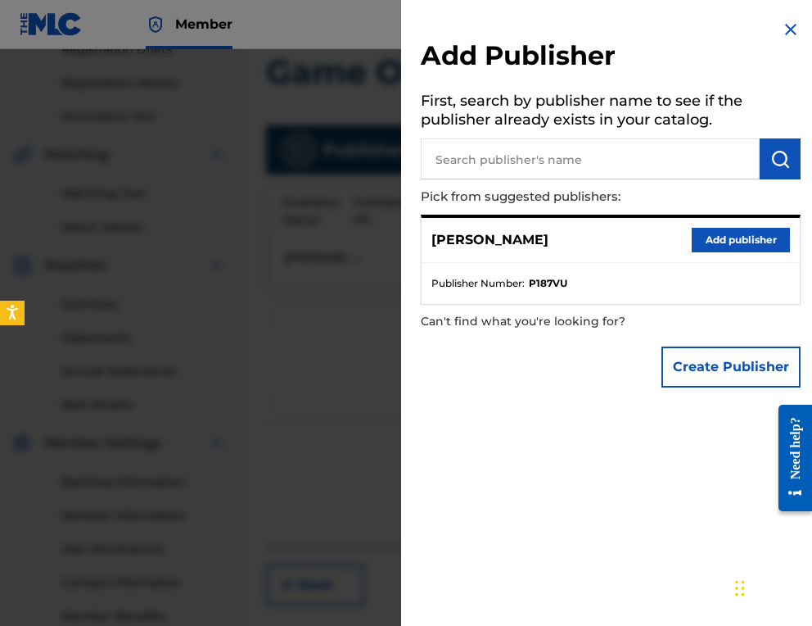
click at [554, 156] on input "text" at bounding box center [590, 158] width 339 height 41
type input "[PERSON_NAME]"
click at [785, 151] on button "submit" at bounding box center [780, 158] width 41 height 41
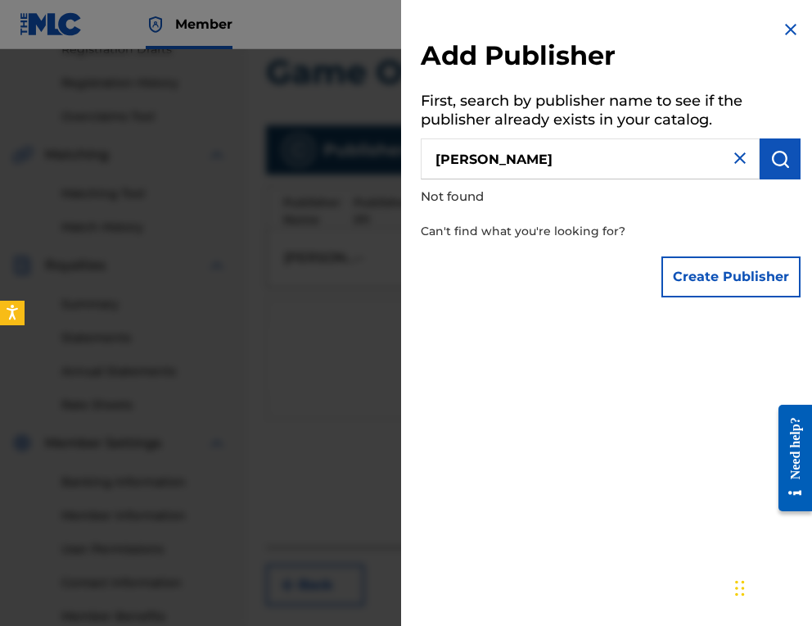
click at [395, 395] on div at bounding box center [406, 362] width 812 height 626
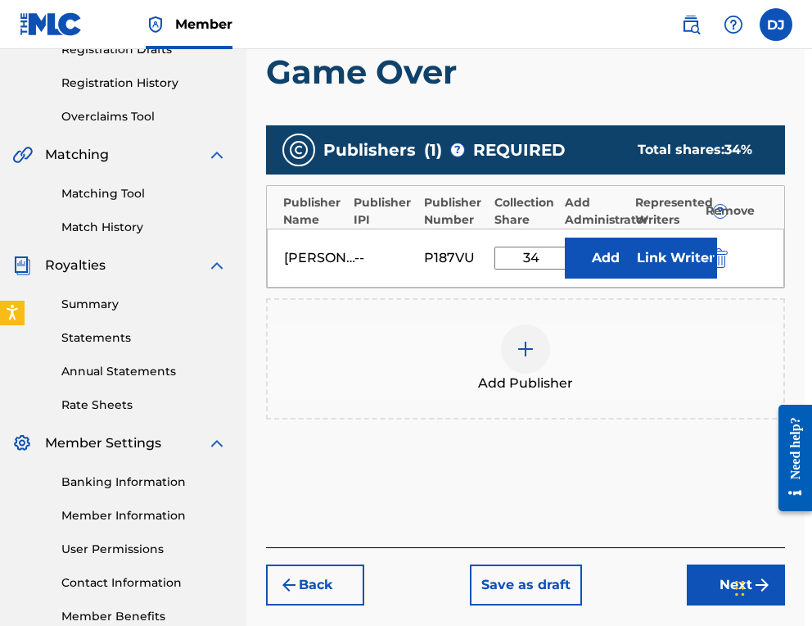
click at [583, 255] on button "Add" at bounding box center [606, 257] width 82 height 41
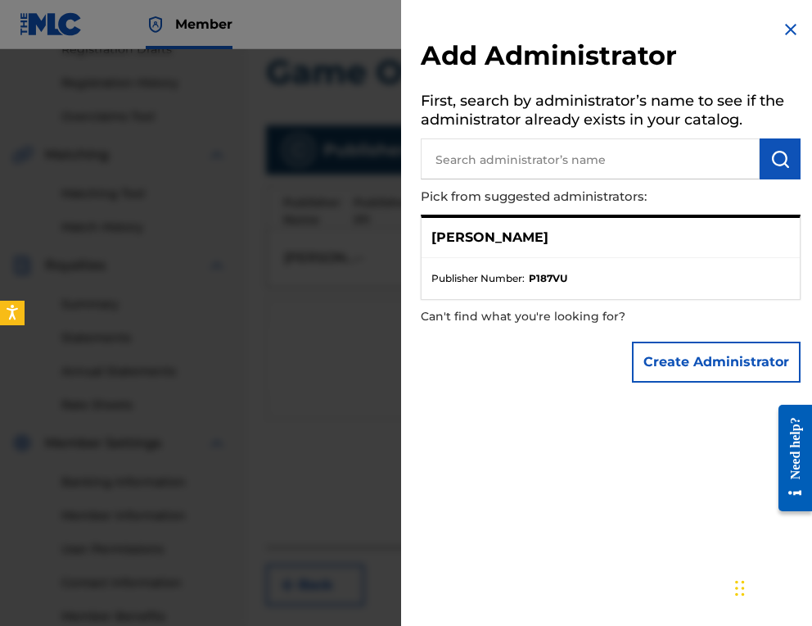
click at [404, 380] on div "Add Administrator First, search by administrator’s name to see if the administr…" at bounding box center [610, 205] width 419 height 410
click at [789, 27] on img at bounding box center [791, 30] width 20 height 20
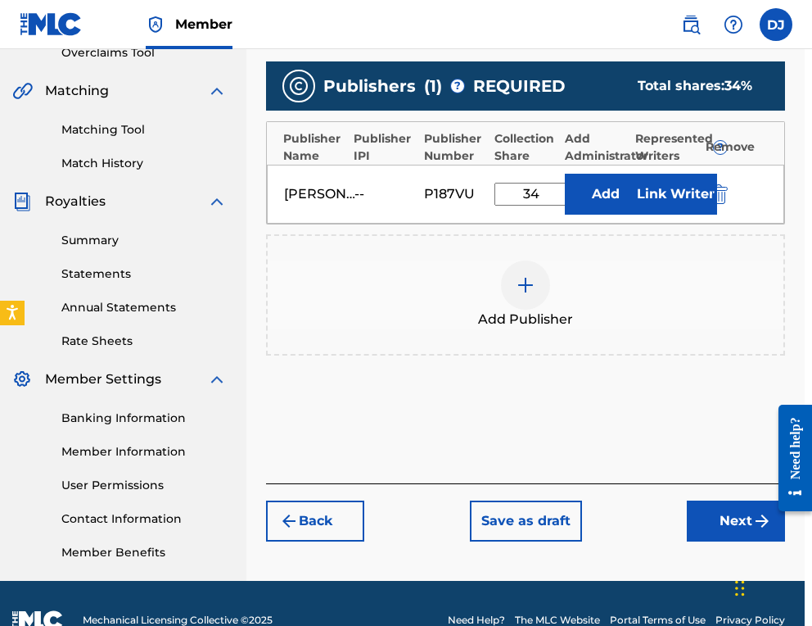
scroll to position [364, 7]
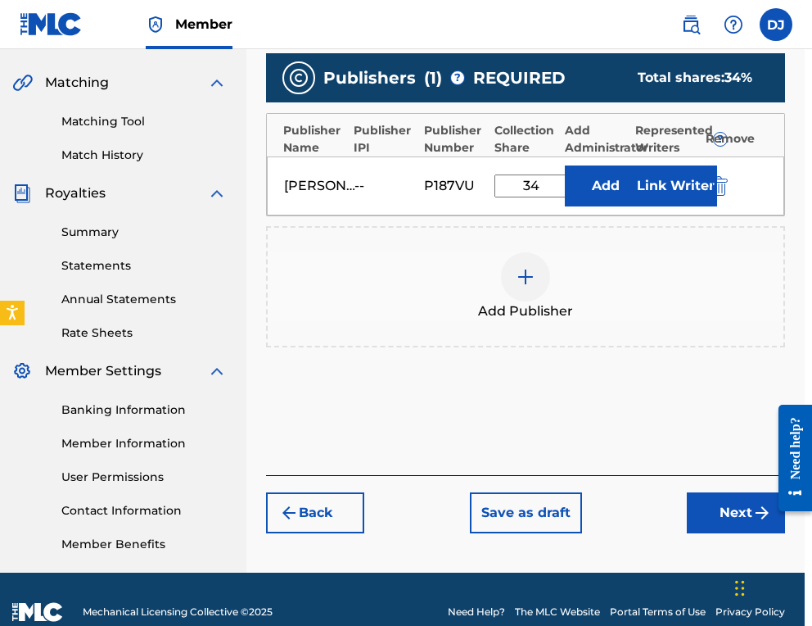
click at [685, 519] on div "Back Save as draft Next" at bounding box center [525, 504] width 519 height 58
click at [707, 515] on button "Next" at bounding box center [736, 512] width 98 height 41
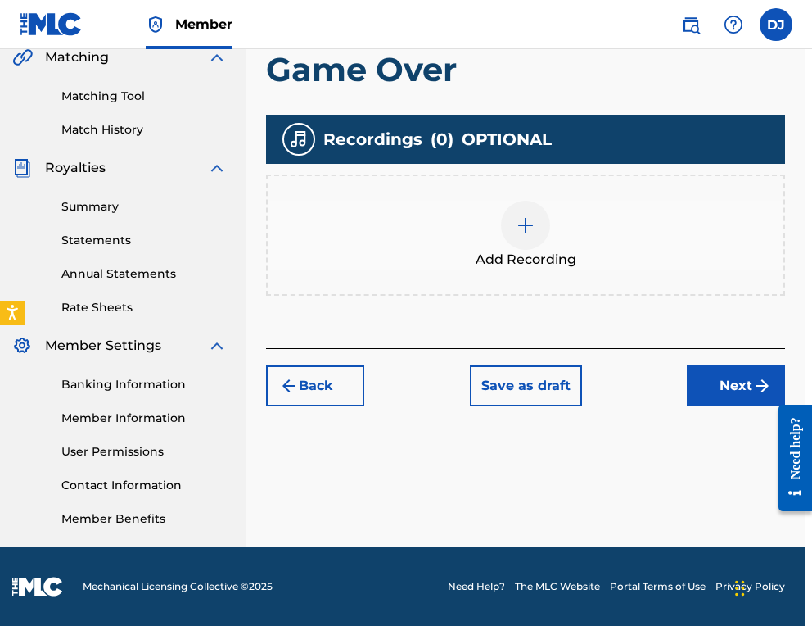
scroll to position [390, 7]
click at [541, 235] on div at bounding box center [525, 225] width 49 height 49
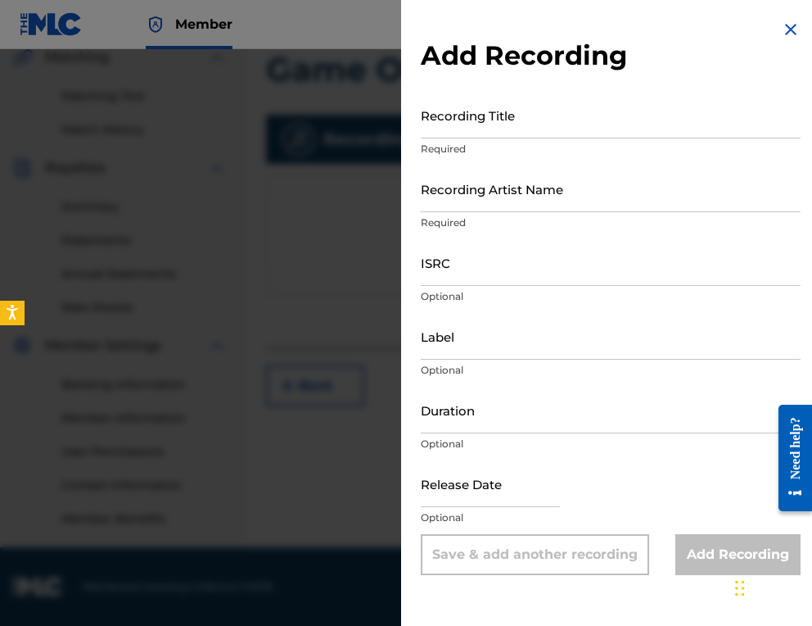
click at [499, 263] on input "ISRC" at bounding box center [611, 262] width 380 height 47
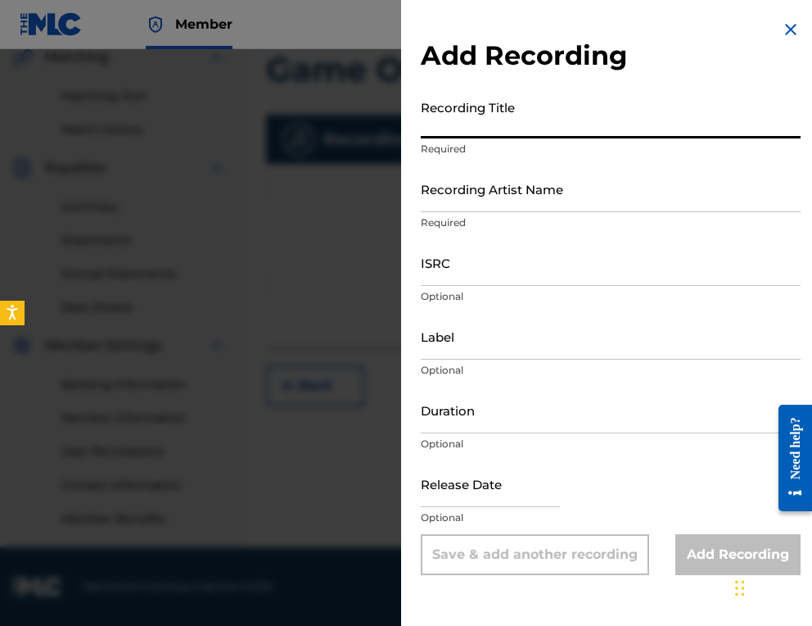
click at [481, 115] on input "Recording Title" at bounding box center [611, 115] width 380 height 47
type input "M"
type input "Game Over"
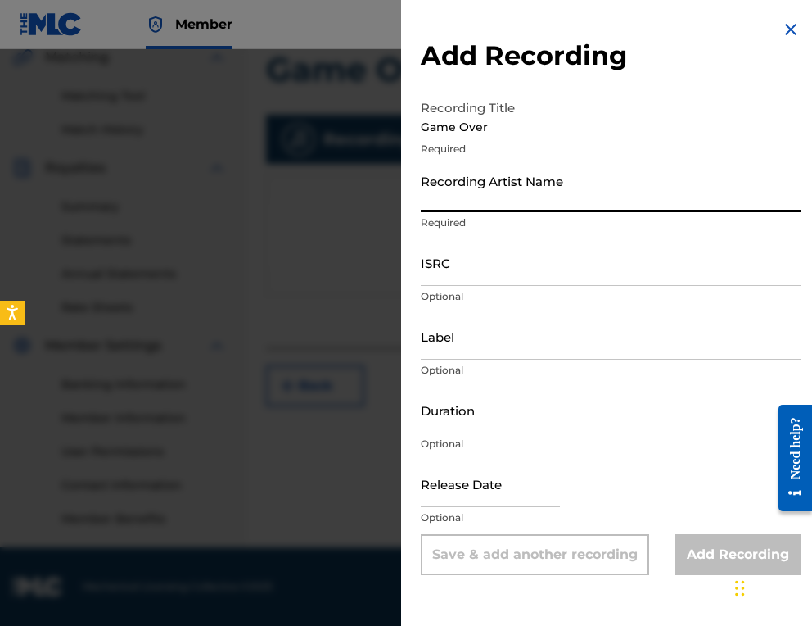
click at [542, 184] on input "Recording Artist Name" at bounding box center [611, 188] width 380 height 47
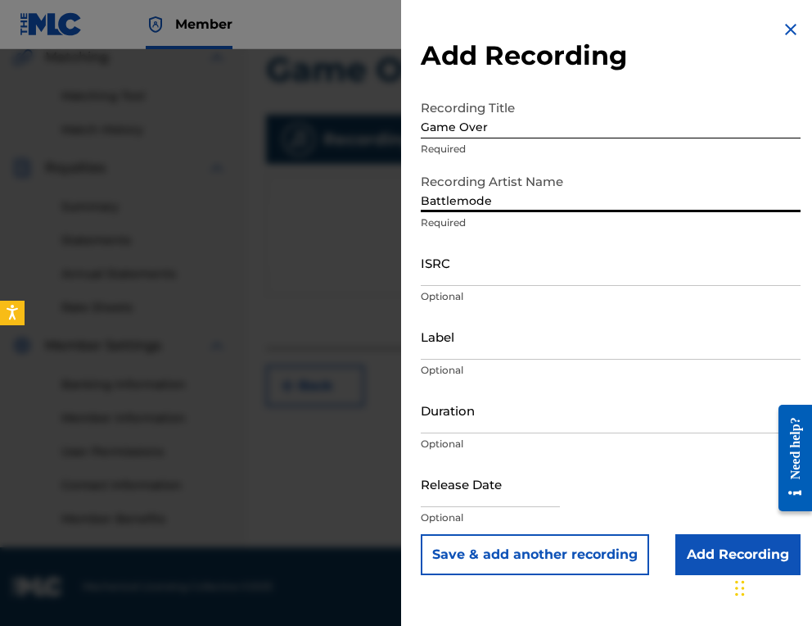
type input "Battlemode"
click at [466, 269] on input "ISRC" at bounding box center [611, 262] width 380 height 47
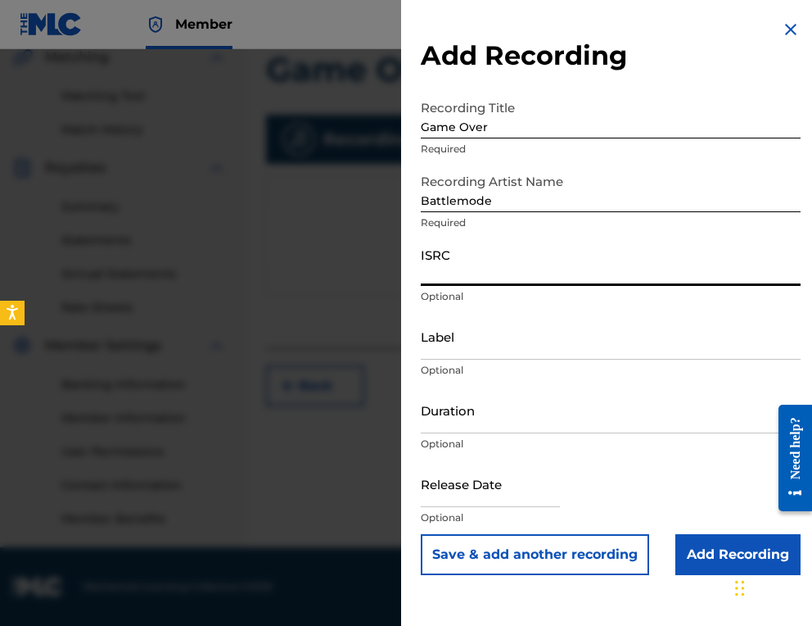
paste input "QZNWR2520461"
type input "QZNWR2520461"
click at [535, 343] on input "Label" at bounding box center [611, 336] width 380 height 47
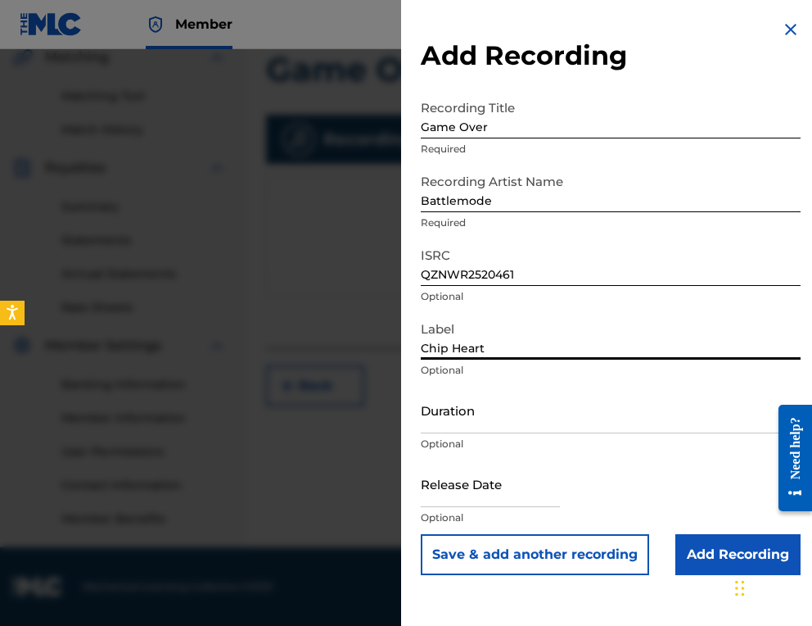
type input "Chip Heart"
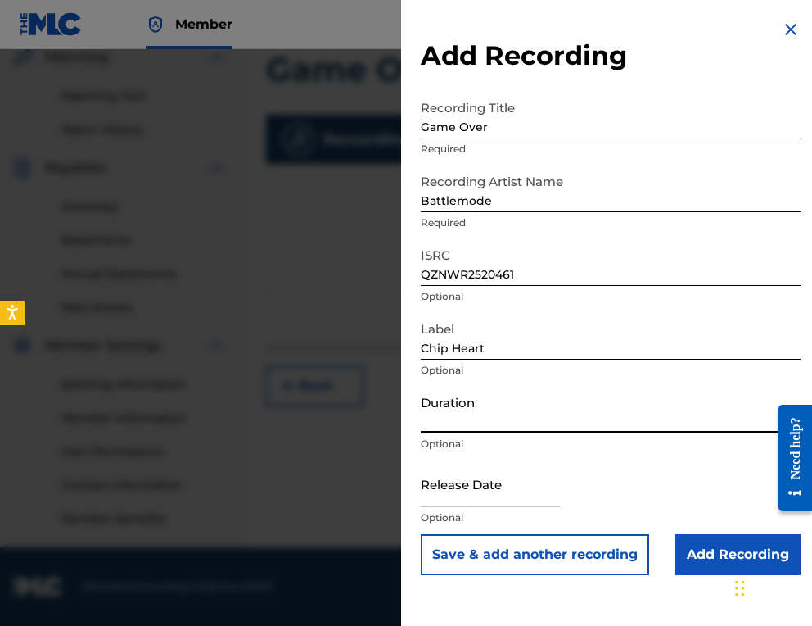
click at [480, 405] on input "Duration" at bounding box center [611, 409] width 380 height 47
type input "2"
type input "02:00"
click at [451, 495] on input "text" at bounding box center [490, 483] width 139 height 47
select select "7"
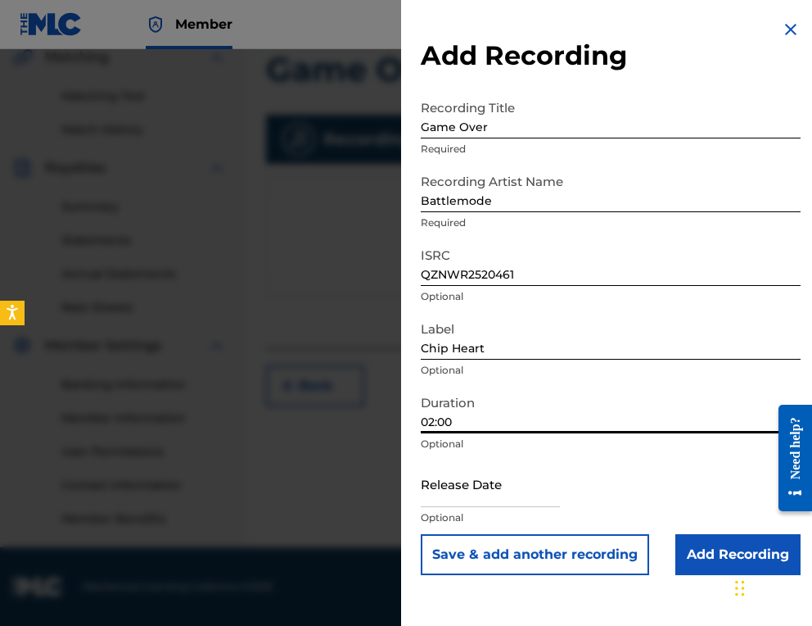
select select "2025"
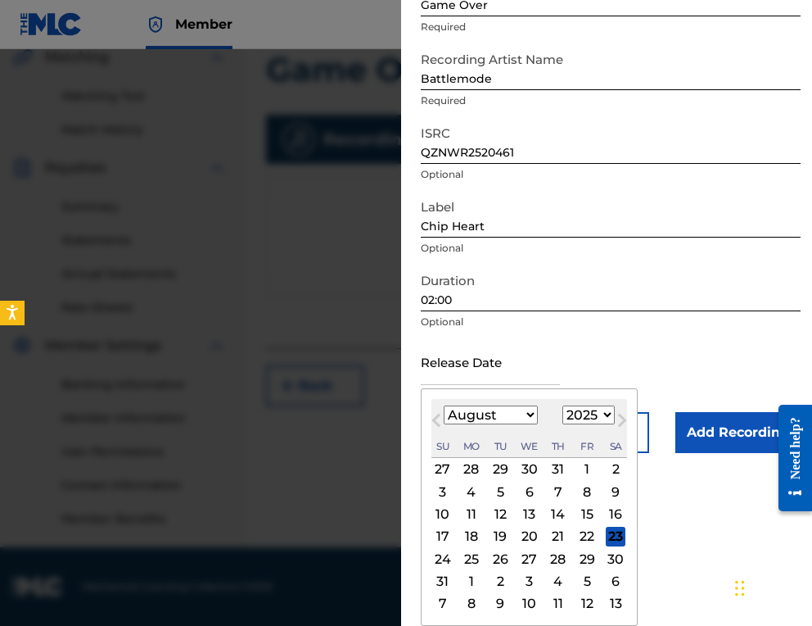
scroll to position [122, 0]
select select "4"
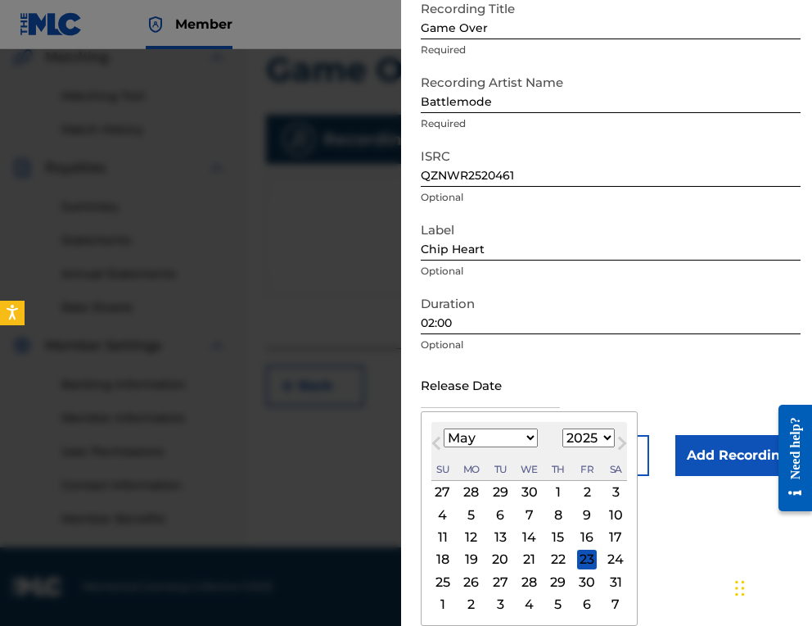
click at [584, 533] on div "16" at bounding box center [587, 537] width 20 height 20
type input "[DATE]"
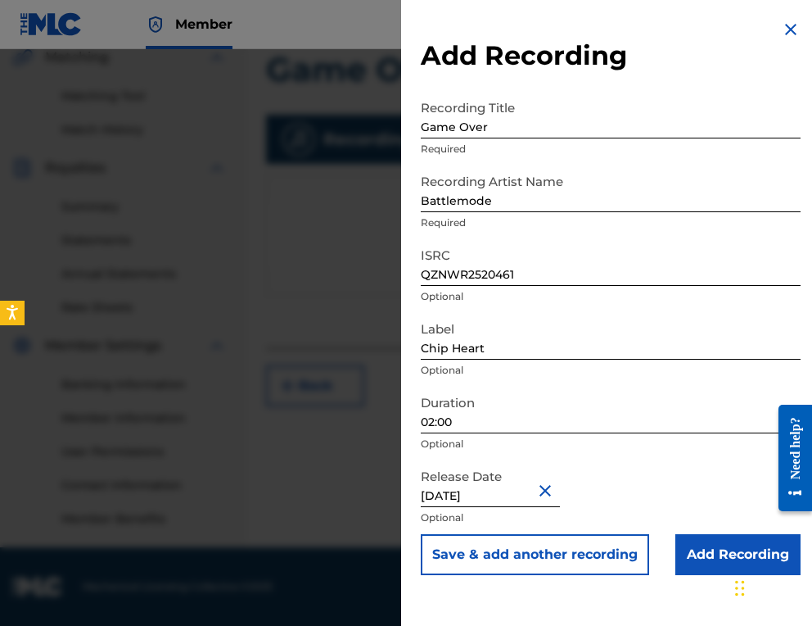
scroll to position [390, 7]
click at [707, 549] on input "Add Recording" at bounding box center [738, 554] width 125 height 41
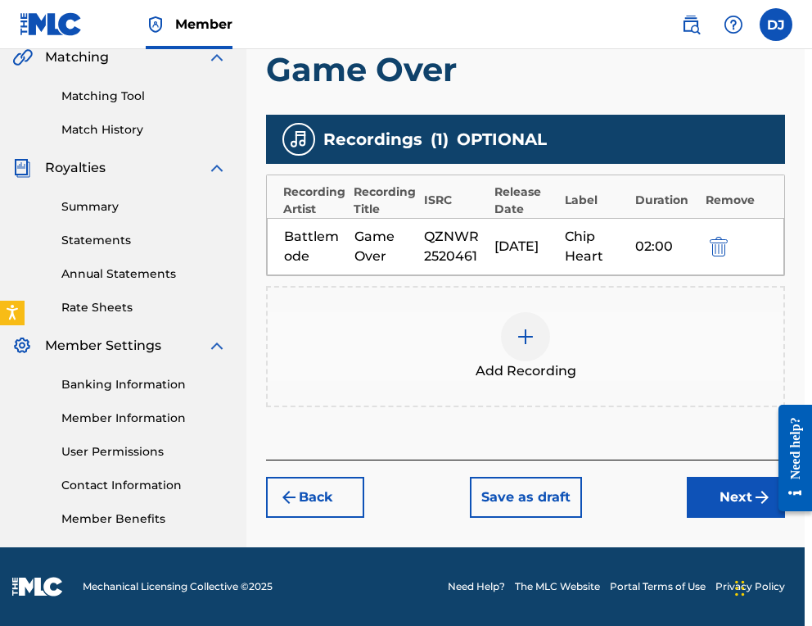
click at [718, 479] on button "Next" at bounding box center [736, 497] width 98 height 41
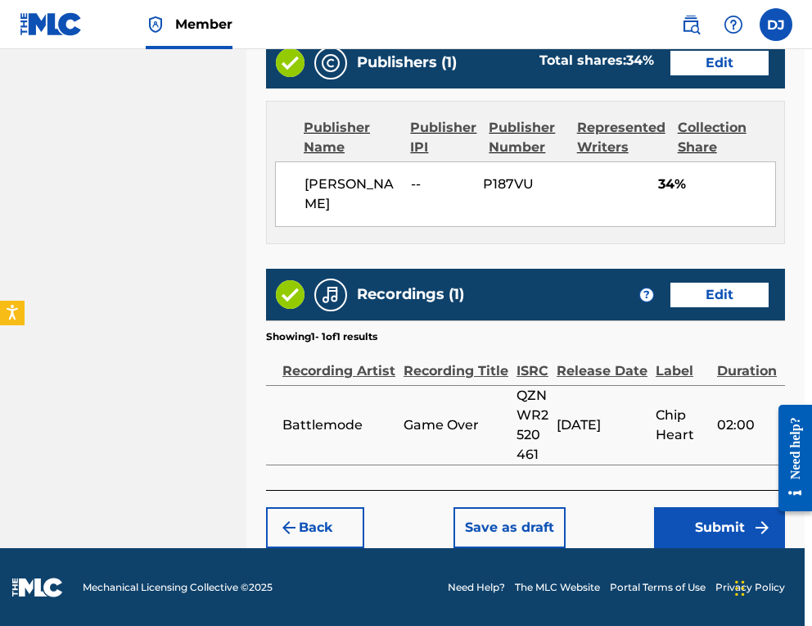
scroll to position [911, 7]
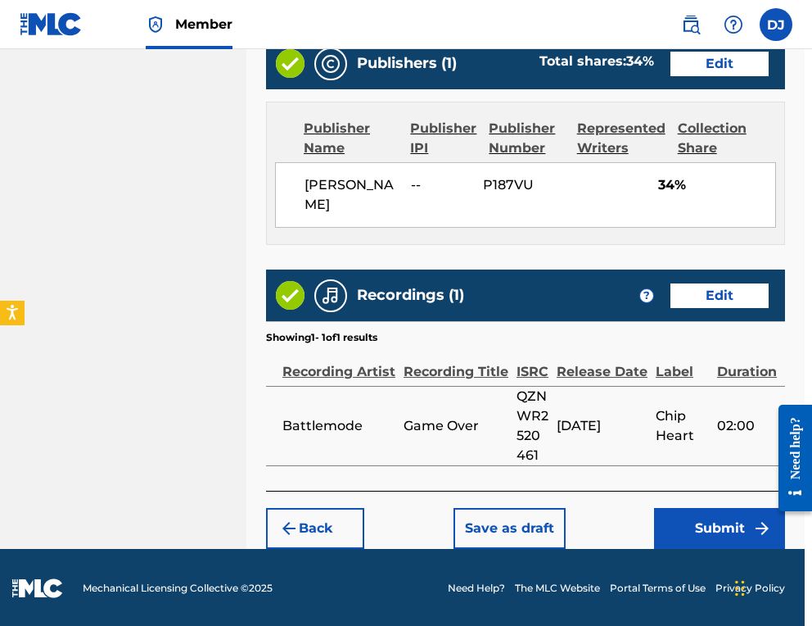
click at [712, 526] on button "Submit" at bounding box center [719, 528] width 131 height 41
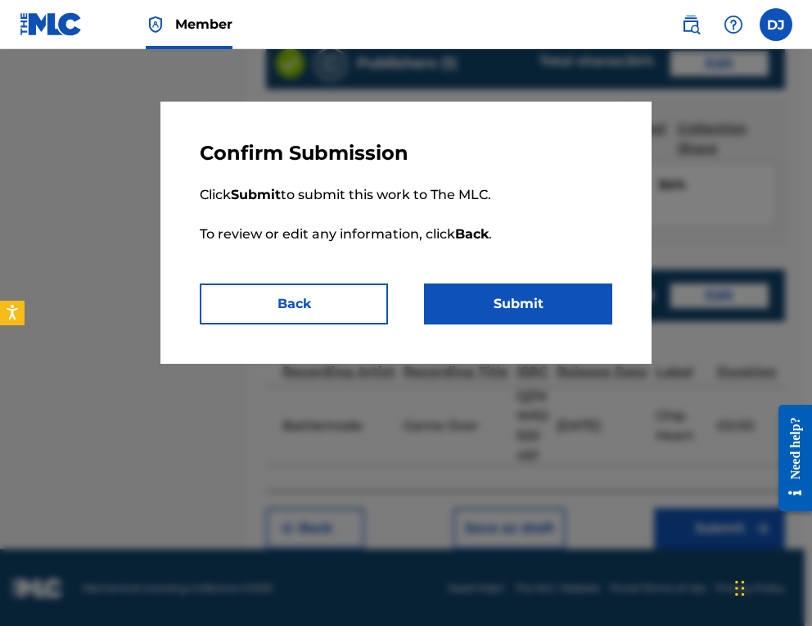
click at [515, 299] on button "Submit" at bounding box center [518, 303] width 188 height 41
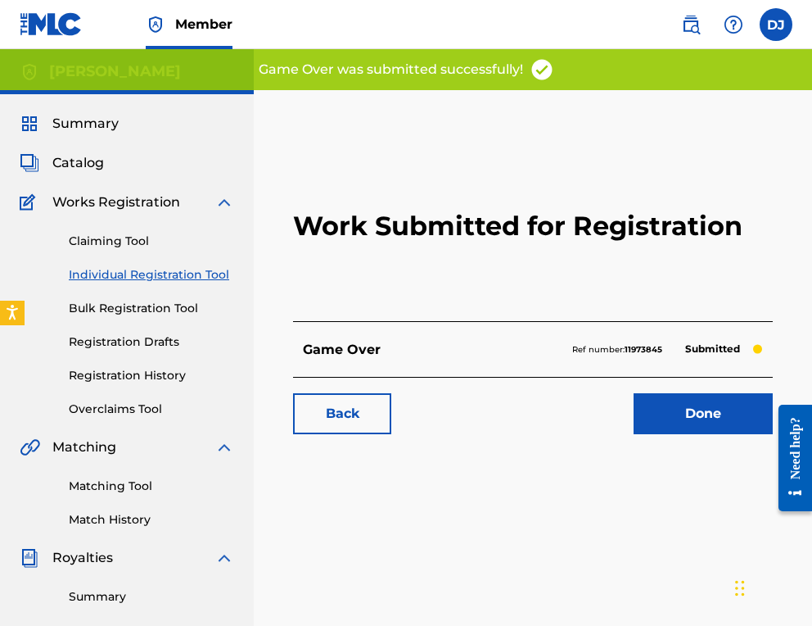
click at [724, 424] on link "Done" at bounding box center [703, 413] width 139 height 41
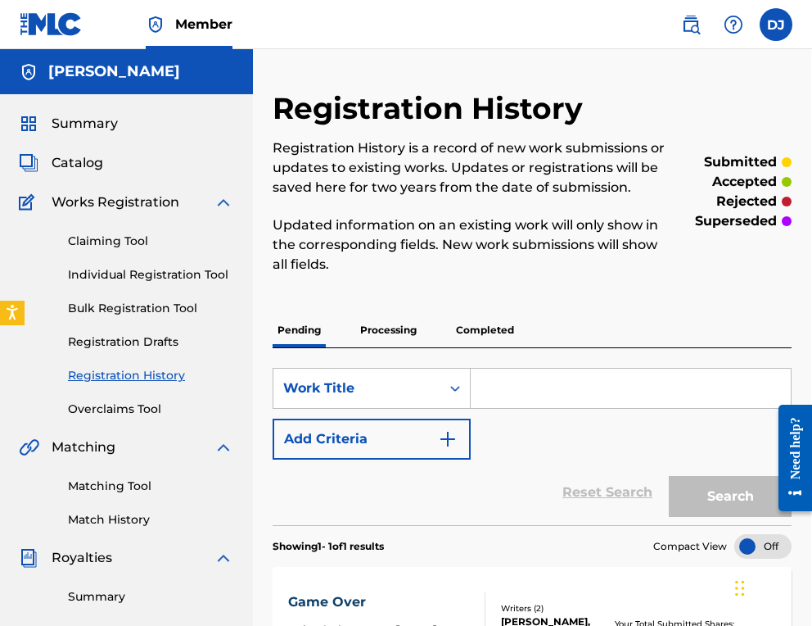
scroll to position [0, 2]
